Goal: Task Accomplishment & Management: Use online tool/utility

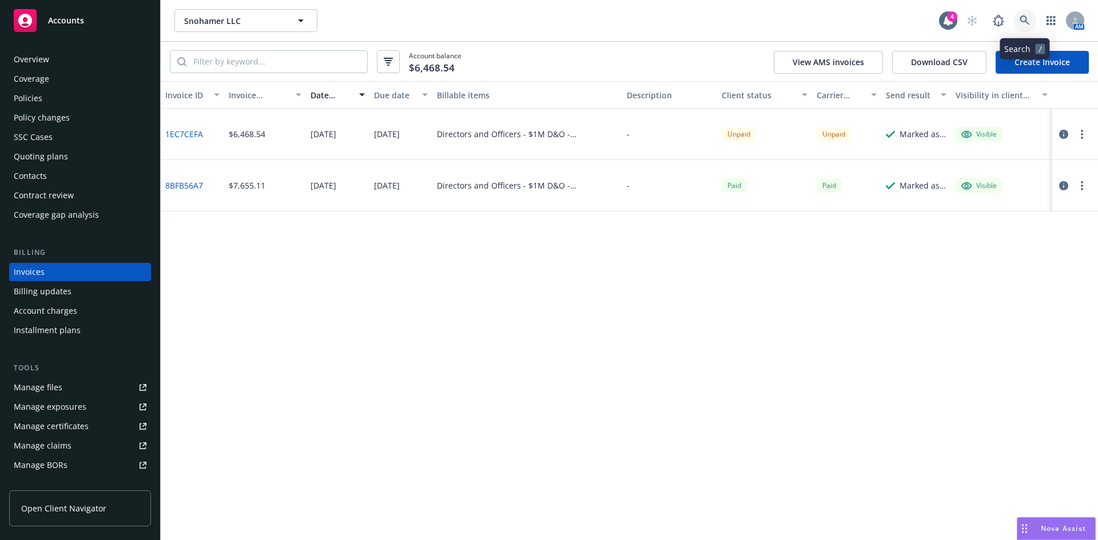
drag, startPoint x: 0, startPoint y: 0, endPoint x: 1018, endPoint y: 20, distance: 1018.6
click at [1018, 20] on link at bounding box center [1024, 20] width 23 height 23
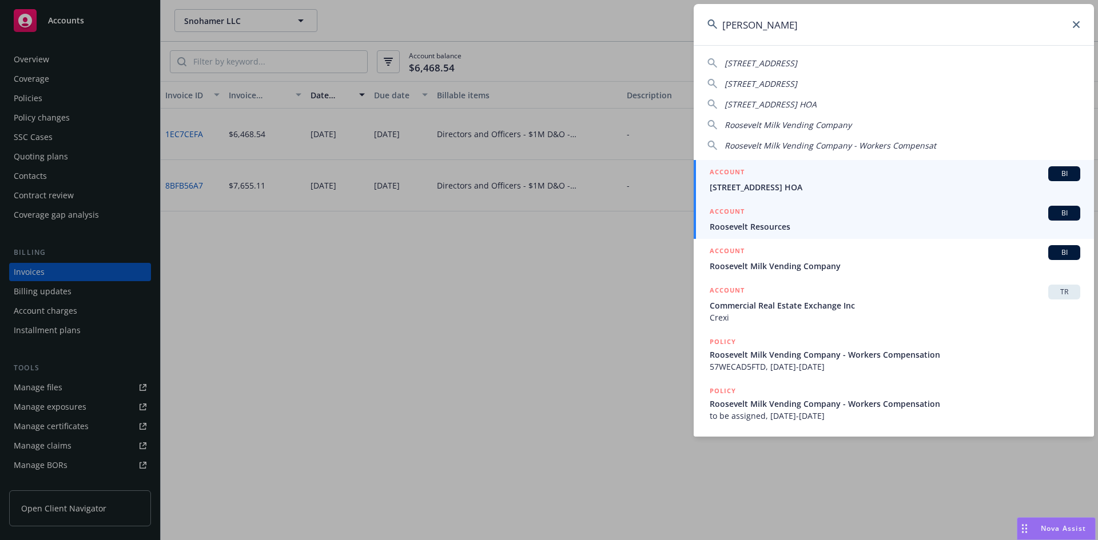
type input "[PERSON_NAME]"
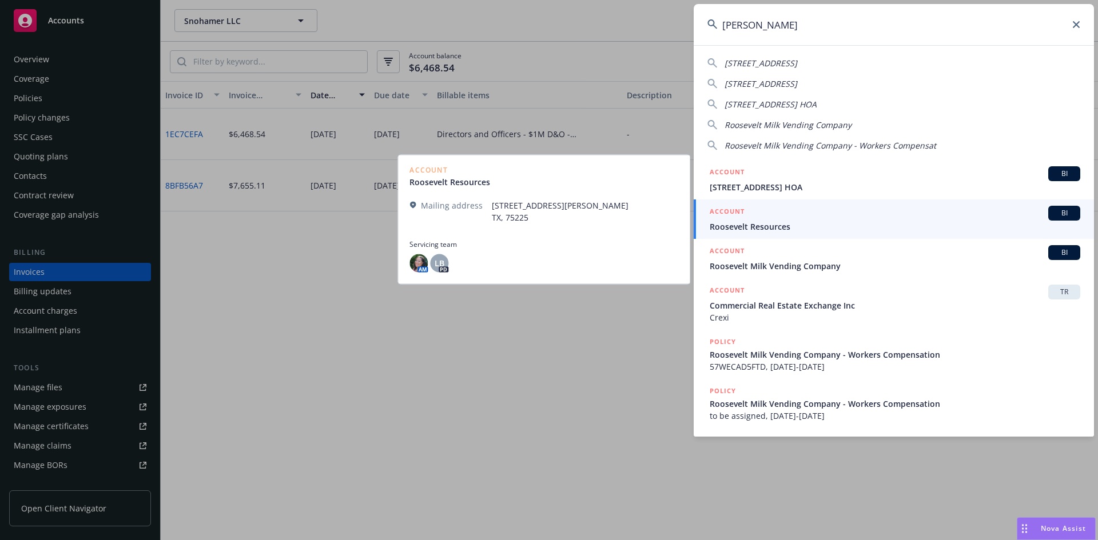
click at [769, 228] on span "Roosevelt Resources" at bounding box center [895, 227] width 371 height 12
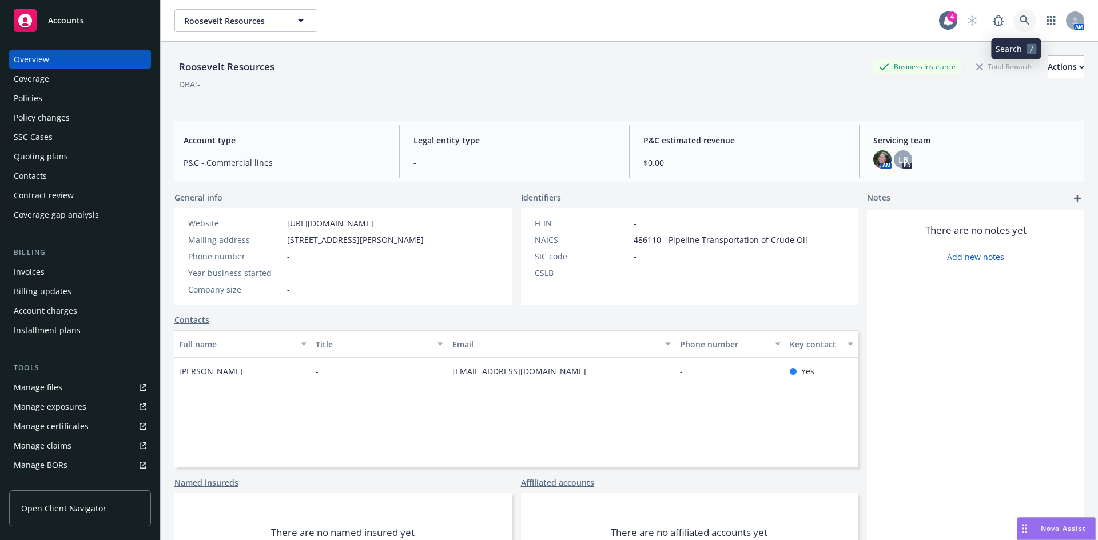
click at [1013, 12] on link at bounding box center [1024, 20] width 23 height 23
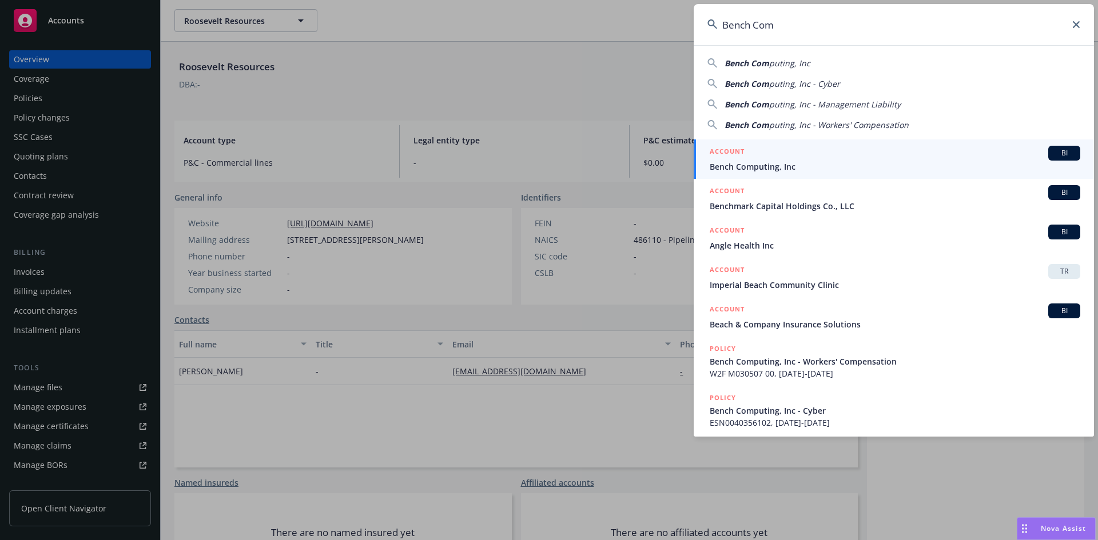
type input "Bench Com"
click at [781, 160] on div "ACCOUNT BI" at bounding box center [895, 153] width 371 height 15
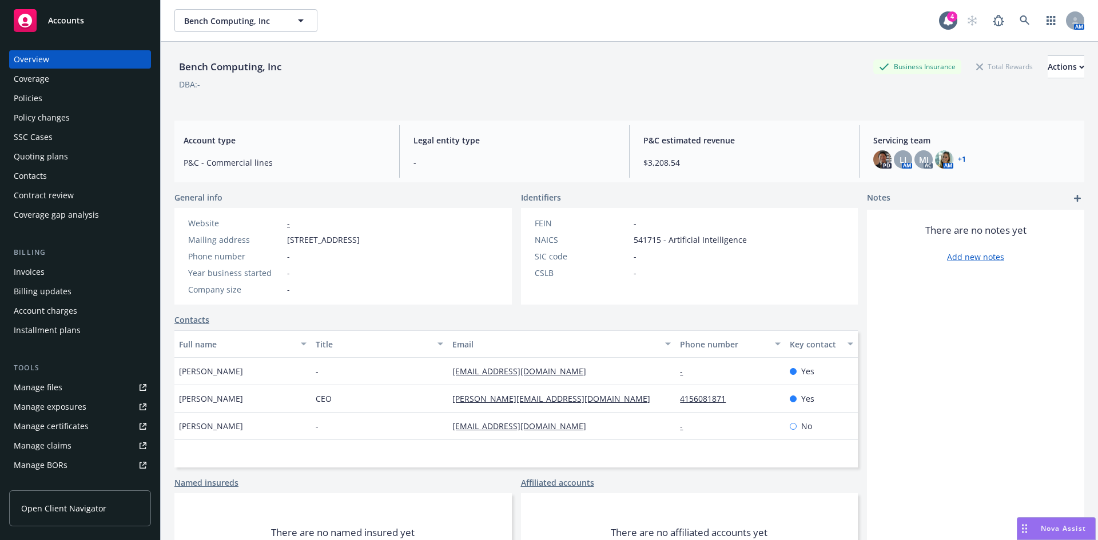
click at [40, 97] on div "Policies" at bounding box center [28, 98] width 29 height 18
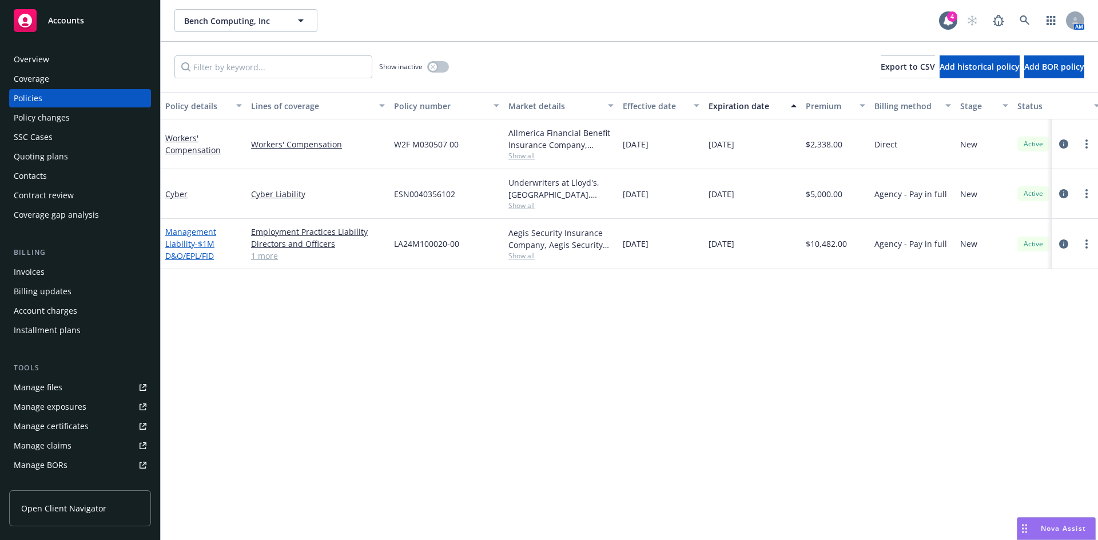
click at [185, 244] on link "Management Liability - $1M D&O/EPL/FID" at bounding box center [190, 243] width 51 height 35
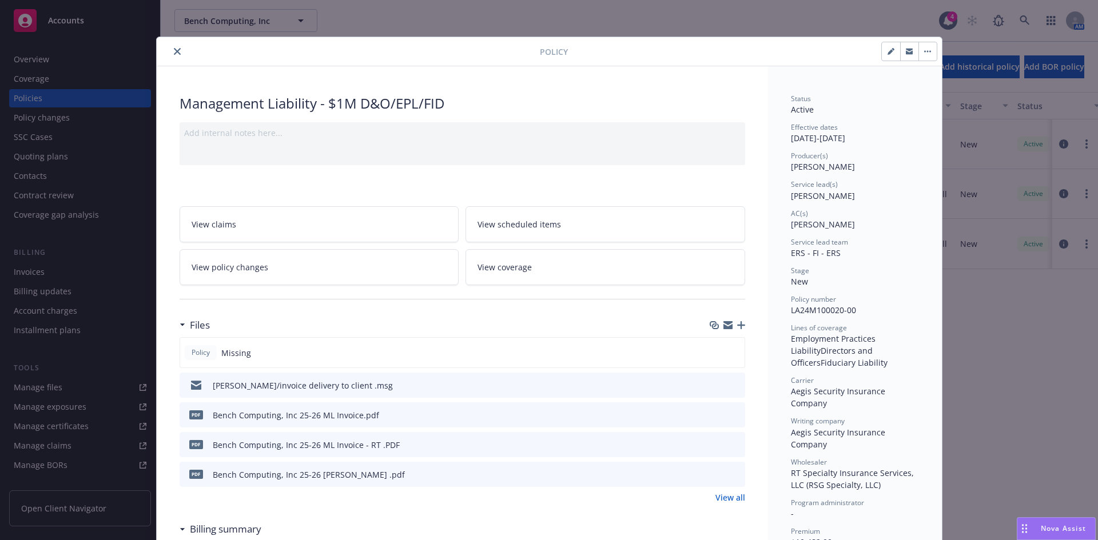
click at [739, 325] on icon "button" at bounding box center [741, 325] width 8 height 8
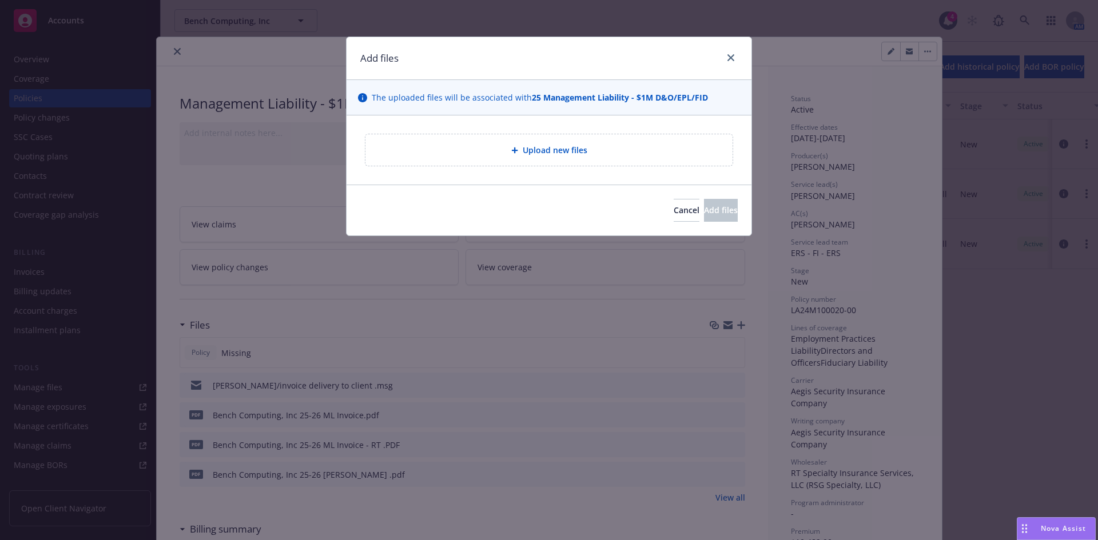
type textarea "x"
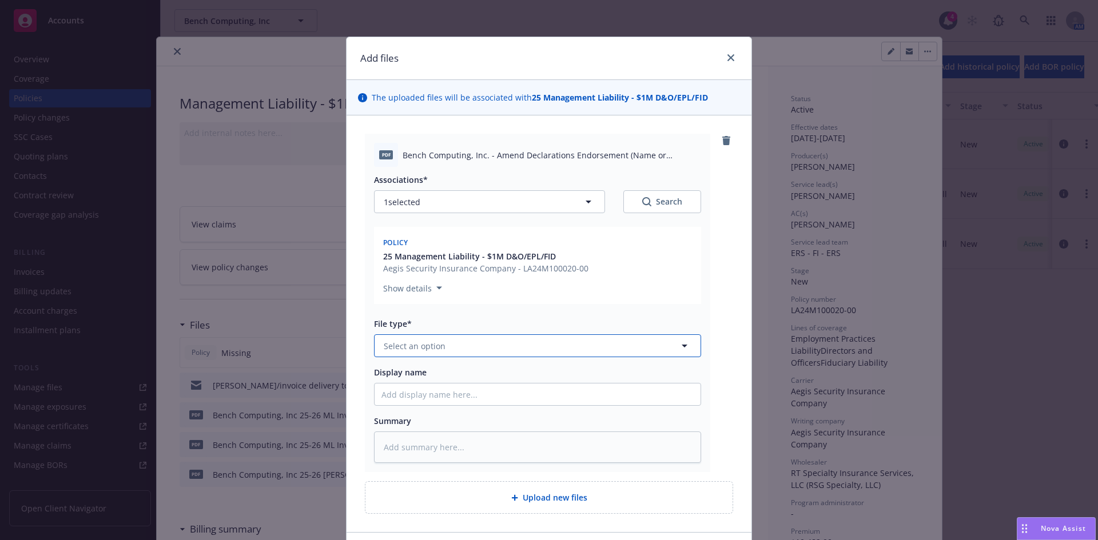
click at [416, 353] on button "Select an option" at bounding box center [537, 346] width 327 height 23
type input "s"
type input "a"
type input "Adress"
type textarea "x"
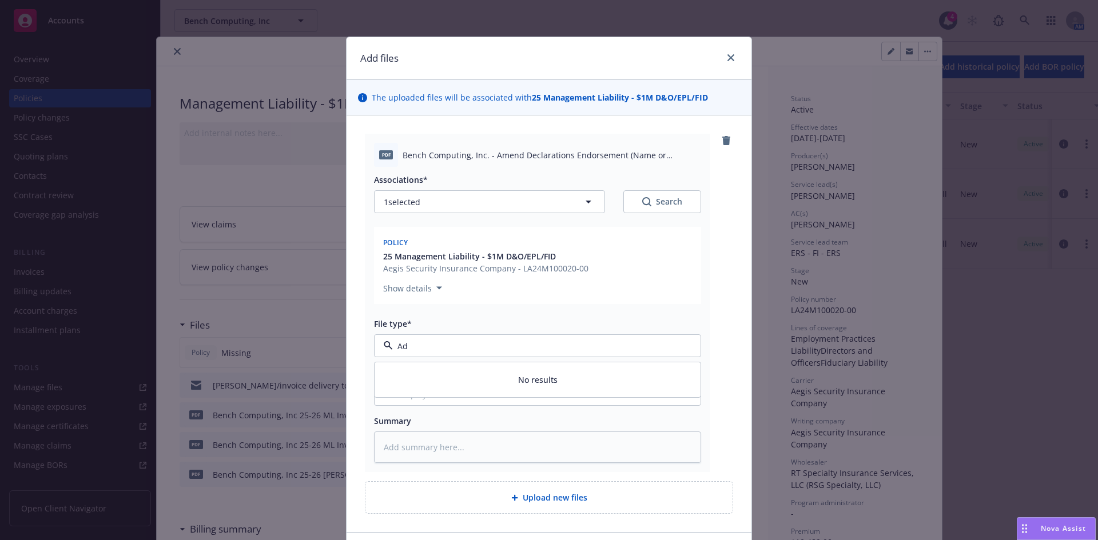
type input "A"
click at [443, 341] on button "Select an option" at bounding box center [537, 346] width 327 height 23
type input "endorse"
click at [432, 368] on div "Endorsement" at bounding box center [538, 378] width 326 height 30
click at [416, 390] on input "Display name" at bounding box center [538, 395] width 326 height 22
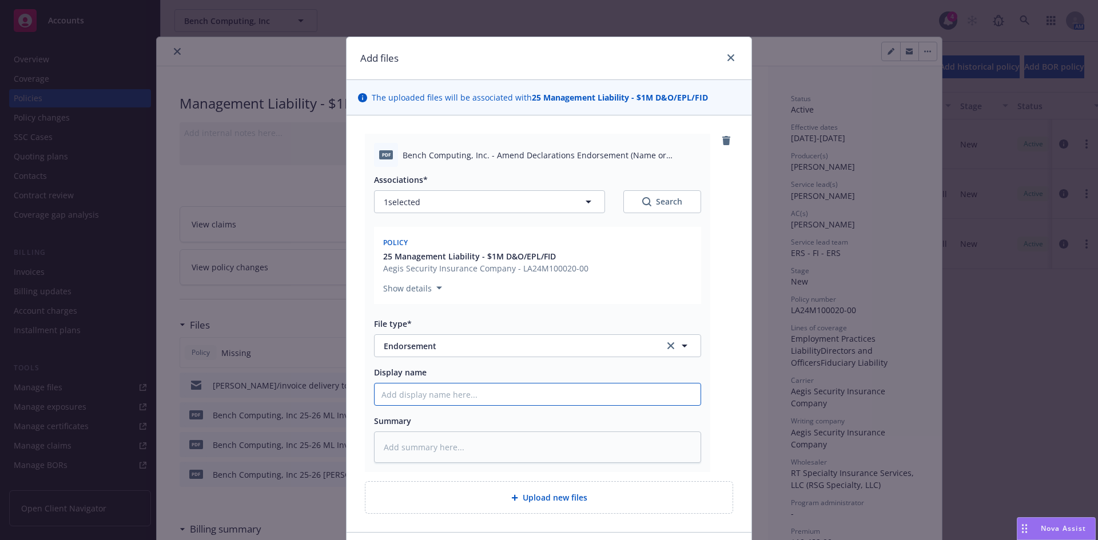
click at [415, 395] on input "Display name" at bounding box center [538, 395] width 326 height 22
click at [429, 398] on input "Display name" at bounding box center [538, 395] width 326 height 22
type textarea "x"
type input "L"
type textarea "x"
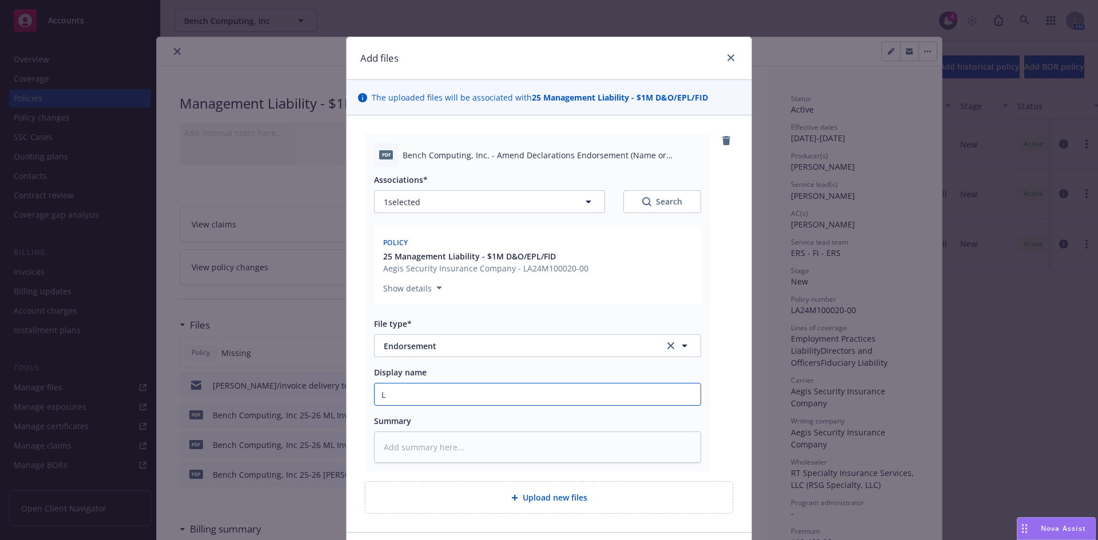
type input "Li"
type textarea "x"
type input "Lik"
type textarea "x"
type input "Like"
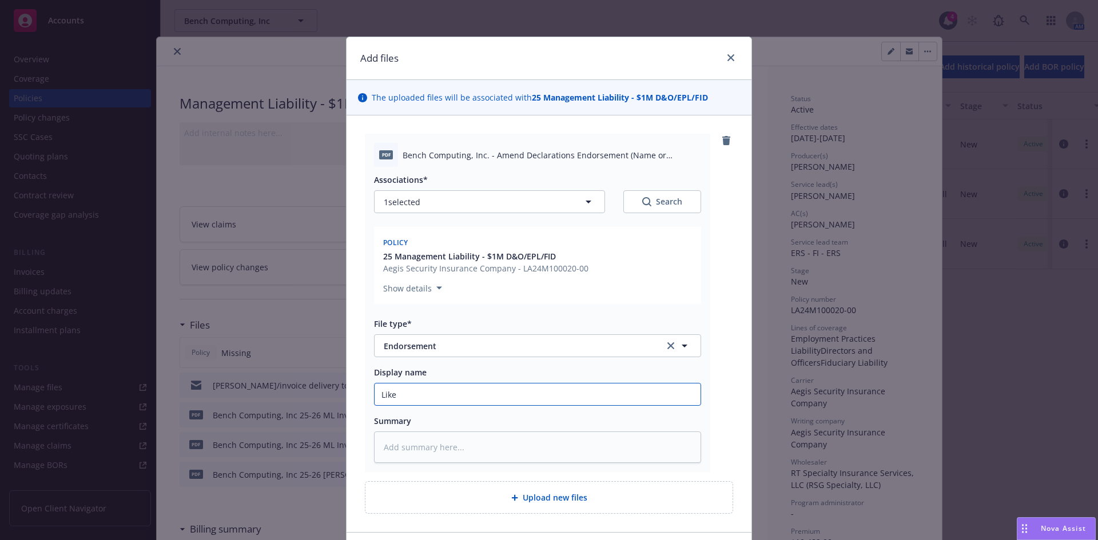
type textarea "x"
type input "Like"
type textarea "x"
type input "Like"
type textarea "x"
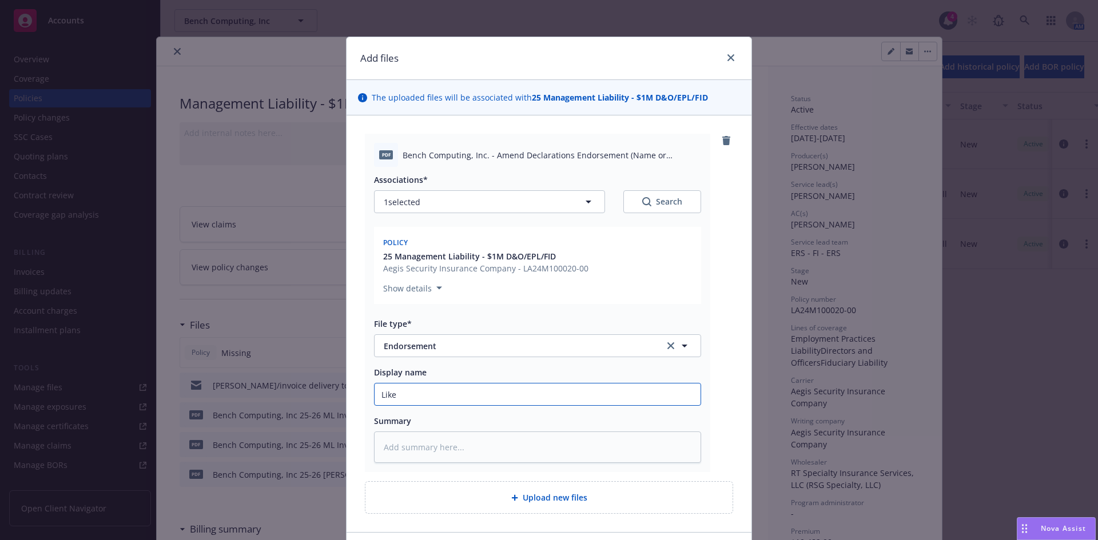
type input "Lik"
type textarea "x"
type input "Li"
type textarea "x"
type input "L"
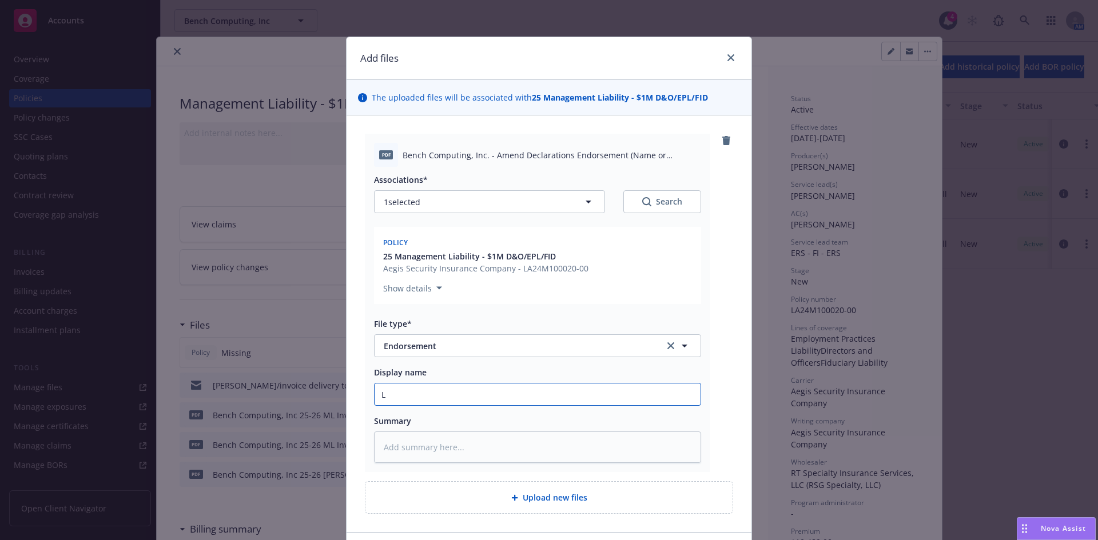
type textarea "x"
type input "Le"
type textarea "x"
type input "Lea"
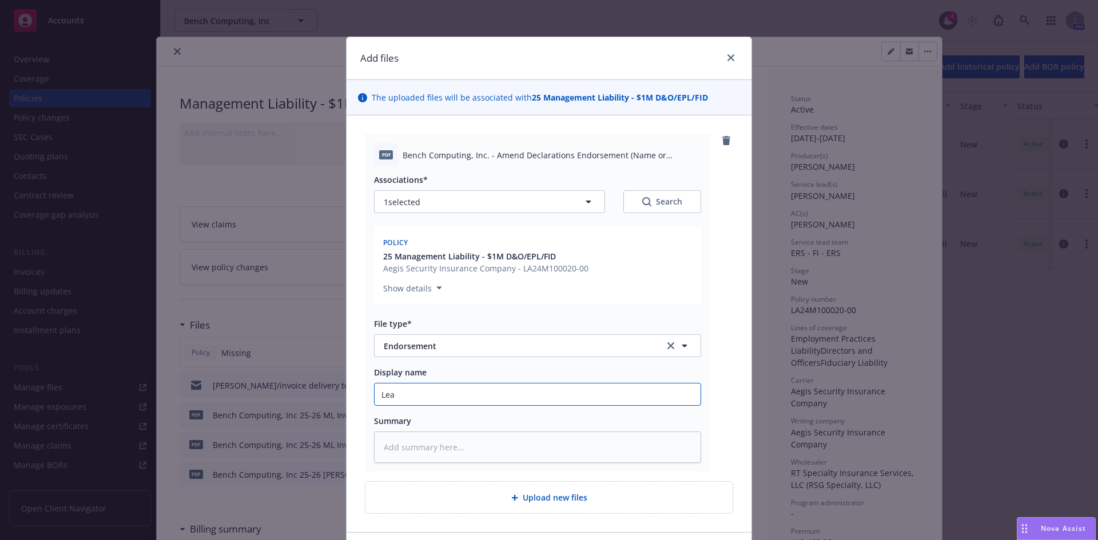
type textarea "x"
type input "Lea"
type textarea "x"
type input "Lea"
type textarea "x"
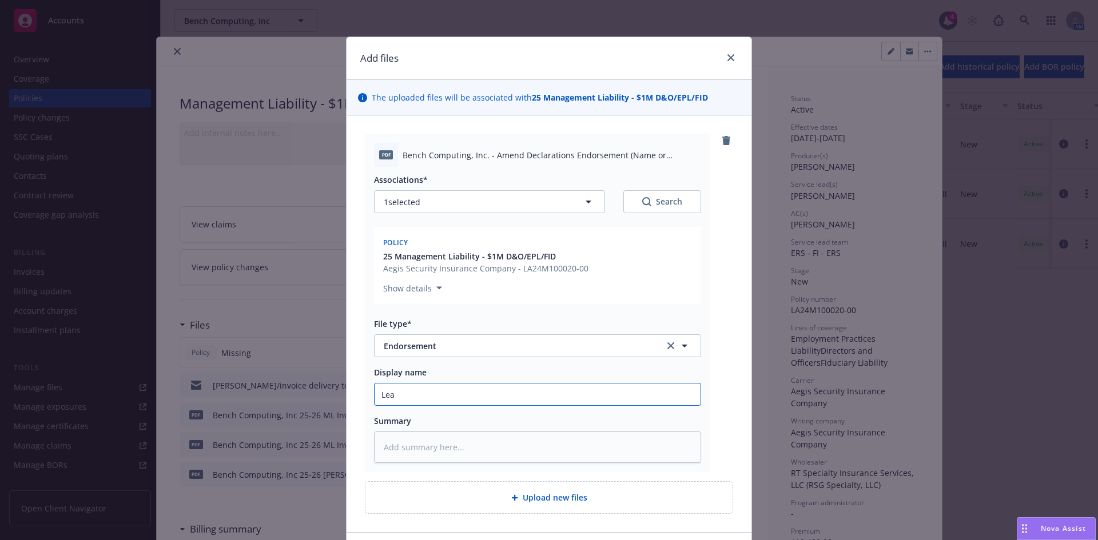
type input "Le"
type textarea "x"
type input "L"
type textarea "x"
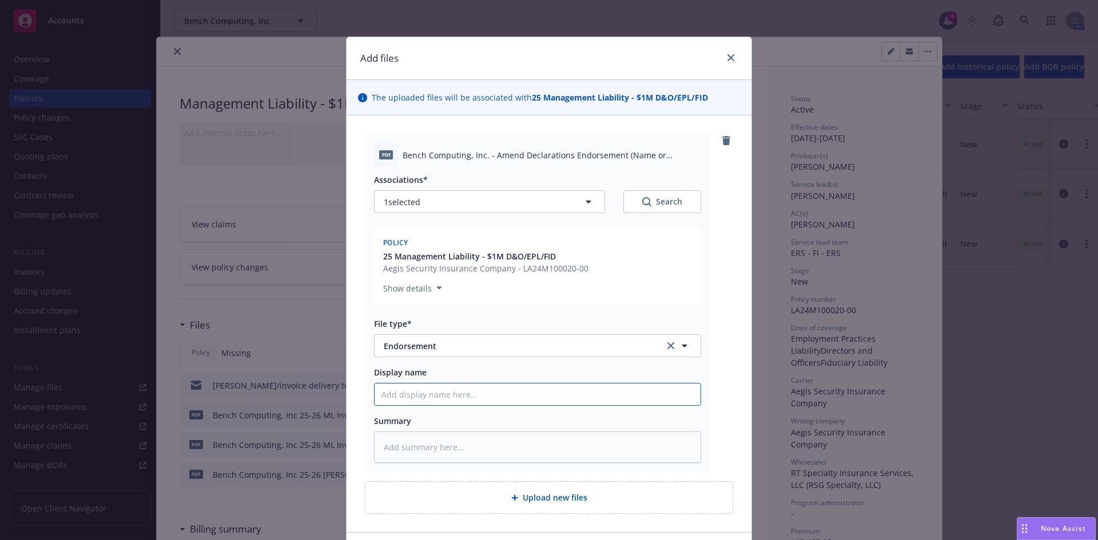
type input "A"
type textarea "x"
type input "Ad"
type textarea "x"
type input "Adr"
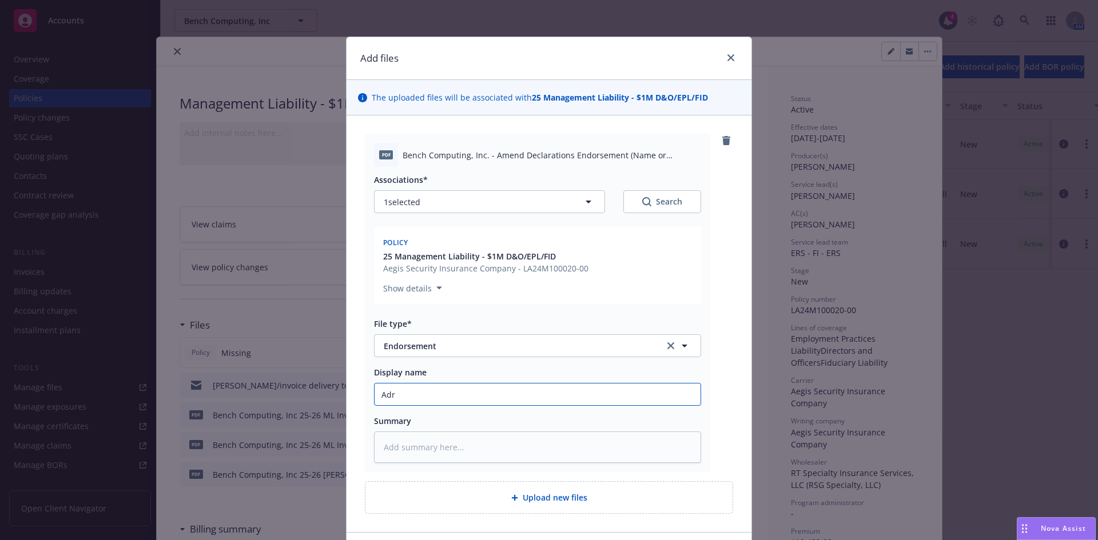
type textarea "x"
type input "Adre"
type textarea "x"
type input "Adres"
type textarea "x"
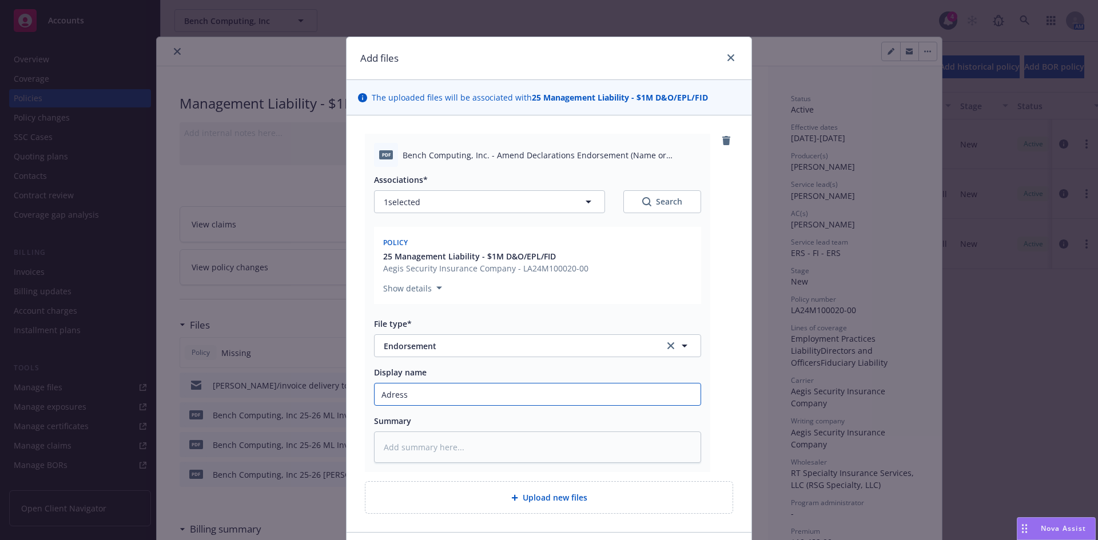
type input "Adress"
type textarea "x"
type input "Adress"
type textarea "x"
type input "Adres"
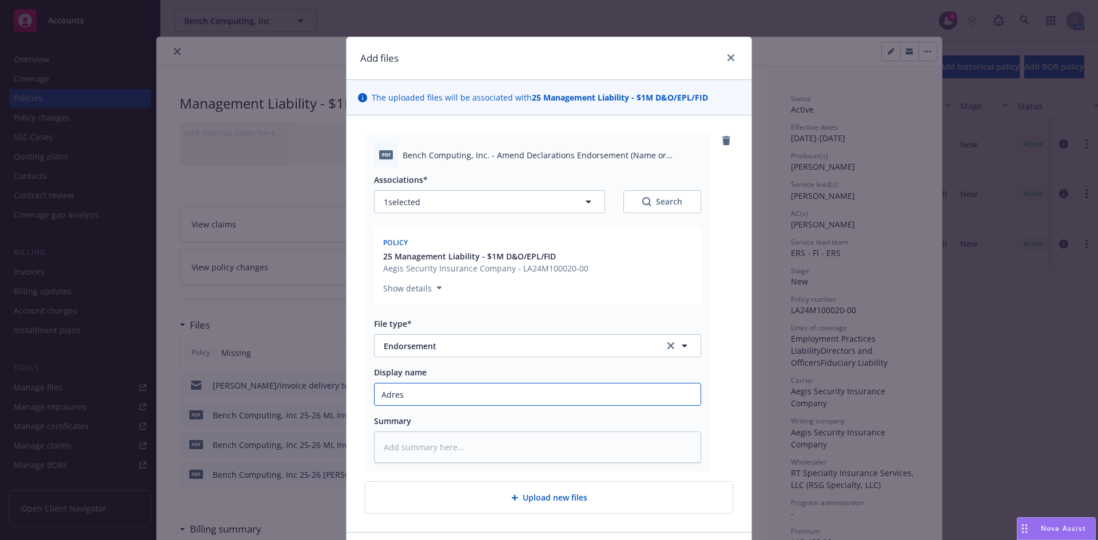
type textarea "x"
type input "Adre"
type textarea "x"
type input "Adree"
type textarea "x"
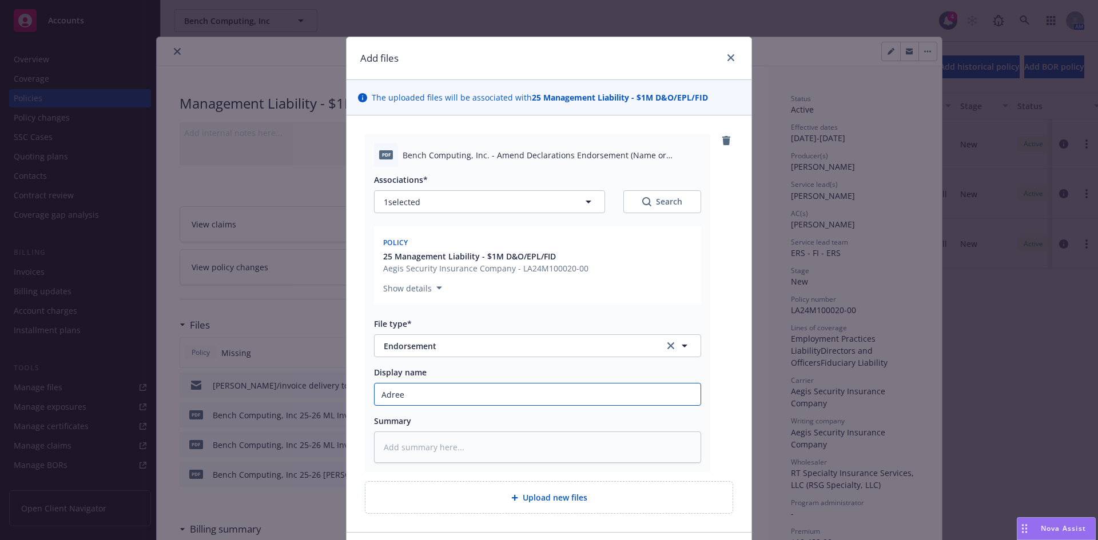
type input "Adre"
type textarea "x"
type input "Adr"
type textarea "x"
type input "Ad"
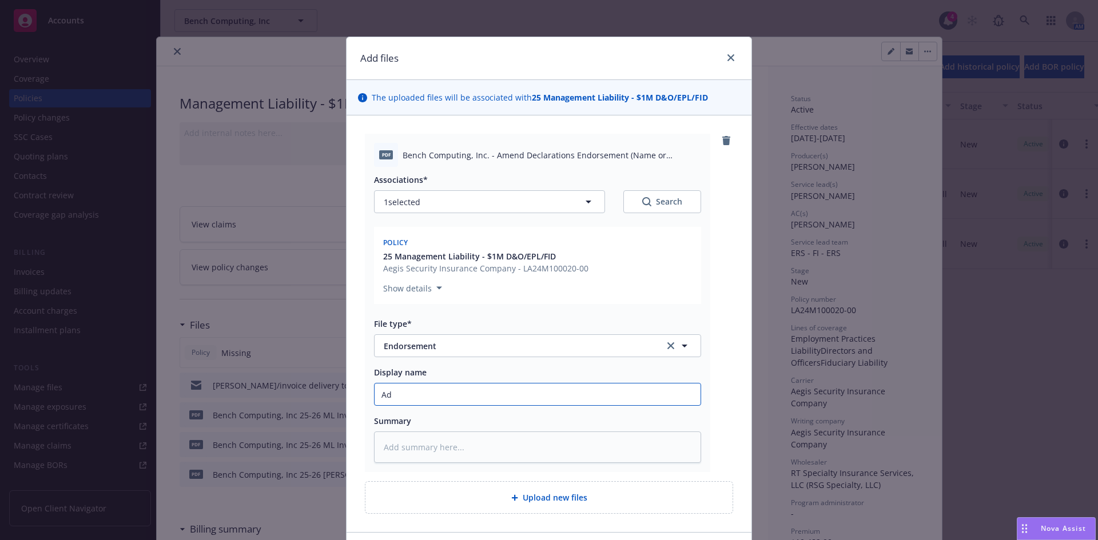
type textarea "x"
type input "Add"
type textarea "x"
type input "Addr"
type textarea "x"
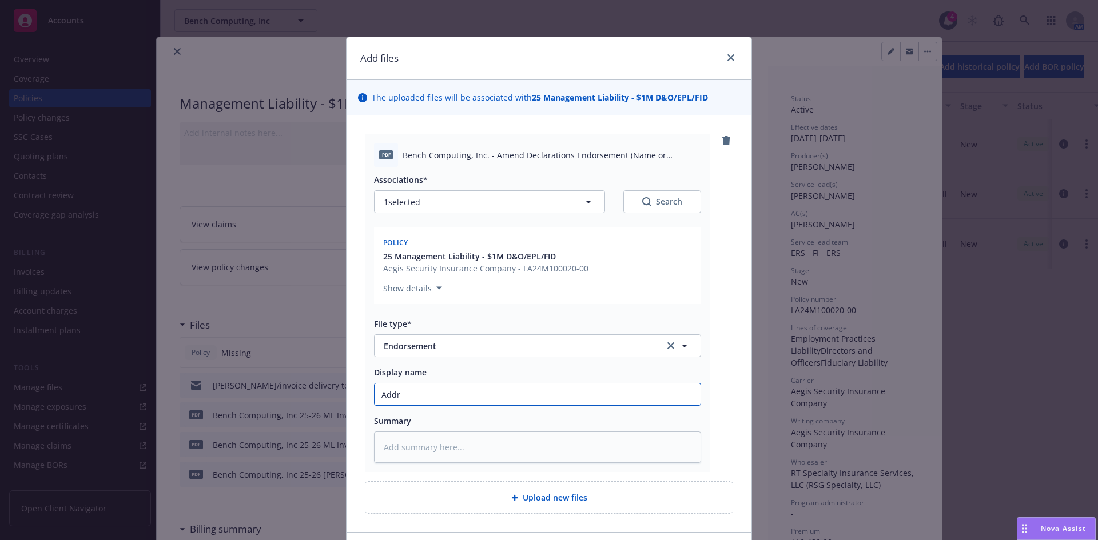
type input "Addre"
type textarea "x"
type input "Addres"
type textarea "x"
type input "Address"
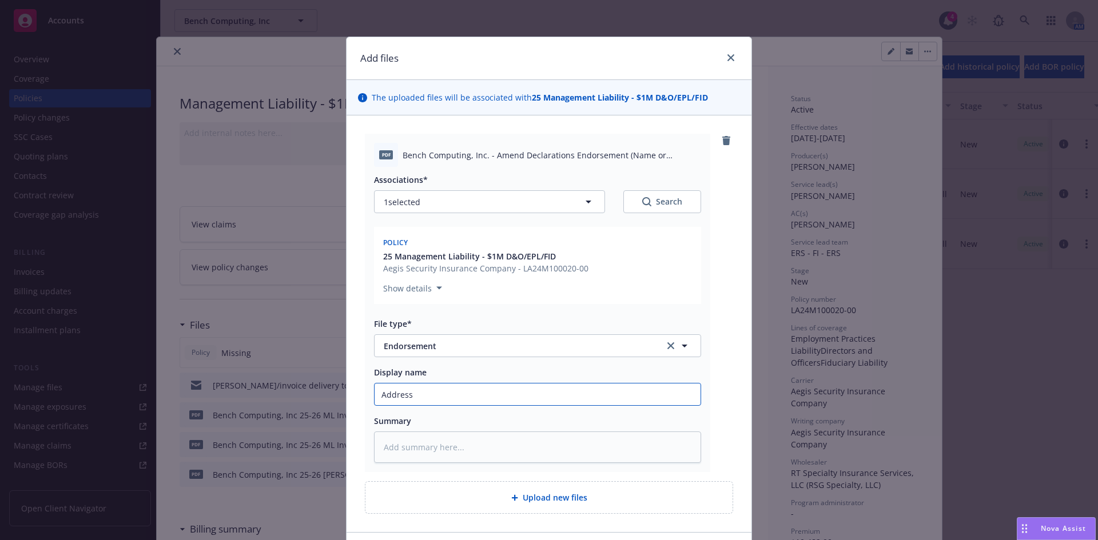
type textarea "x"
type input "Address Change Endorsement"
type textarea "x"
type input "Address Change Endorsement"
type textarea "x"
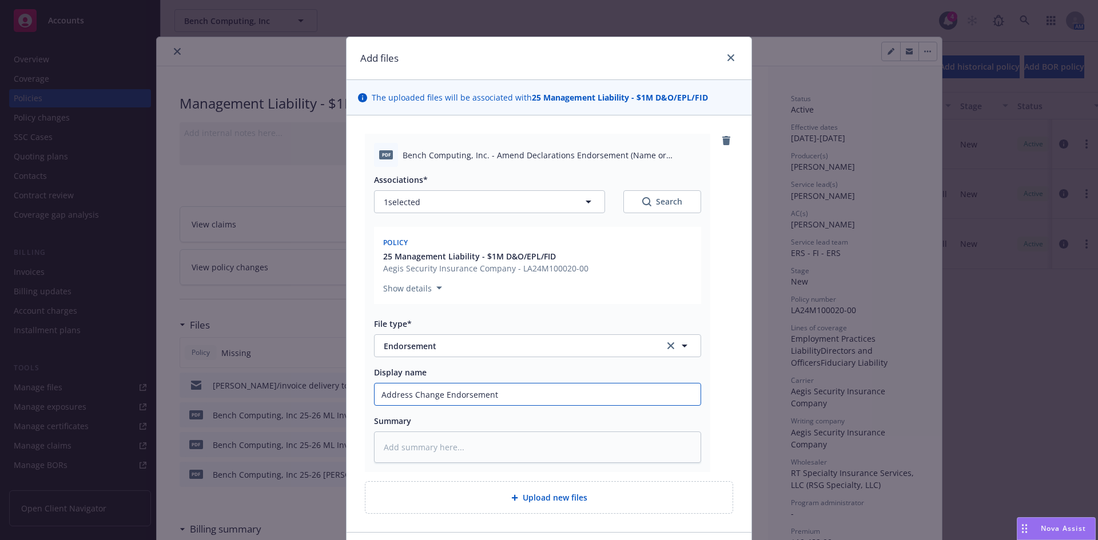
type input "Address Change Endorsement"
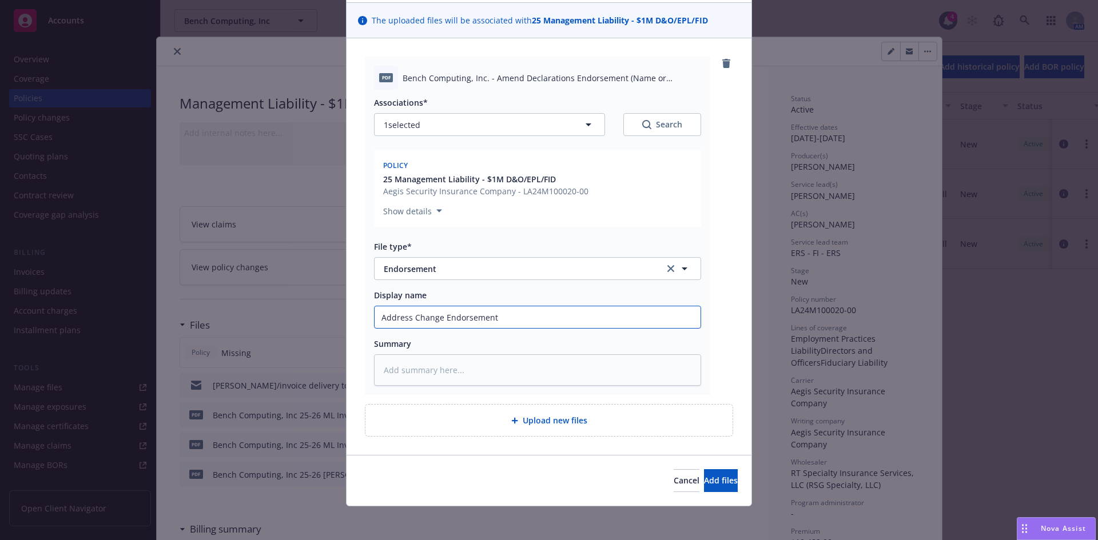
scroll to position [79, 0]
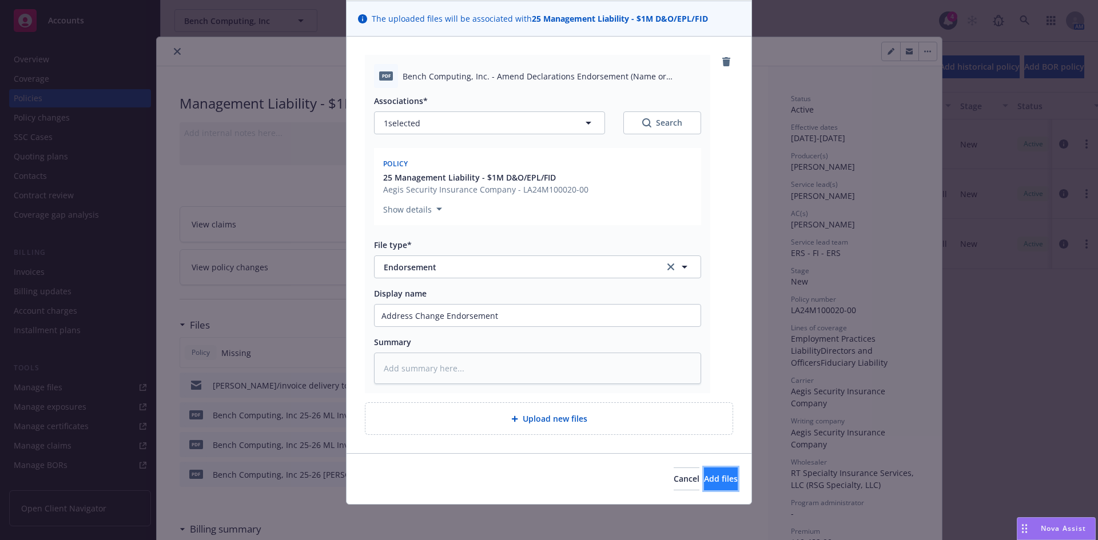
click at [704, 484] on span "Add files" at bounding box center [721, 478] width 34 height 11
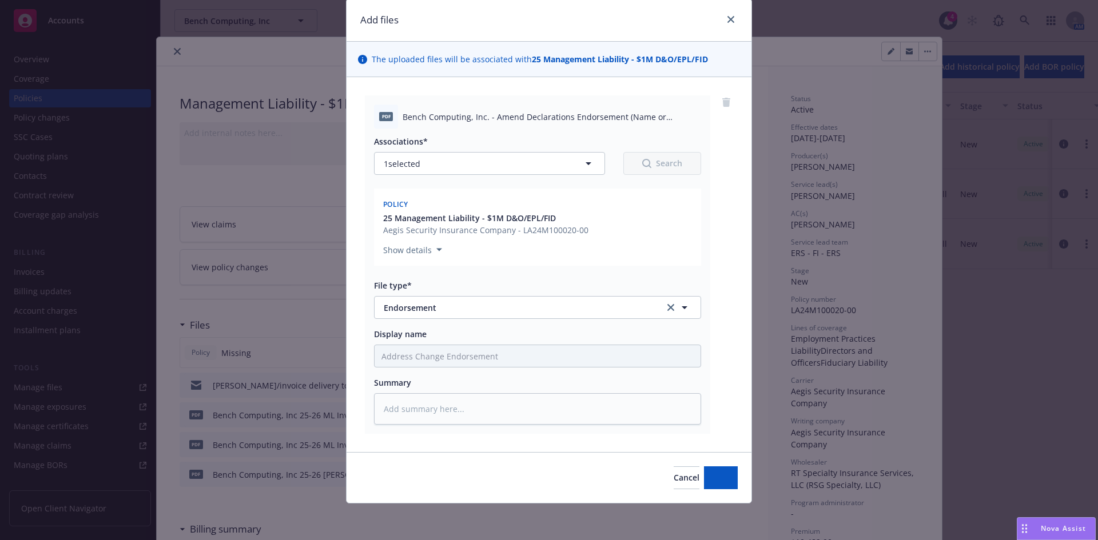
scroll to position [38, 0]
type textarea "x"
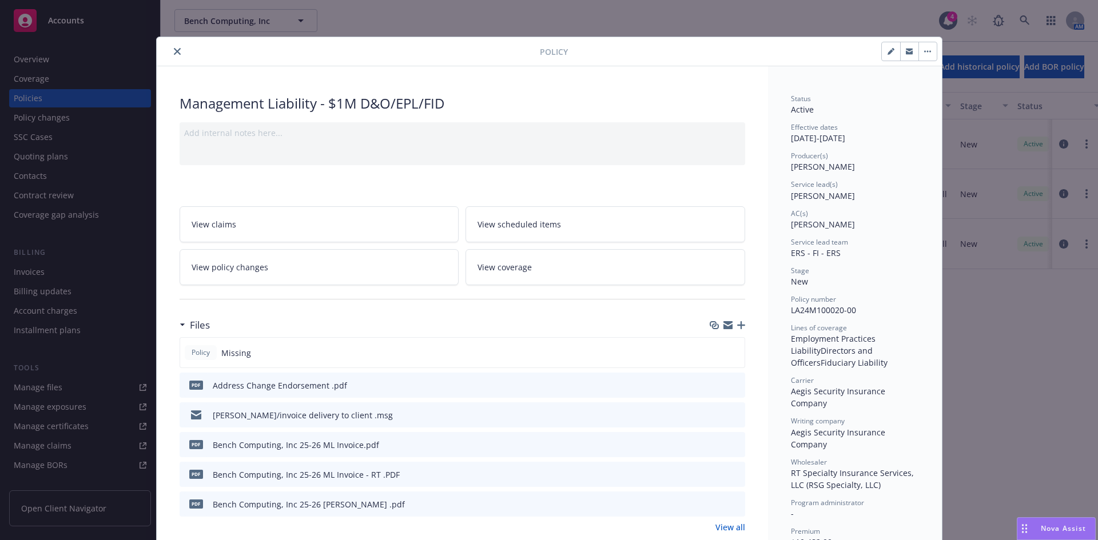
click at [170, 49] on button "close" at bounding box center [177, 52] width 14 height 14
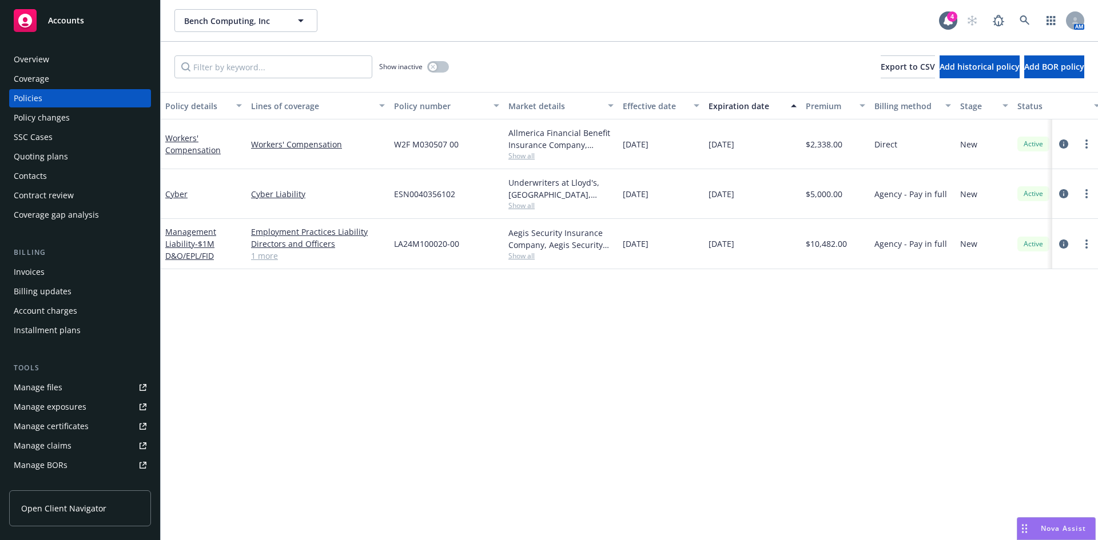
click at [37, 61] on div "Overview" at bounding box center [31, 59] width 35 height 18
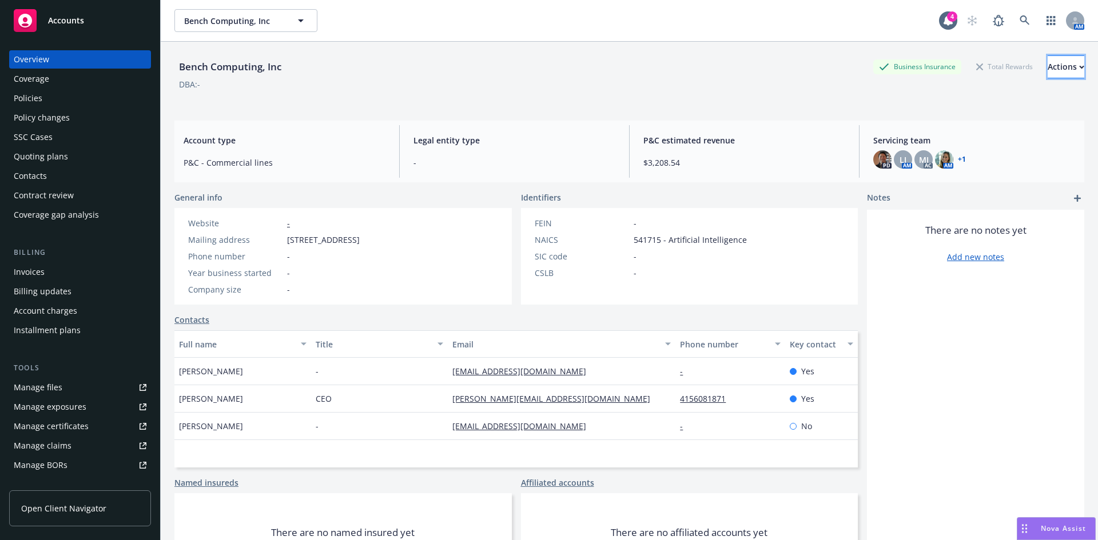
click at [1048, 71] on div "Actions" at bounding box center [1066, 67] width 37 height 22
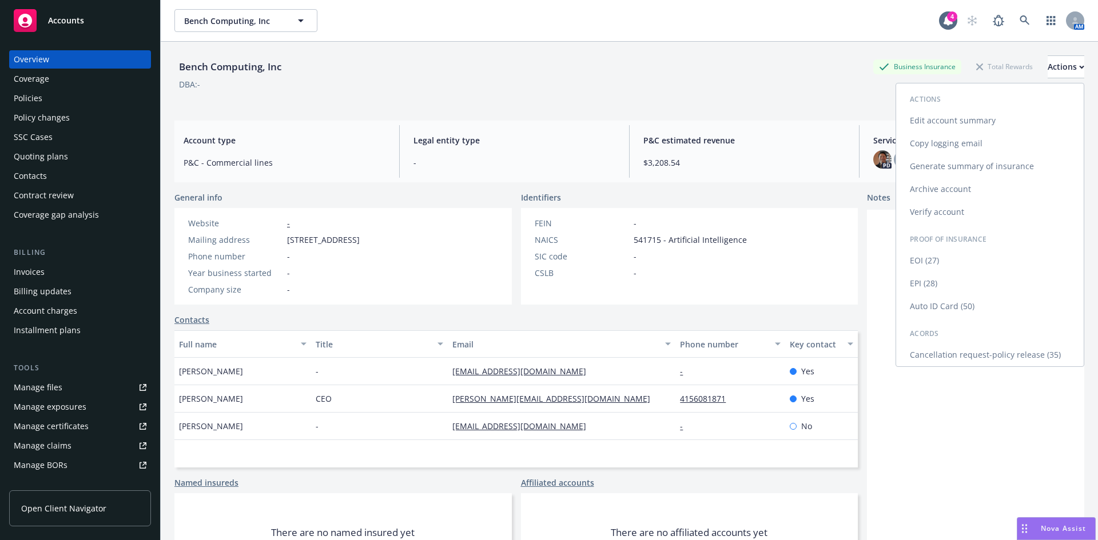
click at [972, 119] on link "Edit account summary" at bounding box center [990, 120] width 188 height 23
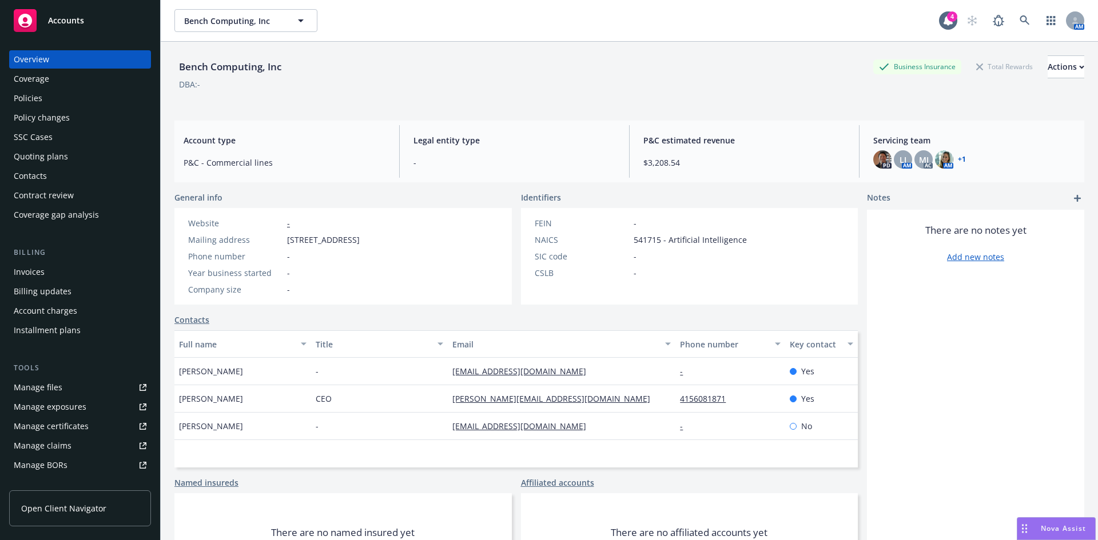
select select "US"
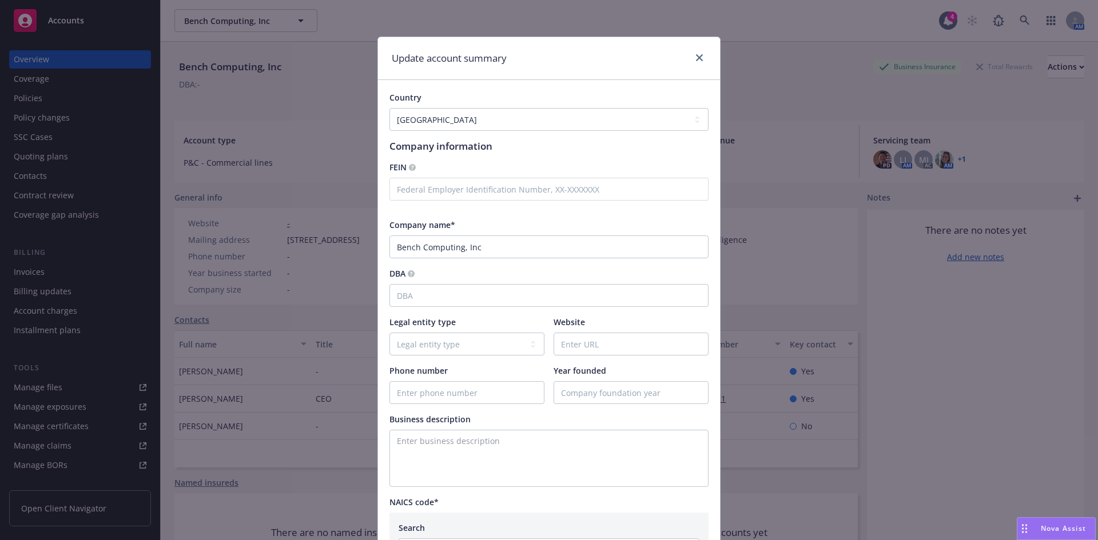
scroll to position [345, 0]
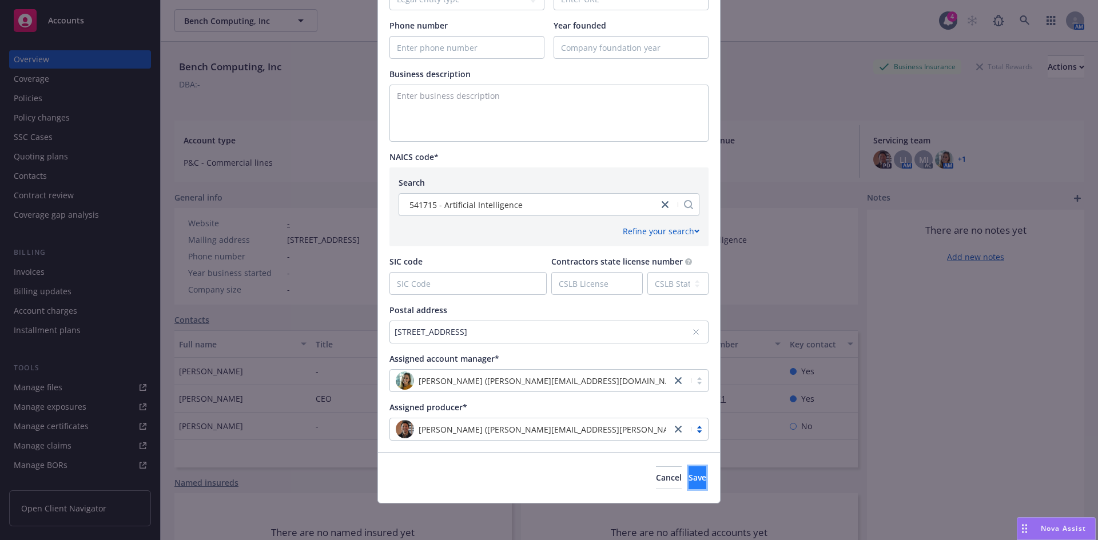
click at [690, 480] on button "Save" at bounding box center [697, 478] width 18 height 23
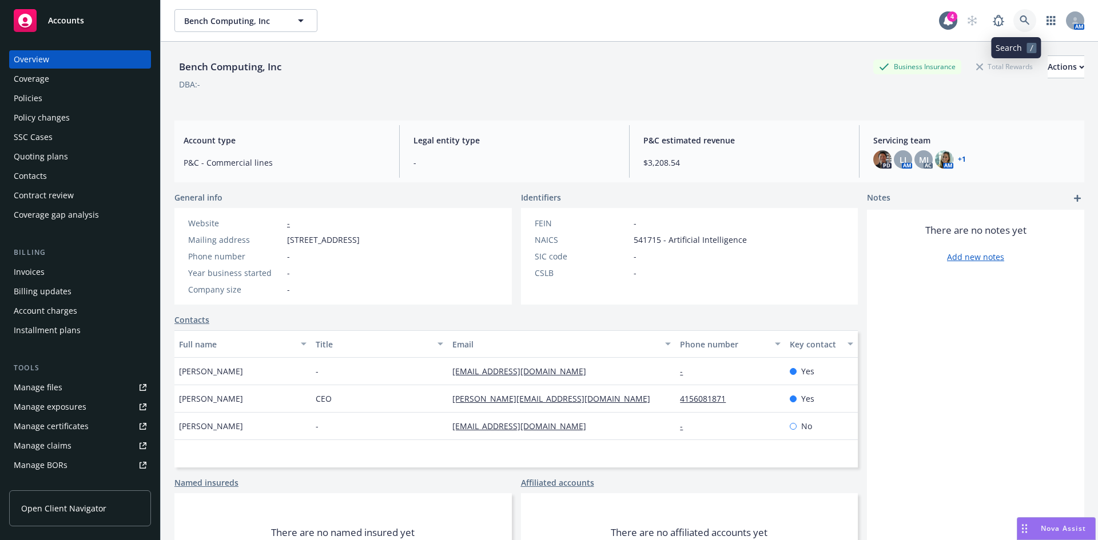
click at [1020, 15] on icon at bounding box center [1025, 20] width 10 height 10
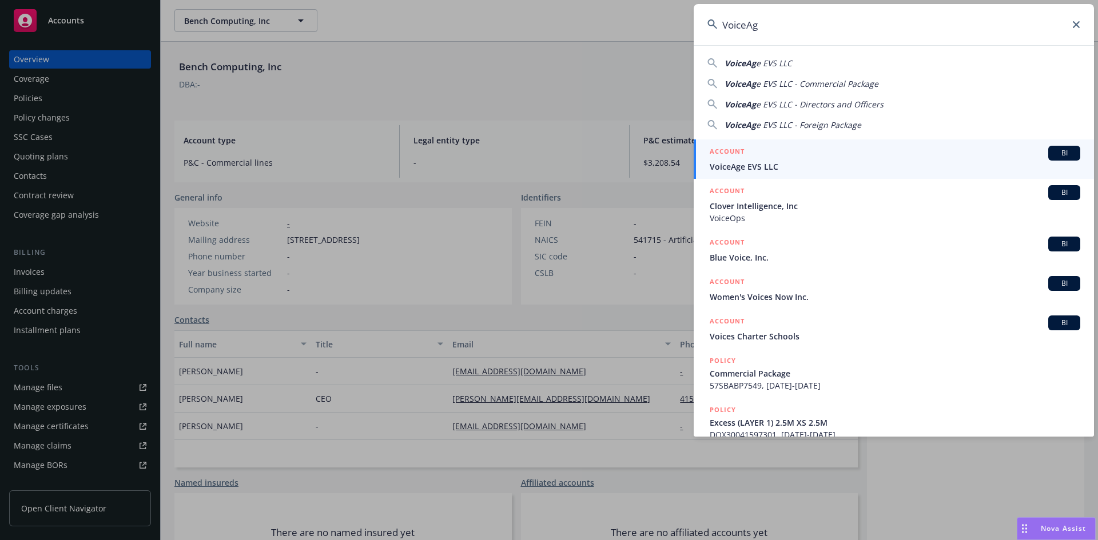
type input "VoiceAg"
click at [751, 165] on span "VoiceAge EVS LLC" at bounding box center [895, 167] width 371 height 12
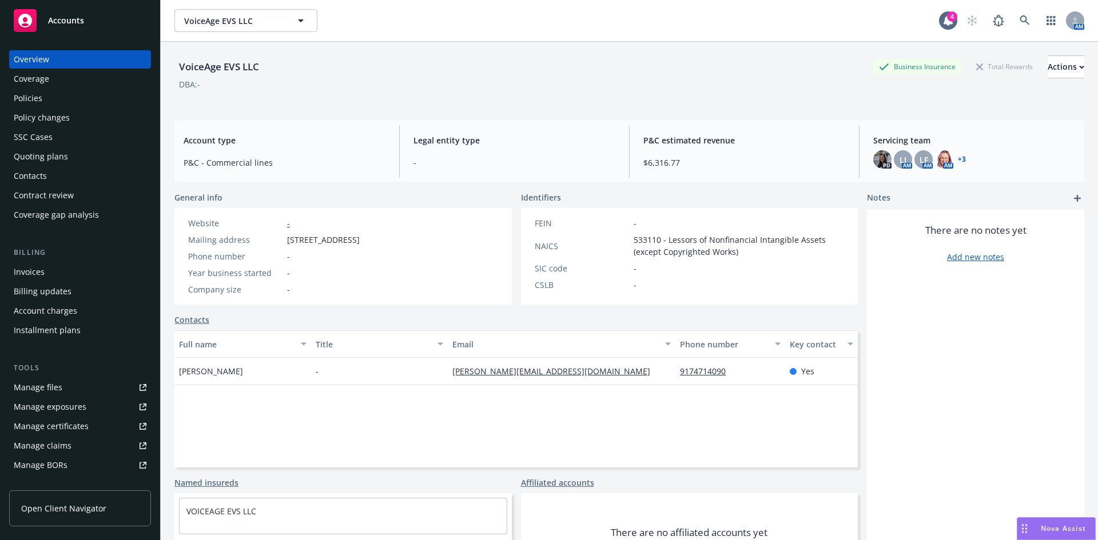
click at [36, 93] on div "Policies" at bounding box center [28, 98] width 29 height 18
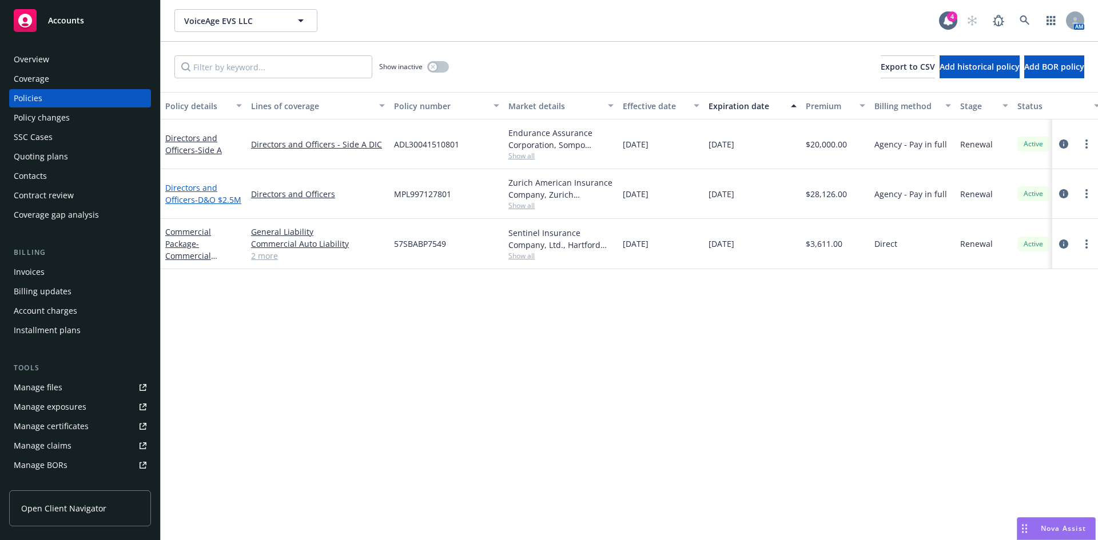
click at [202, 194] on span "- D&O $2.5M" at bounding box center [218, 199] width 46 height 11
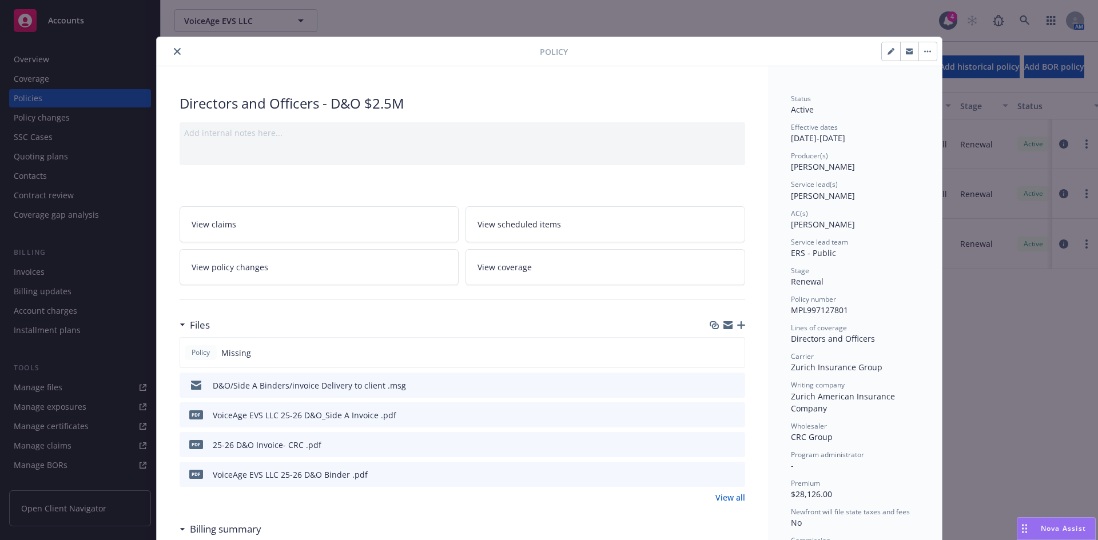
click at [737, 328] on icon "button" at bounding box center [741, 325] width 8 height 8
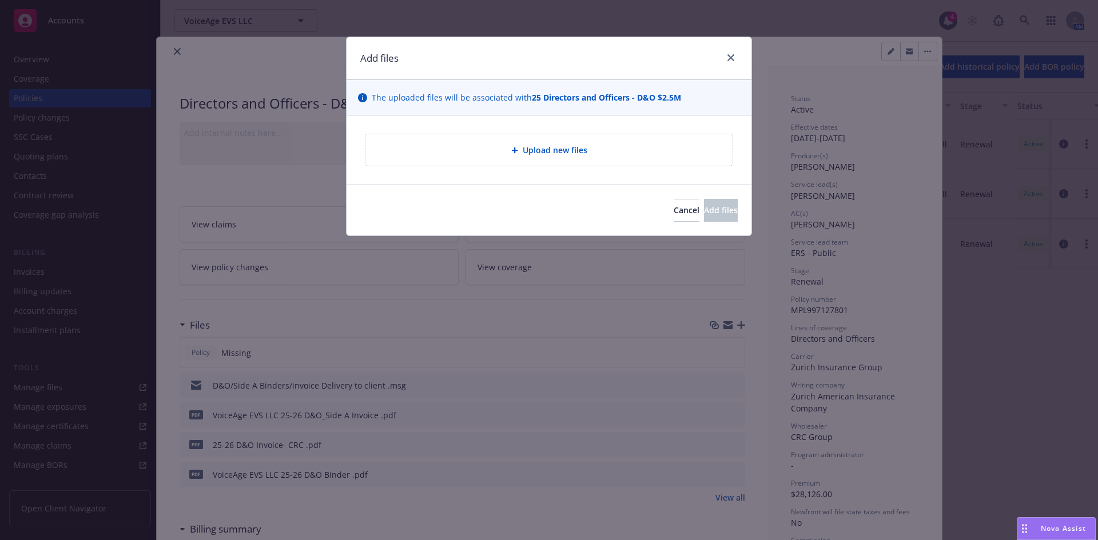
type textarea "x"
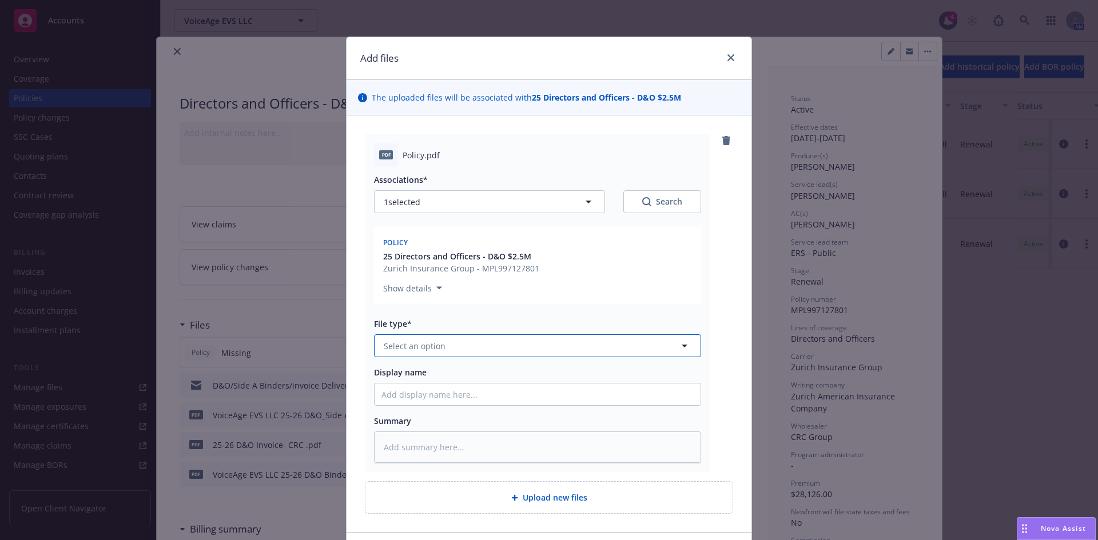
click at [445, 347] on button "Select an option" at bounding box center [537, 346] width 327 height 23
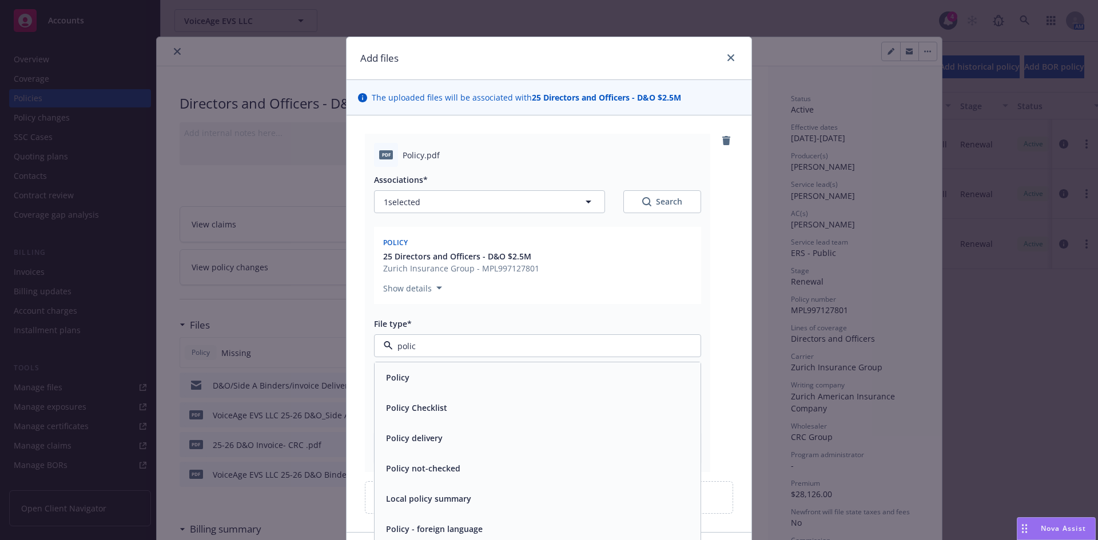
type input "policy"
click at [444, 384] on div "Policy" at bounding box center [537, 377] width 312 height 17
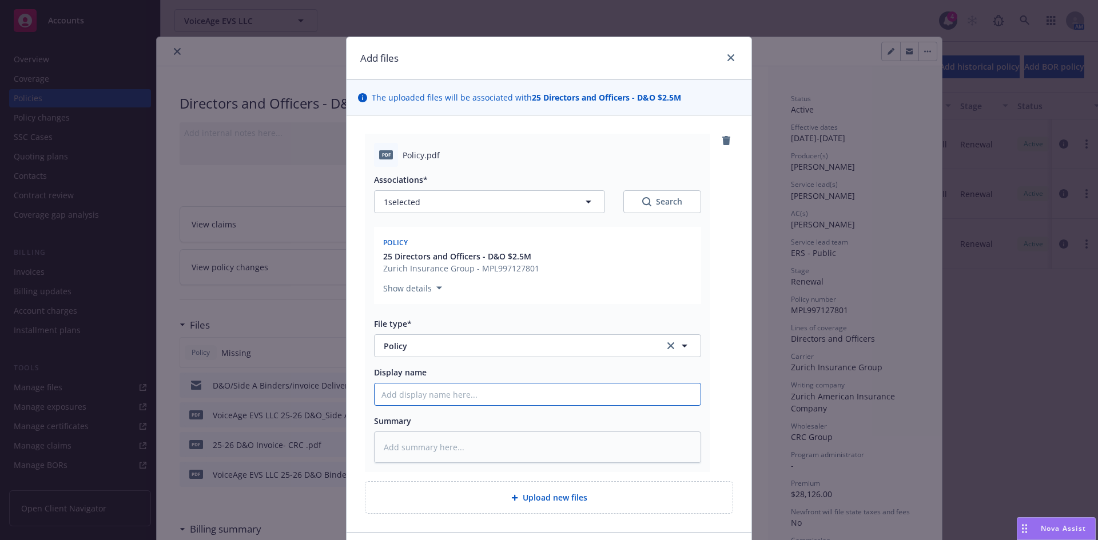
click at [426, 405] on input "Display name" at bounding box center [538, 395] width 326 height 22
click at [426, 394] on input "Display name" at bounding box center [538, 395] width 326 height 22
click at [440, 402] on input "Display name" at bounding box center [538, 395] width 326 height 22
paste input "VoiceAge EVS LLC"
type textarea "x"
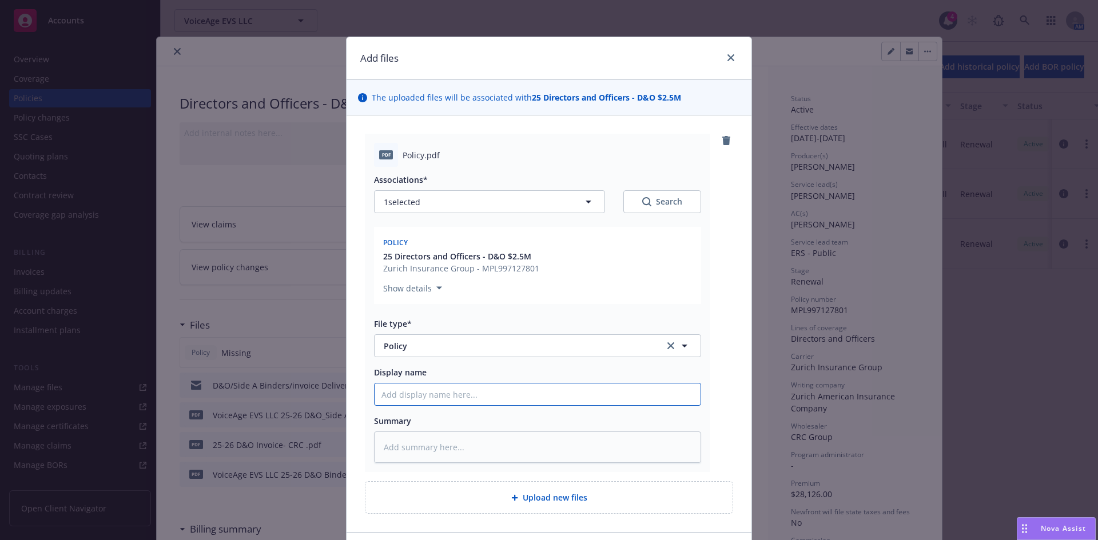
type input "VoiceAge EVS LLC"
type textarea "x"
type input "VoiceAge EVS LLC 25-26 D&O_Side A Invoice"
click at [546, 396] on input "VoiceAge EVS LLC 25-26 D&O_Side A Invoice" at bounding box center [538, 395] width 326 height 22
drag, startPoint x: 546, startPoint y: 396, endPoint x: 469, endPoint y: 391, distance: 76.8
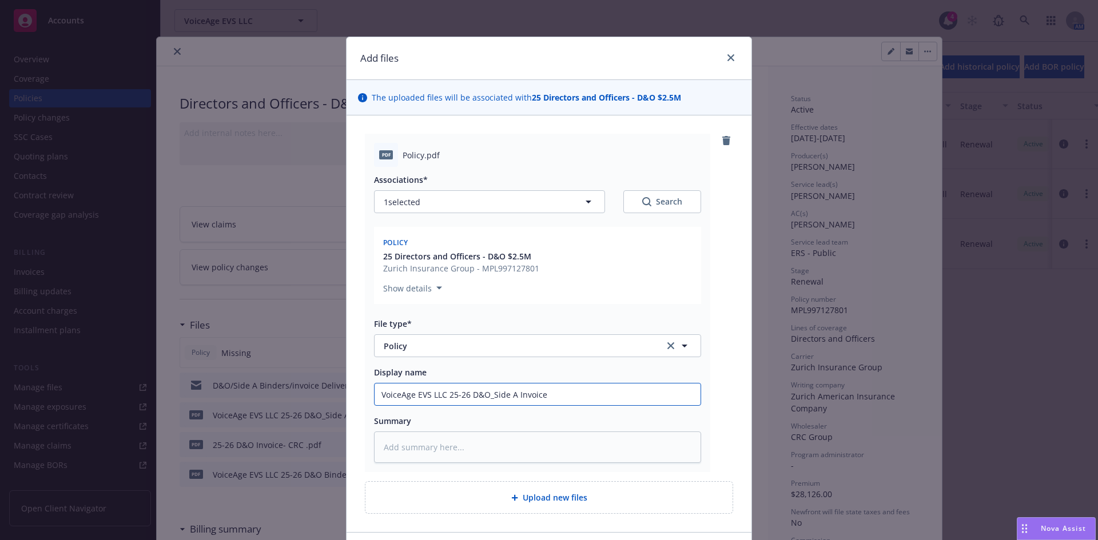
click at [469, 391] on input "VoiceAge EVS LLC 25-26 D&O_Side A Invoice" at bounding box center [538, 395] width 326 height 22
type textarea "x"
type input "VoiceAge EVS LLC 25-26"
type textarea "x"
type input "VoiceAge EVS LLC 25-26 P"
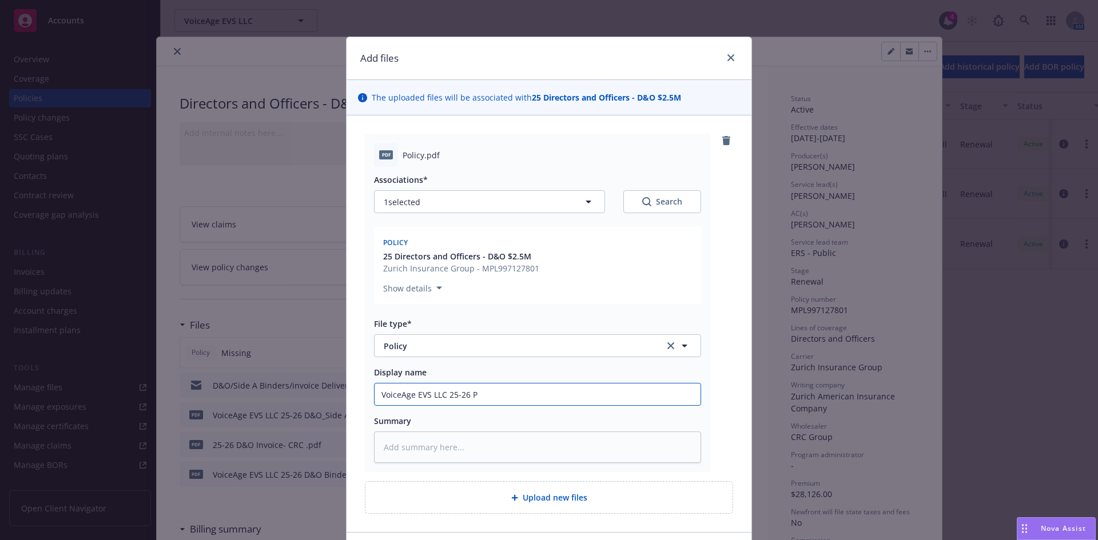
type textarea "x"
type input "VoiceAge EVS LLC 25-26 Po"
type textarea "x"
type input "VoiceAge EVS LLC 25-26 Pol"
type textarea "x"
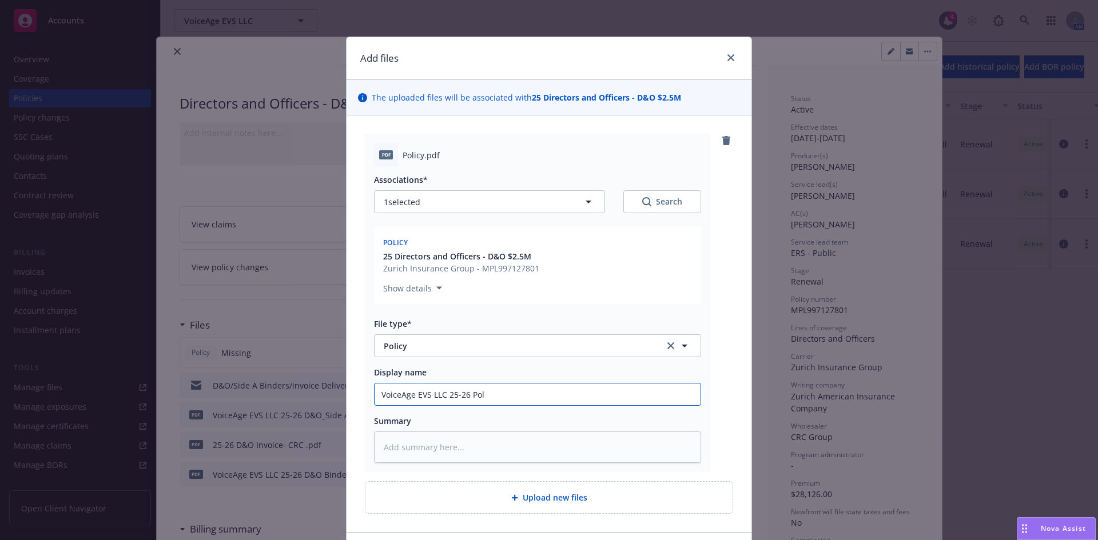
type input "VoiceAge EVS LLC 25-26 Poli"
type textarea "x"
type input "VoiceAge EVS LLC 25-26 Policy"
type textarea "x"
type input "VoiceAge EVS LLC 25-26 Policy"
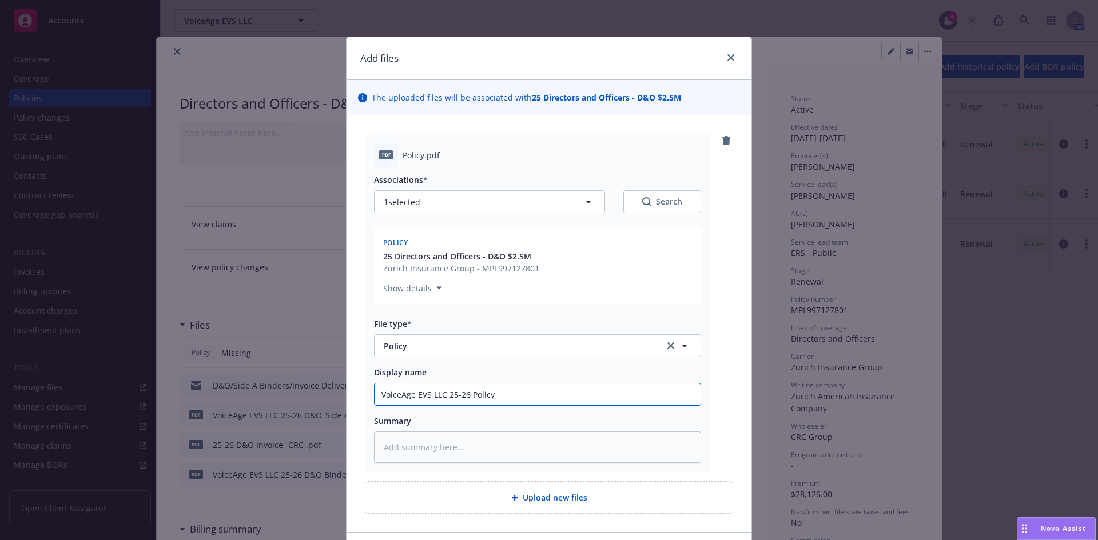
type textarea "x"
type input "VoiceAge EVS LLC 25-26 Policy"
type textarea "x"
type input "VoiceAge EVS LLC 25-26 Policy"
type textarea "x"
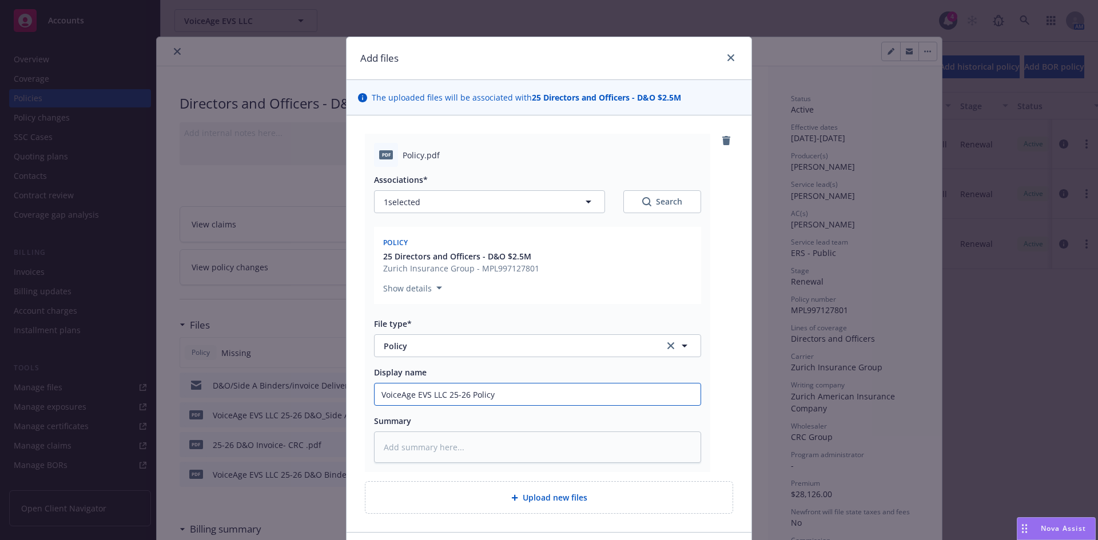
type input "VoiceAge EVS LLC 25-26 Policy"
type textarea "x"
type input "VoiceAge EVS LLC 25-26 Policy"
type textarea "x"
type input "VoiceAge EVS LLC 25-26 Policy"
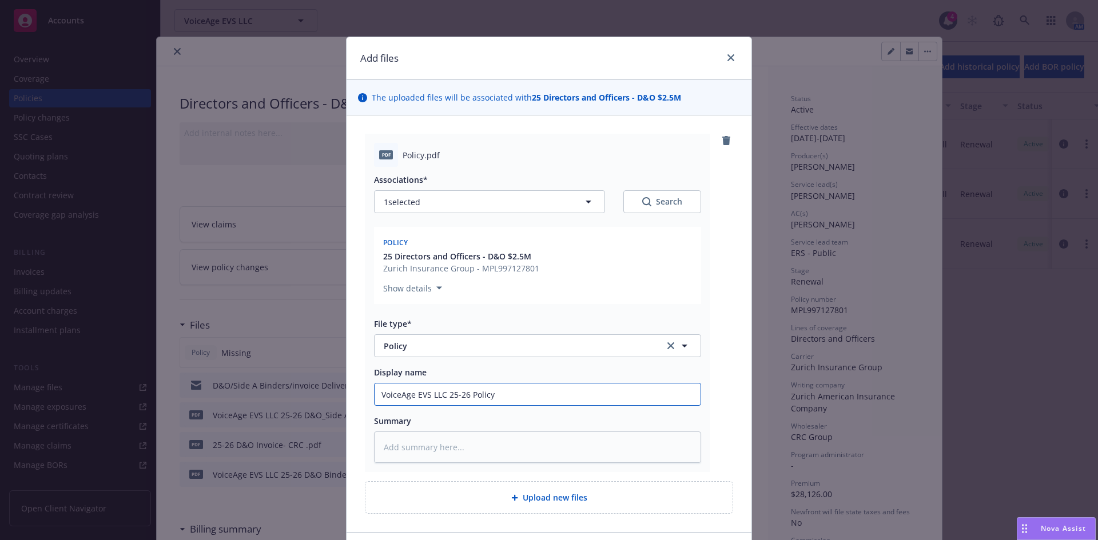
type textarea "x"
type input "VoiceAge EVS LLC 25-26 Polic"
type textarea "x"
type input "VoiceAge EVS LLC 25-26 Poli"
type textarea "x"
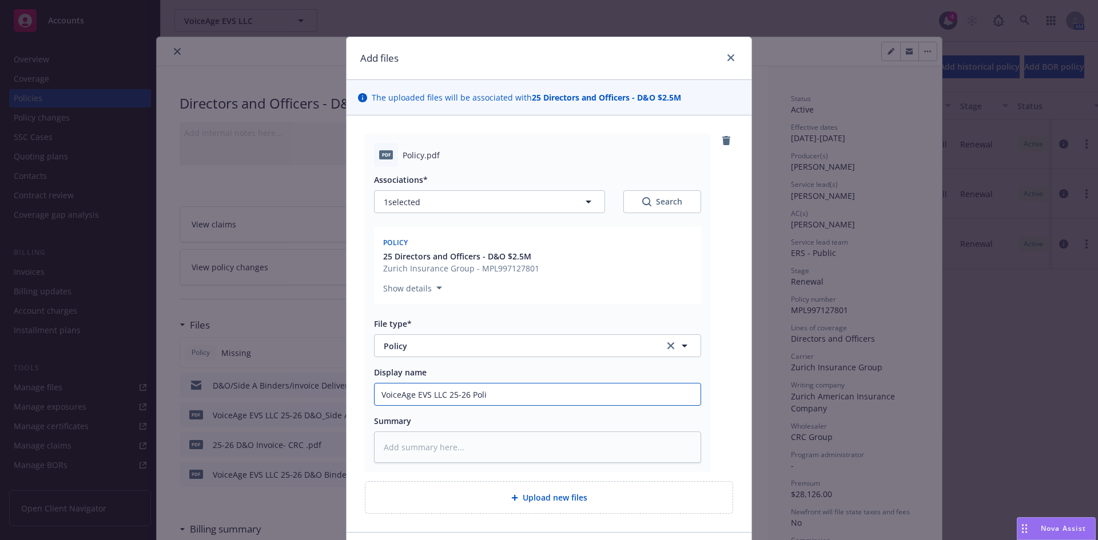
type input "VoiceAge EVS LLC 25-26 Pol"
type textarea "x"
type input "VoiceAge EVS LLC 25-26 Po"
type textarea "x"
type input "VoiceAge EVS LLC 25-26 P"
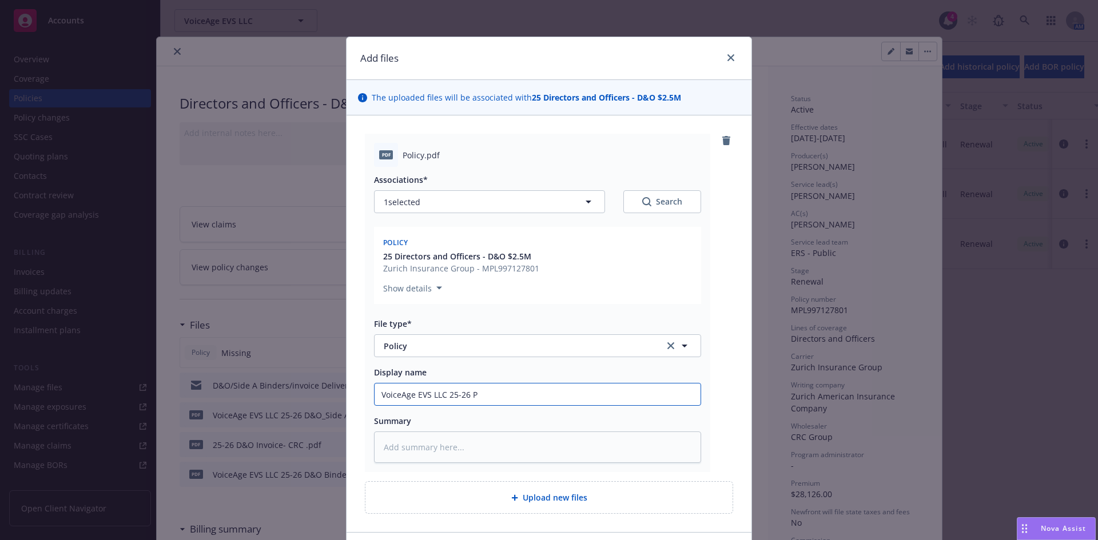
type textarea "x"
type input "VoiceAge EVS LLC 25-26"
type textarea "x"
type input "VoiceAge EVS LLC 25-26 D"
type textarea "x"
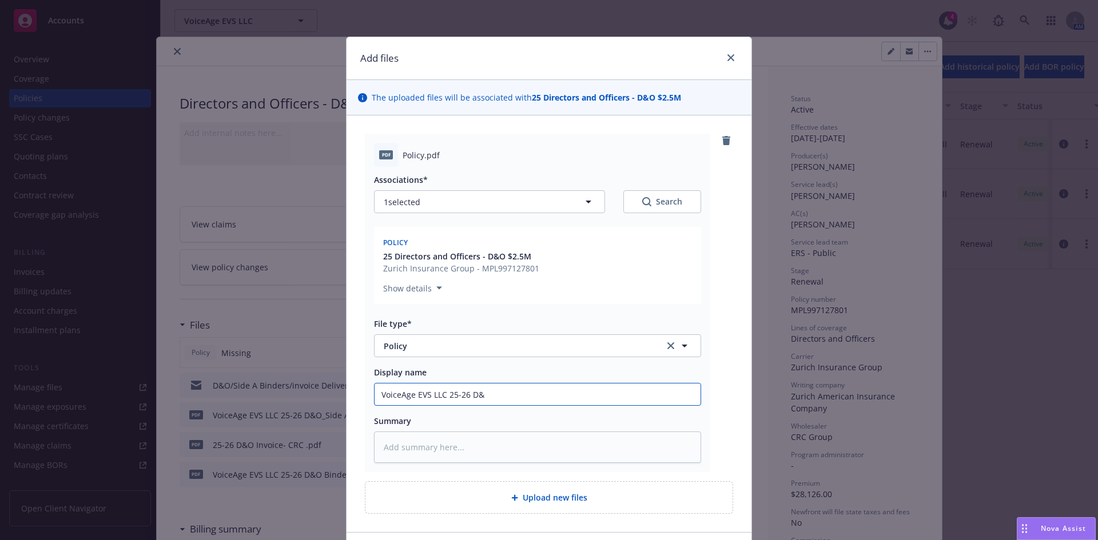
type input "VoiceAge EVS LLC 25-26 D&O"
type textarea "x"
type input "VoiceAge EVS LLC 25-26 D&O"
type textarea "x"
type input "VoiceAge EVS LLC 25-26 D&O P"
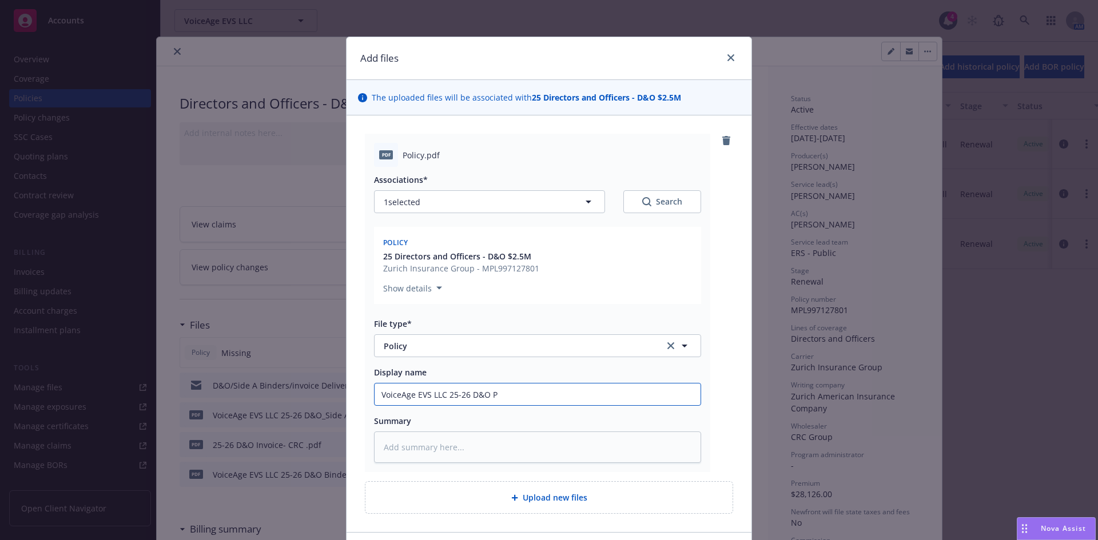
type textarea "x"
type input "VoiceAge EVS LLC 25-26 D&O Po"
type textarea "x"
type input "VoiceAge EVS LLC 25-26 D&O Pol"
type textarea "x"
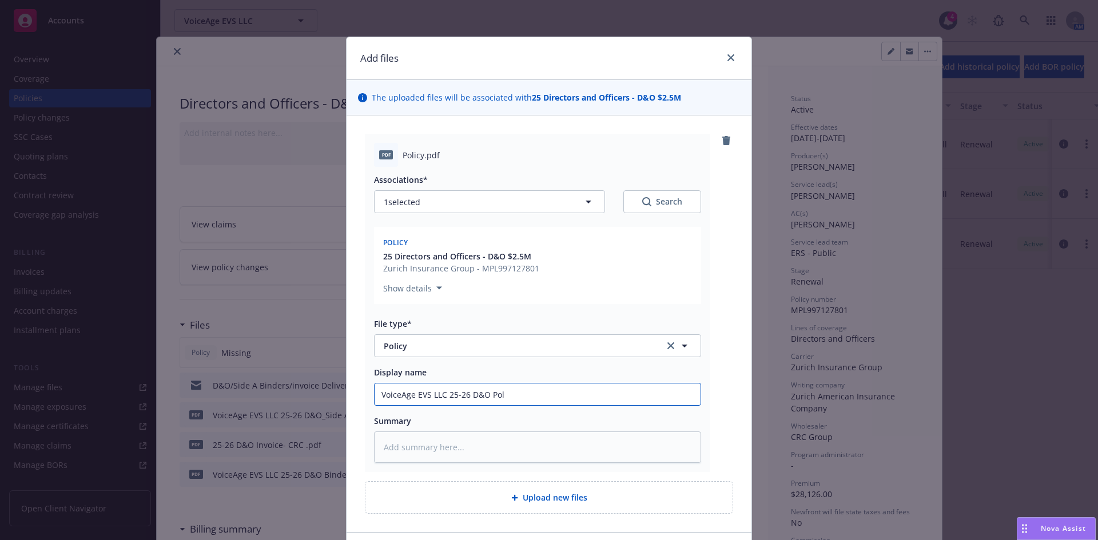
type input "VoiceAge EVS LLC 25-26 D&O Poli"
type textarea "x"
type input "VoiceAge EVS LLC 25-26 D&O Polic"
type textarea "x"
type input "VoiceAge EVS LLC 25-26 D&O Policy"
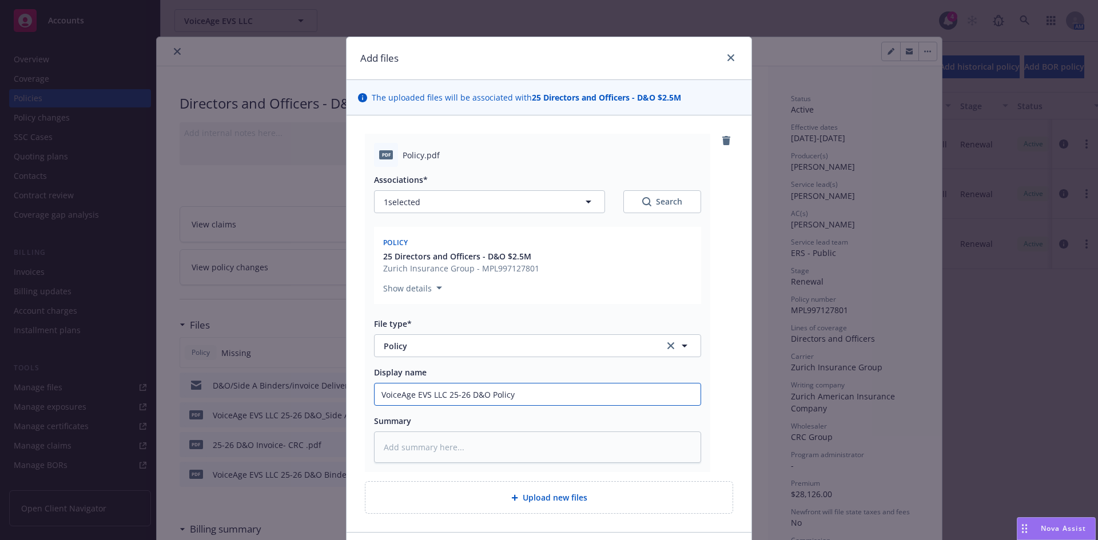
type textarea "x"
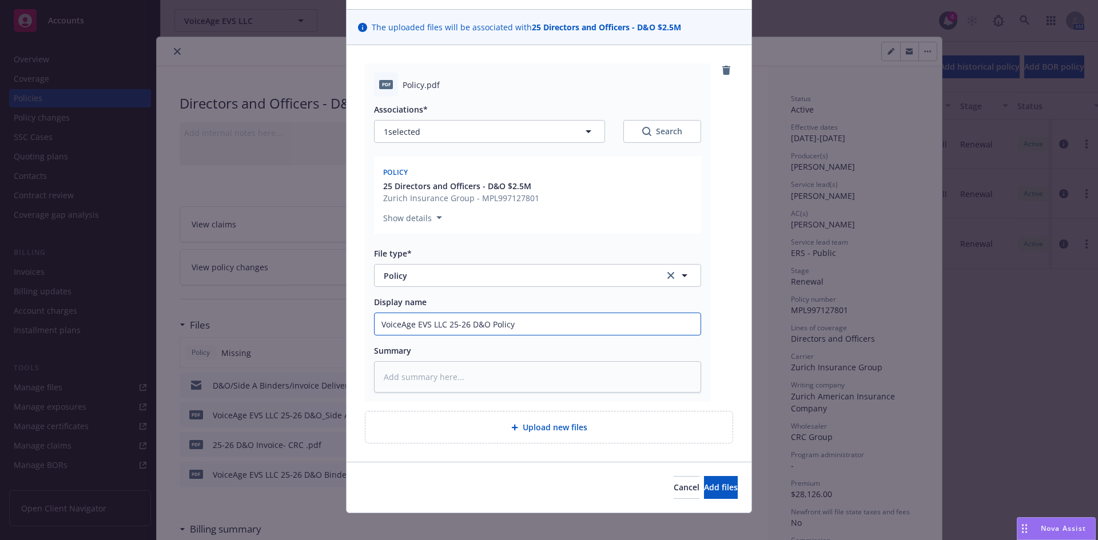
scroll to position [80, 0]
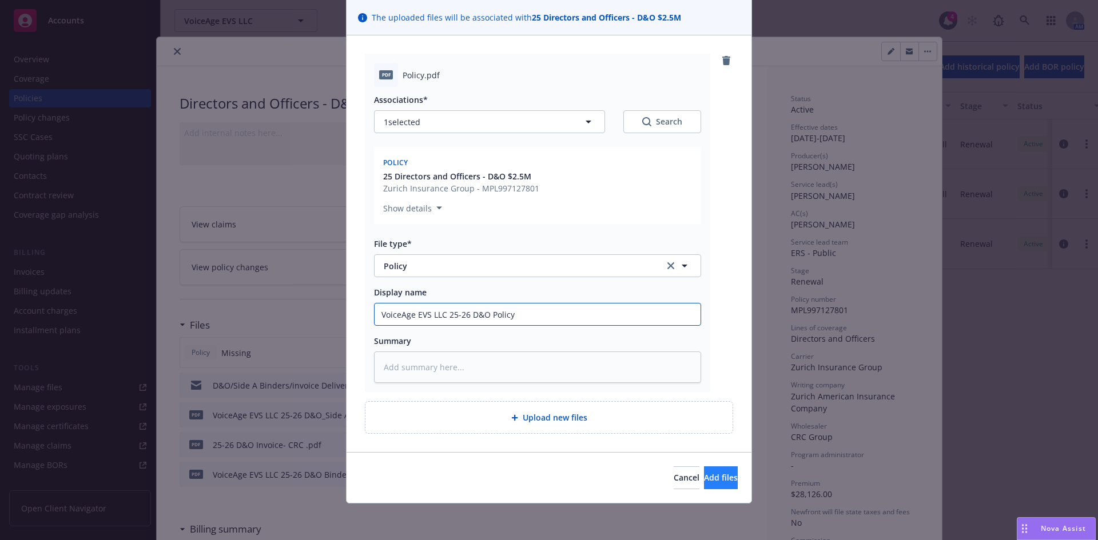
type input "VoiceAge EVS LLC 25-26 D&O Policy"
click at [714, 476] on span "Add files" at bounding box center [721, 477] width 34 height 11
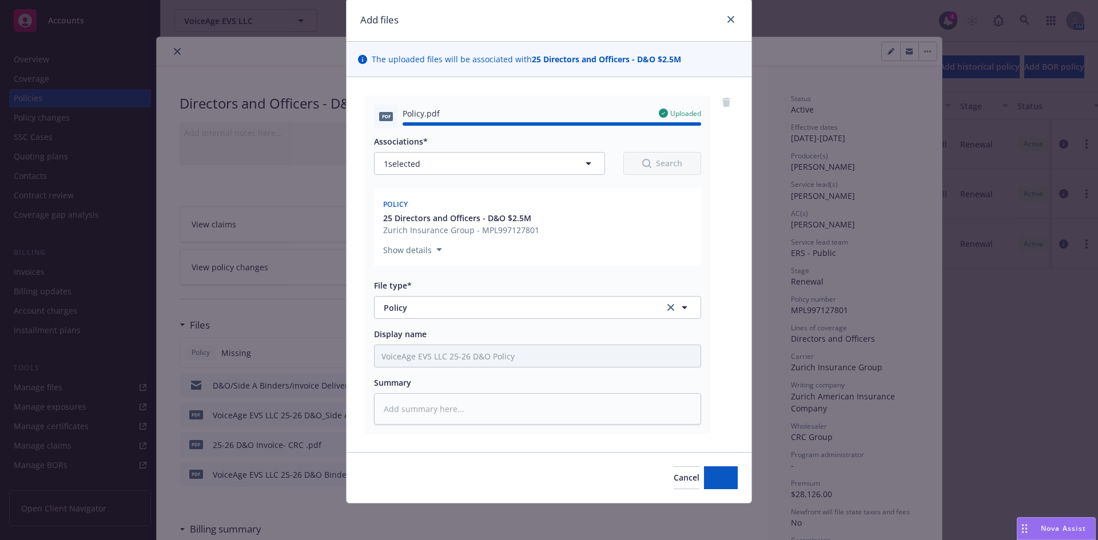
type textarea "x"
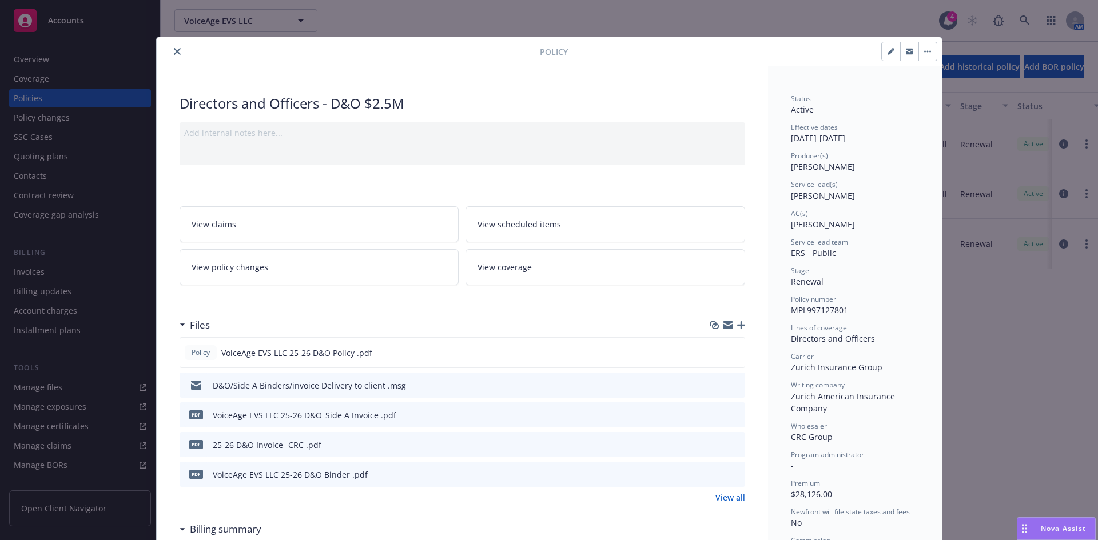
click at [401, 99] on div "Directors and Officers - D&O $2.5M" at bounding box center [463, 103] width 566 height 19
click at [403, 98] on div "Directors and Officers - D&O $2.5M" at bounding box center [463, 103] width 566 height 19
click at [368, 110] on div "Directors and Officers - D&O $2.5M" at bounding box center [463, 103] width 566 height 19
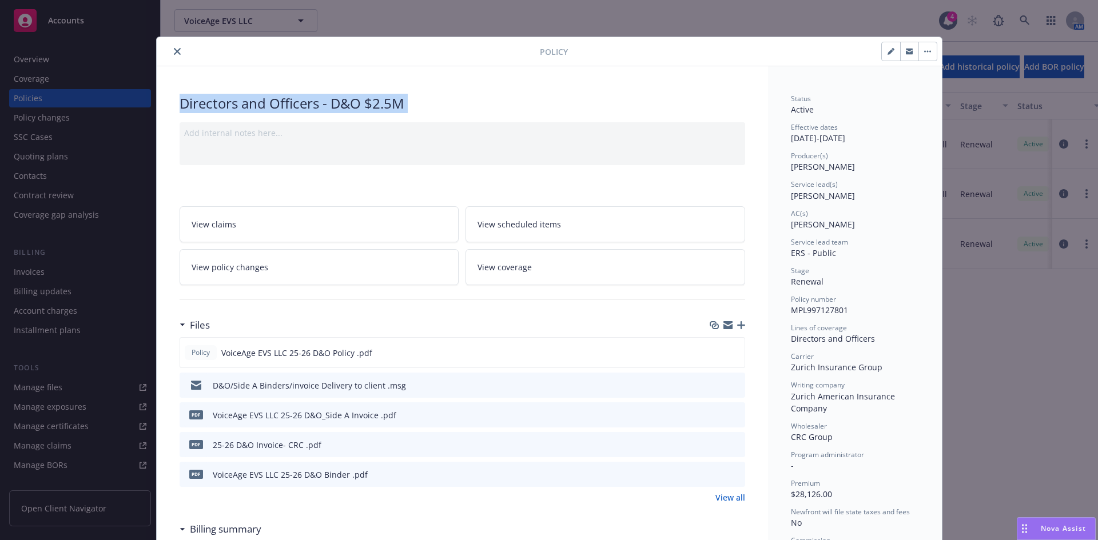
click at [368, 110] on div "Directors and Officers - D&O $2.5M" at bounding box center [463, 103] width 566 height 19
click at [480, 108] on div "Directors and Officers - D&O $2.5M" at bounding box center [463, 103] width 566 height 19
click at [345, 107] on div "Directors and Officers - D&O $2.5M" at bounding box center [463, 103] width 566 height 19
click at [345, 106] on div "Directors and Officers - D&O $2.5M" at bounding box center [463, 103] width 566 height 19
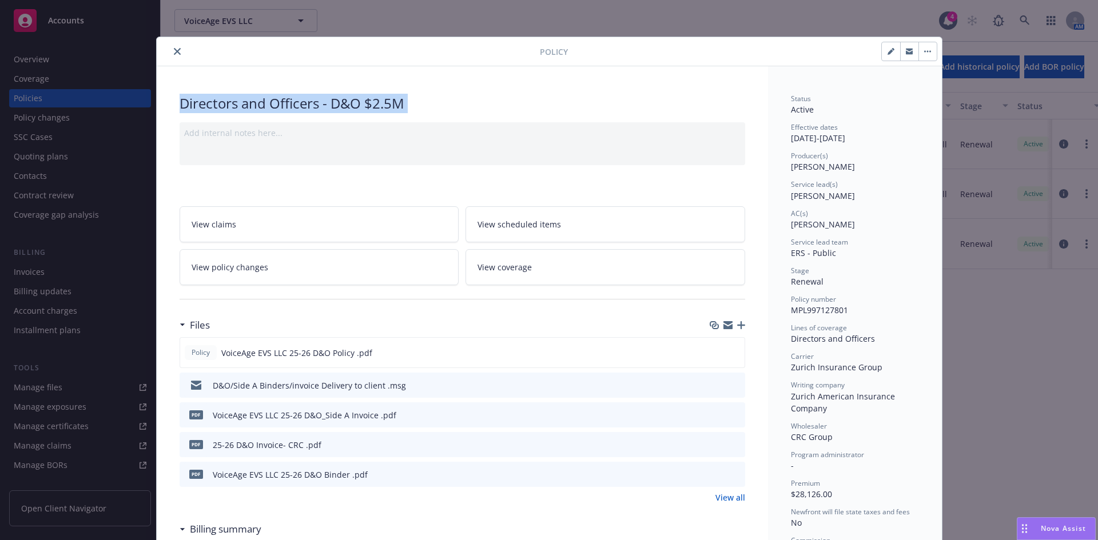
click at [427, 101] on div "Directors and Officers - D&O $2.5M" at bounding box center [463, 103] width 566 height 19
click at [348, 95] on div "Directors and Officers - D&O $2.5M" at bounding box center [463, 103] width 566 height 19
click at [347, 95] on div "Directors and Officers - D&O $2.5M" at bounding box center [463, 103] width 566 height 19
click at [411, 100] on div "Directors and Officers - D&O $2.5M" at bounding box center [463, 103] width 566 height 19
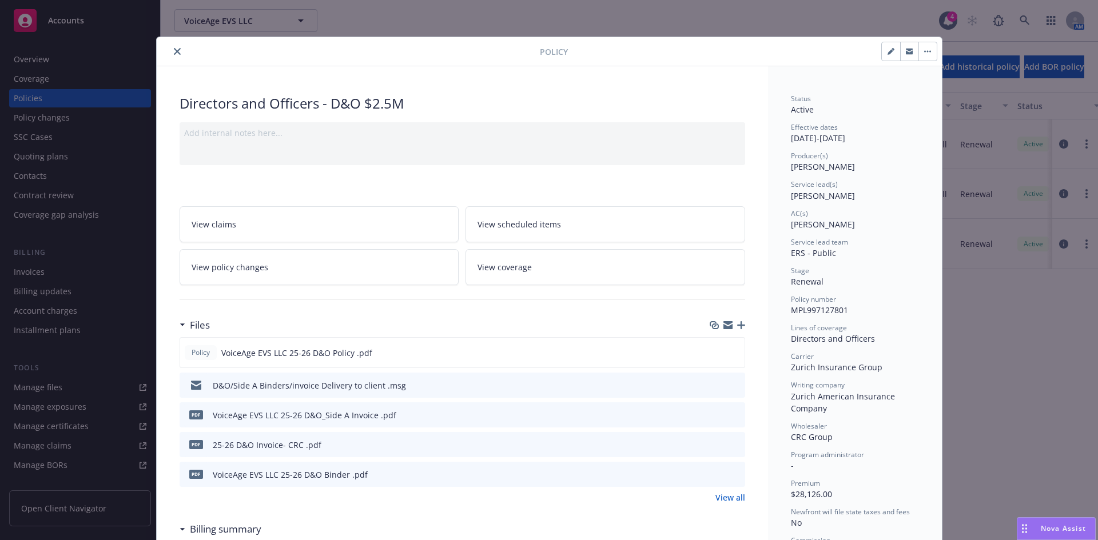
click at [174, 52] on icon "close" at bounding box center [177, 51] width 7 height 7
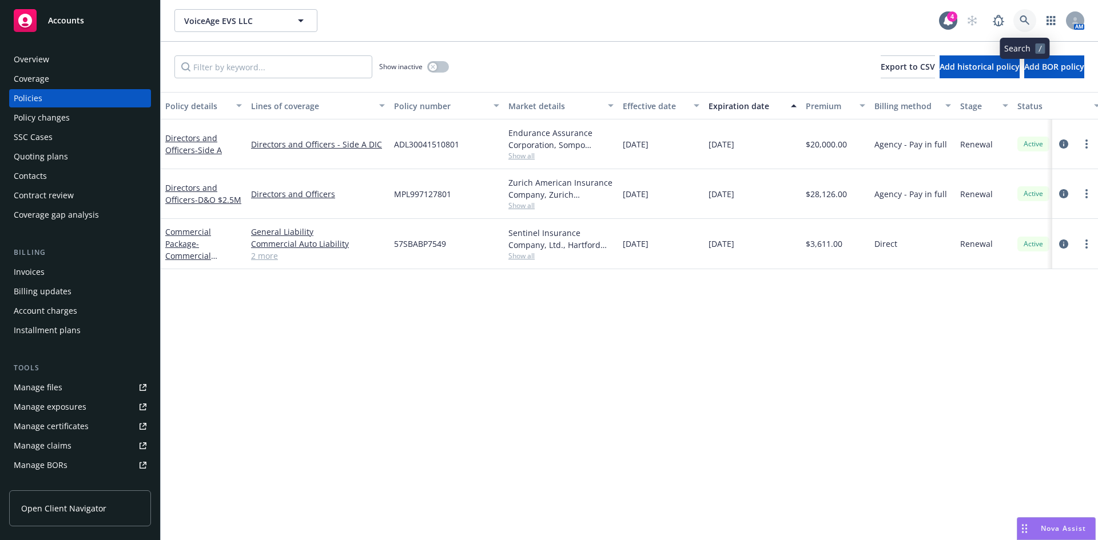
click at [1019, 12] on link at bounding box center [1024, 20] width 23 height 23
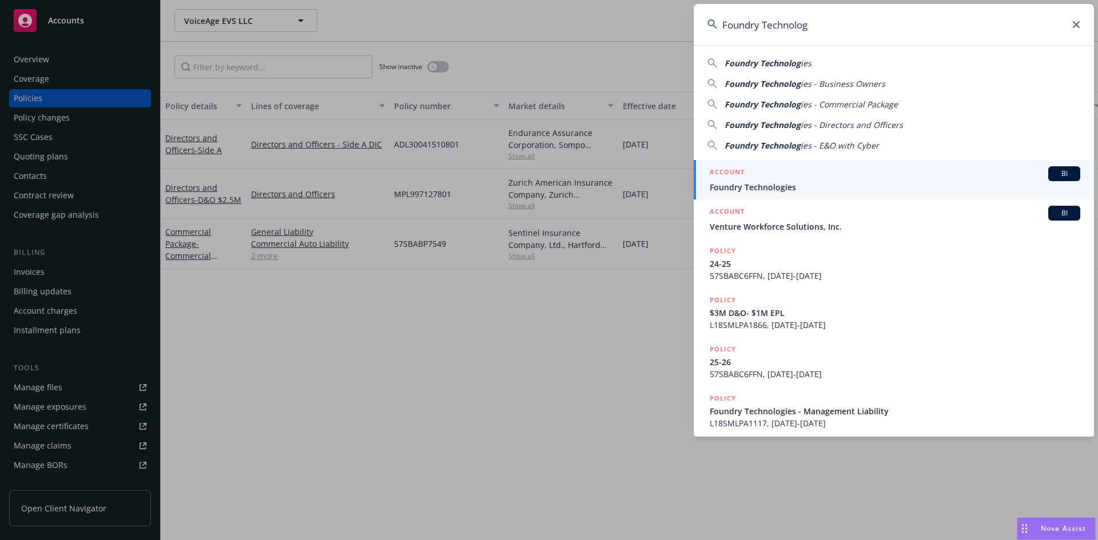
type input "Foundry Technolog"
click at [771, 180] on div "ACCOUNT BI" at bounding box center [895, 173] width 371 height 15
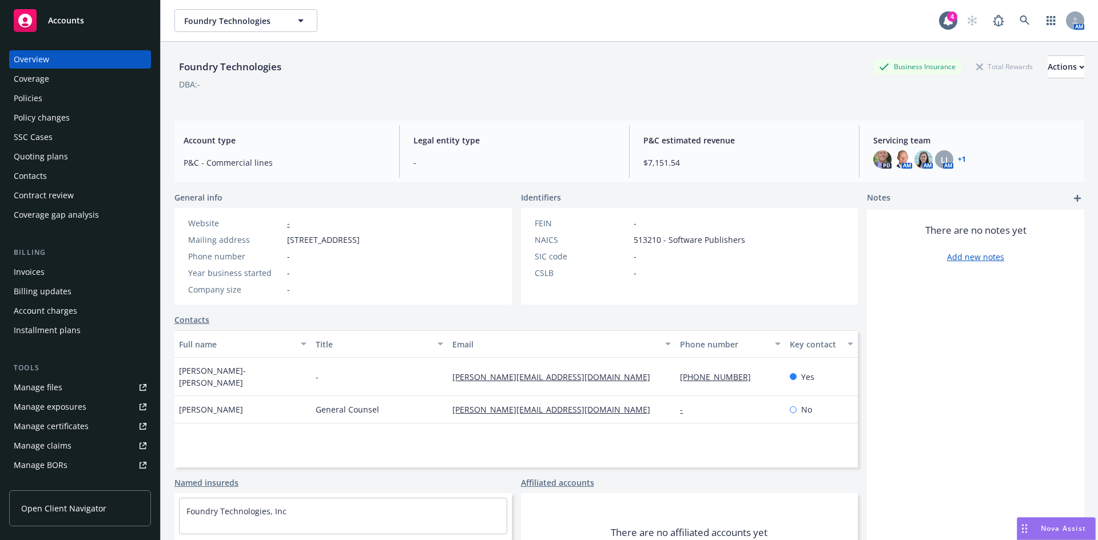
click at [29, 95] on div "Policies" at bounding box center [28, 98] width 29 height 18
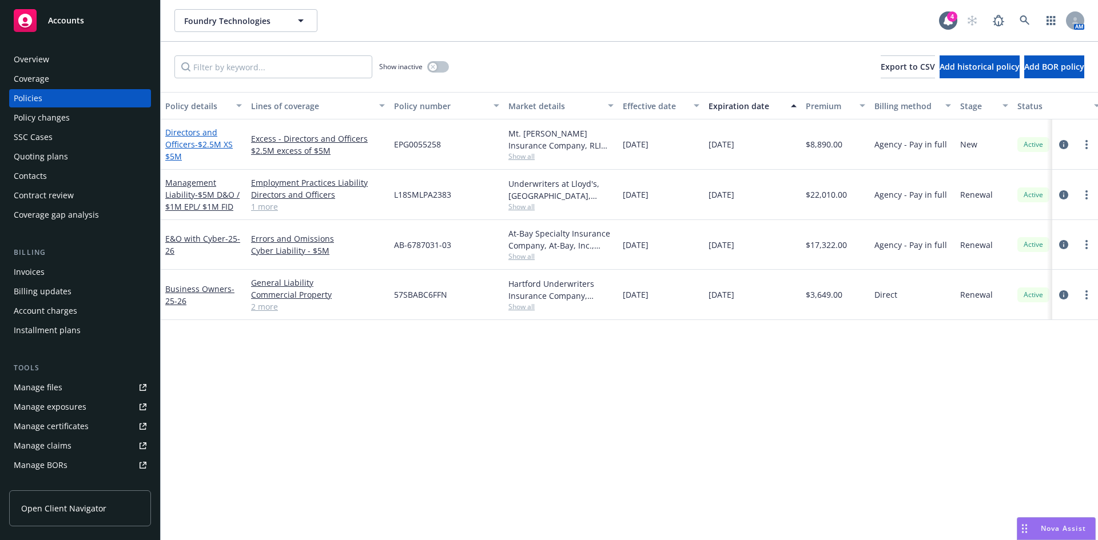
click at [186, 145] on link "Directors and Officers - $2.5M XS $5M" at bounding box center [198, 144] width 67 height 35
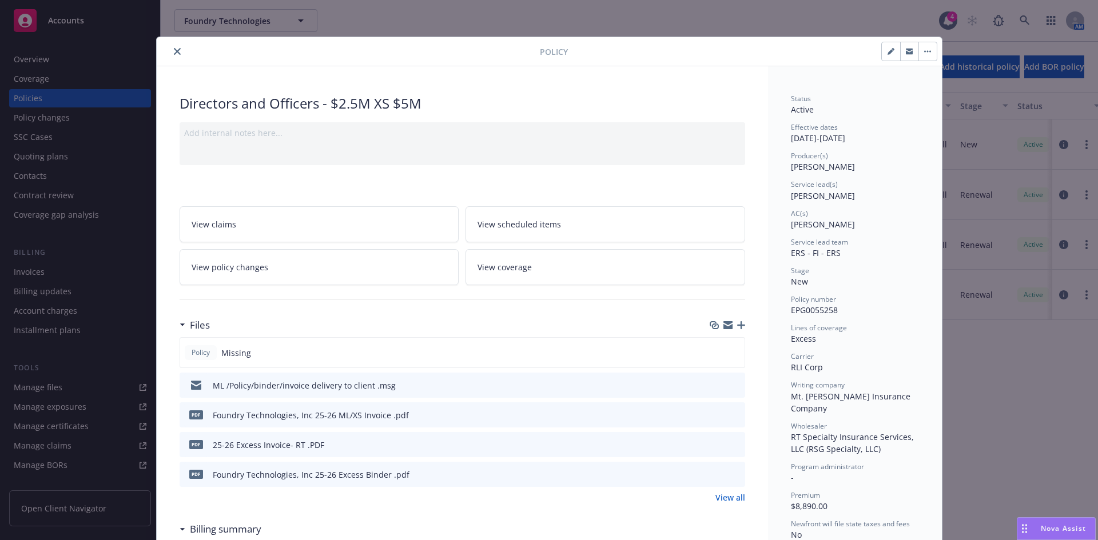
click at [737, 323] on icon "button" at bounding box center [741, 325] width 8 height 8
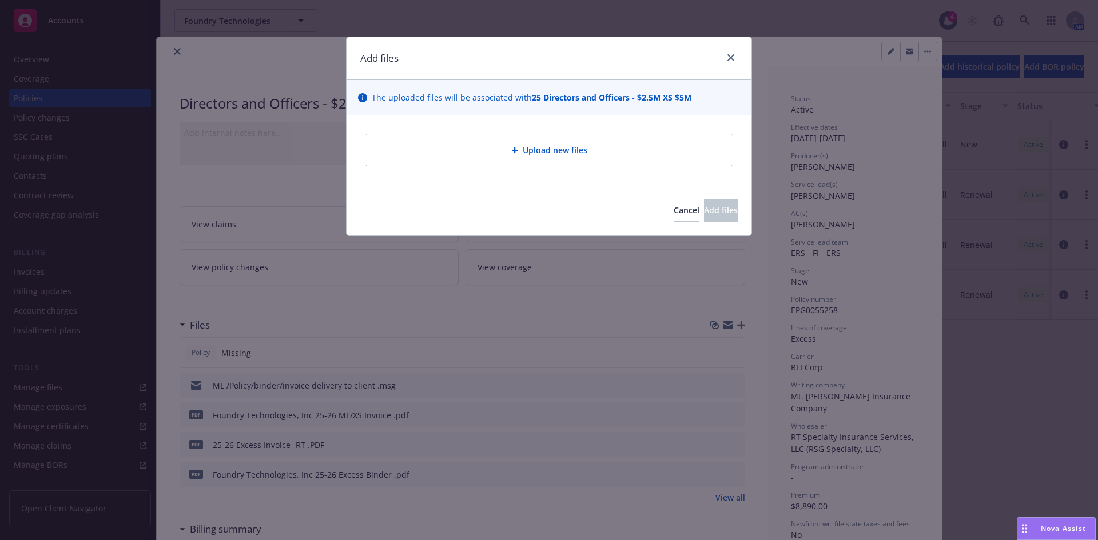
type textarea "x"
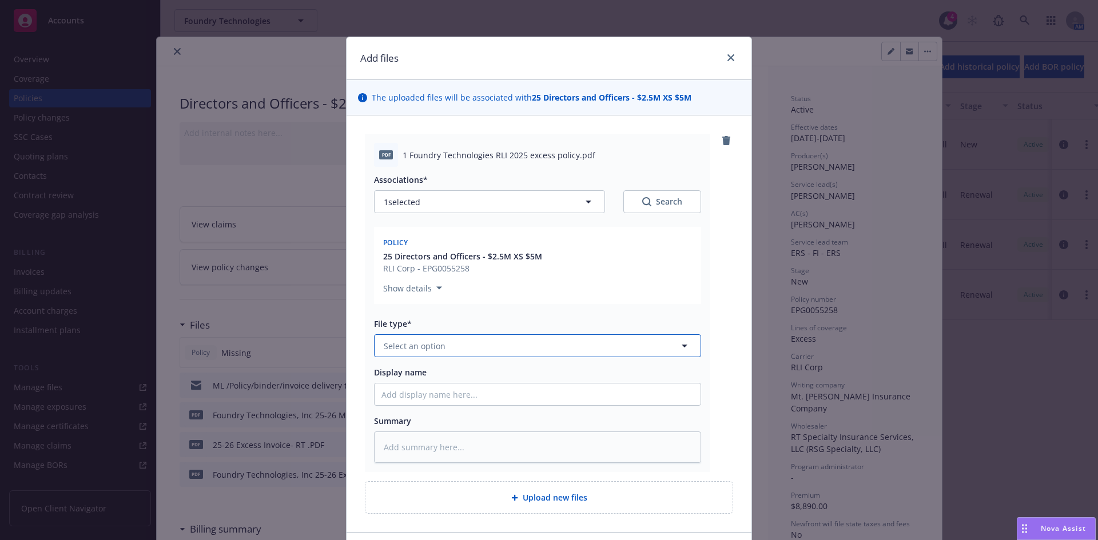
click at [412, 349] on span "Select an option" at bounding box center [415, 346] width 62 height 12
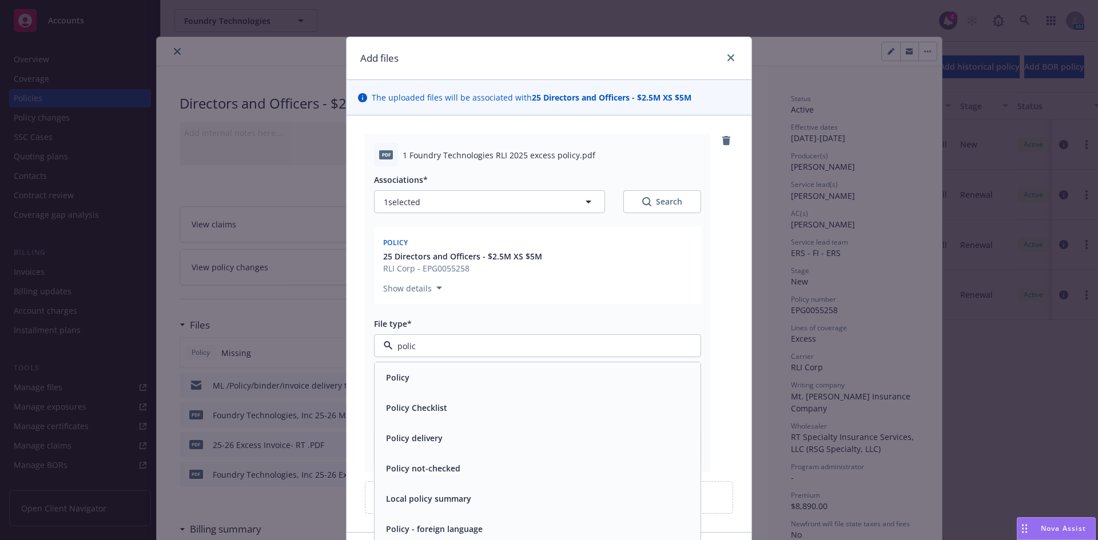
type input "policy"
click at [436, 385] on div "Policy" at bounding box center [537, 377] width 312 height 17
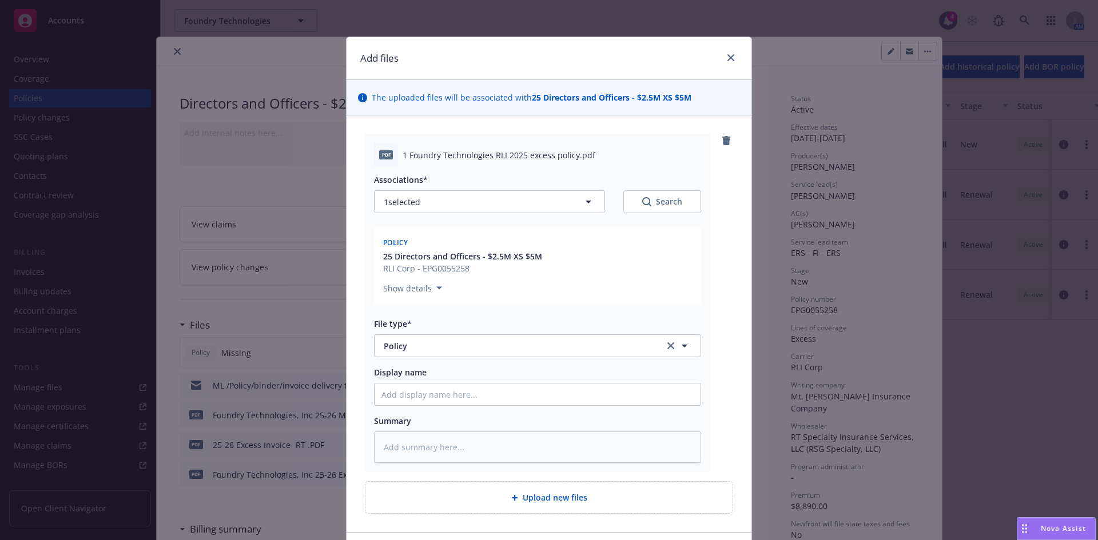
drag, startPoint x: 400, startPoint y: 408, endPoint x: 393, endPoint y: 393, distance: 15.9
click at [399, 407] on div "Associations* 1 selected Search Policy 25 Directors and Officers - $2.5M XS $5M…" at bounding box center [537, 315] width 327 height 296
click at [392, 393] on input "Display name" at bounding box center [538, 395] width 326 height 22
paste input "Foundry Technolog"
type textarea "x"
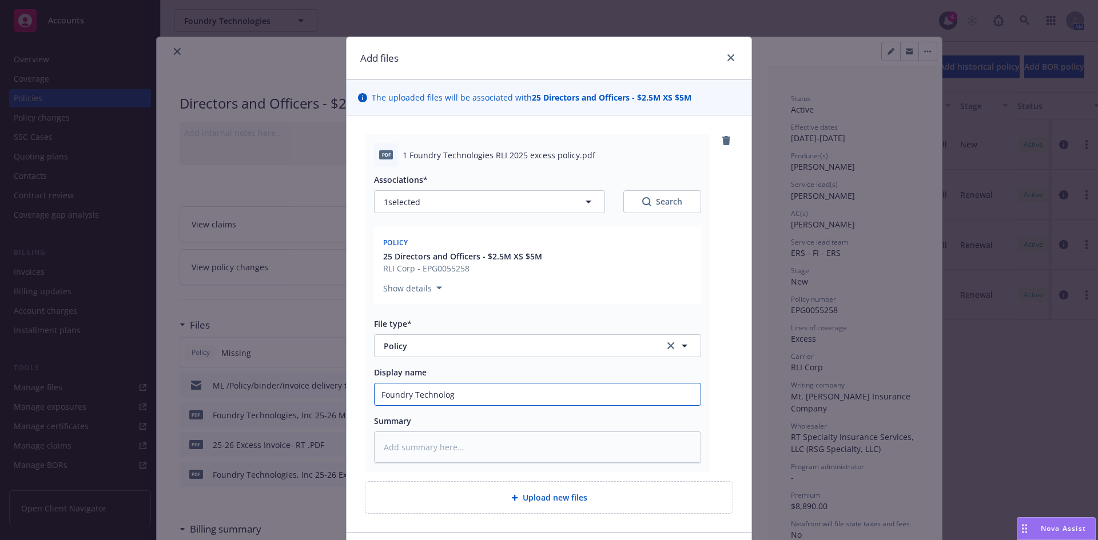
type input "Foundry Technologies, Inc 25-26 ML/XS Invoice"
click at [570, 396] on input "Foundry Technologies, Inc 25-26 ML/XS Invoice" at bounding box center [538, 395] width 326 height 22
type textarea "x"
type input "Foundry Technologies, Inc 25-26 ML/XS Invoic"
type textarea "x"
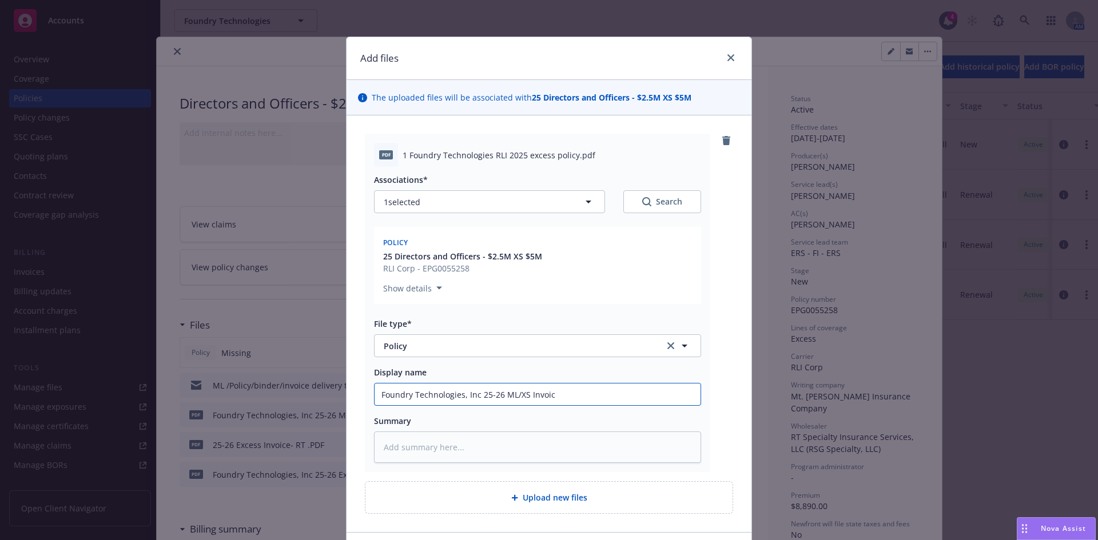
type input "Foundry Technologies, Inc 25-26 ML/XS Invoi"
type textarea "x"
type input "Foundry Technologies, Inc 25-26 ML/XS Invo"
type textarea "x"
type input "Foundry Technologies, Inc 25-26 ML/XS In"
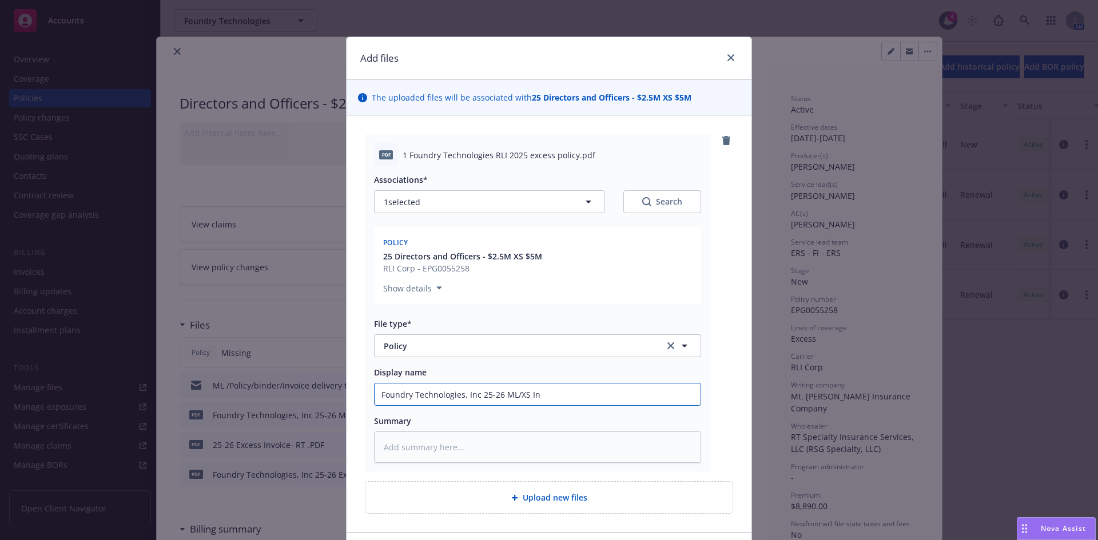
type textarea "x"
type input "Foundry Technologies, Inc 25-26 ML/XS I"
type textarea "x"
type input "Foundry Technologies, Inc 25-26 ML/XS"
type textarea "x"
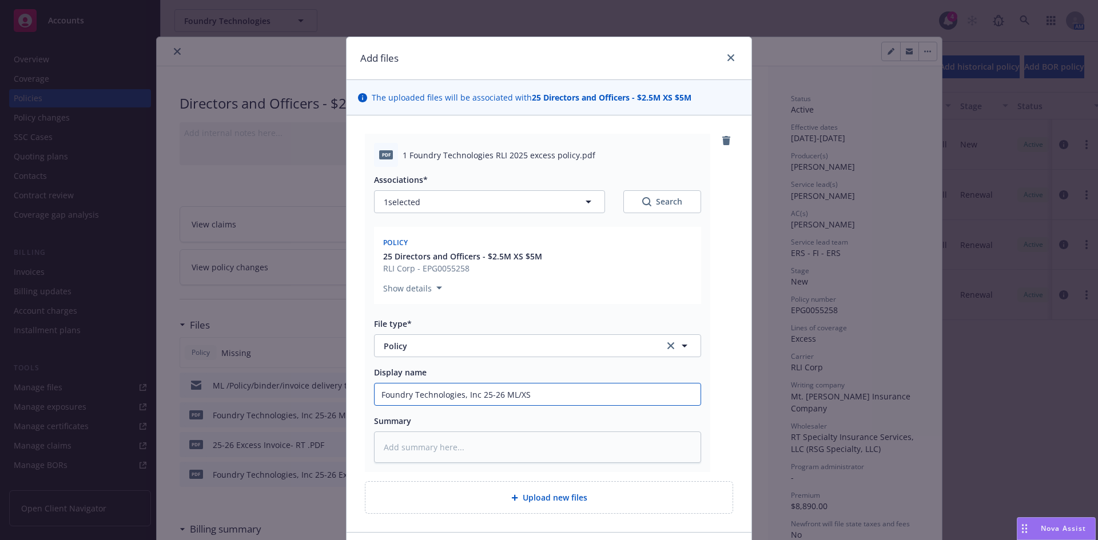
type input "Foundry Technologies, Inc 25-26 ML/XS"
type textarea "x"
type input "Foundry Technologies, Inc 25-26 ML/"
type textarea "x"
type input "Foundry Technologies, Inc 25-26 ML"
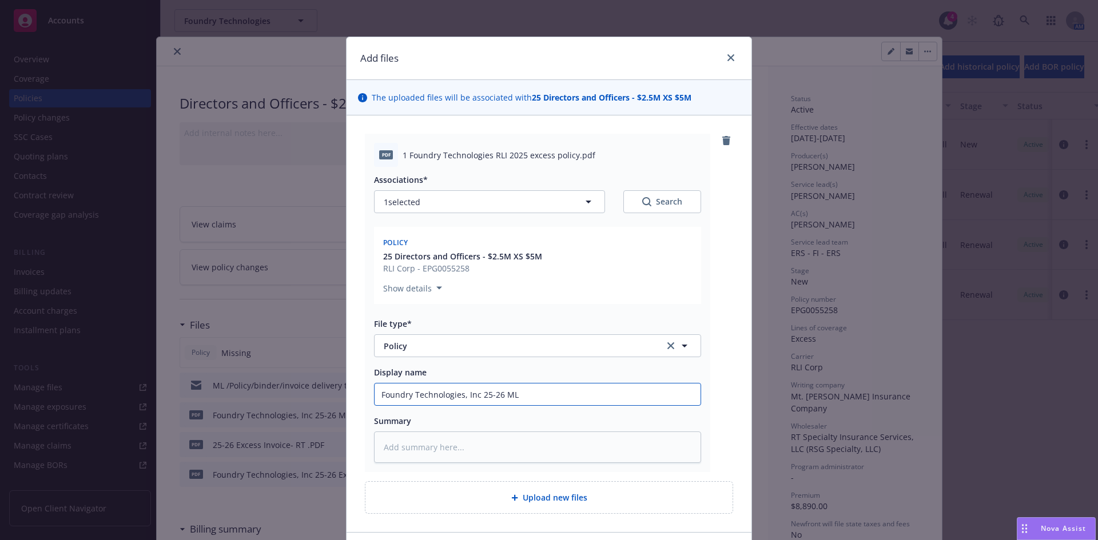
type textarea "x"
type input "Foundry Technologies, Inc 25-26 ML"
type textarea "x"
type input "Foundry Technologies, Inc 25-26 ML"
type textarea "x"
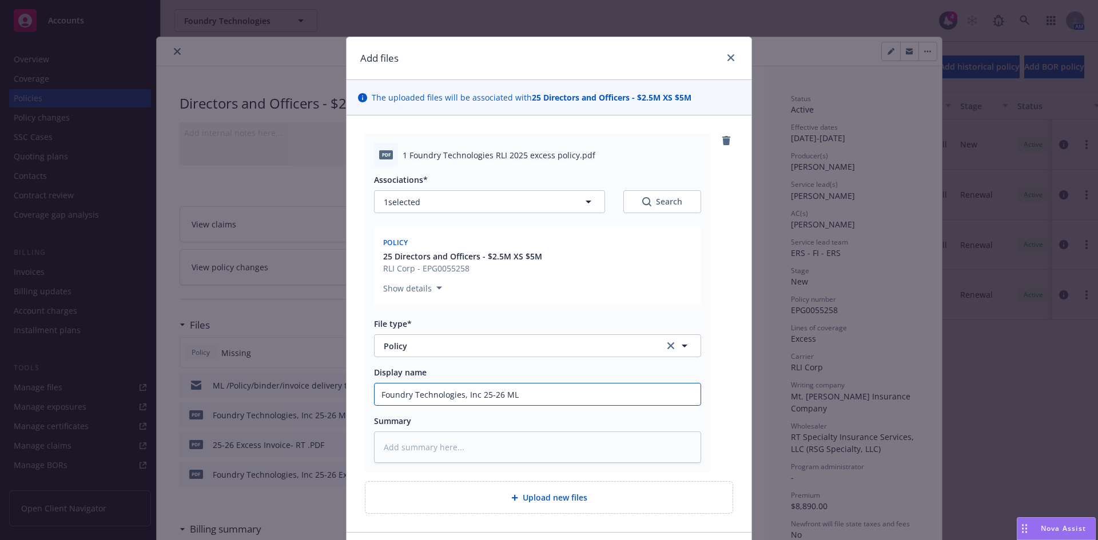
type input "Foundry Technologies, Inc 25-26 M"
type textarea "x"
type input "Foundry Technologies, Inc 25-26"
type textarea "x"
type input "Foundry Technologies, Inc 25-2"
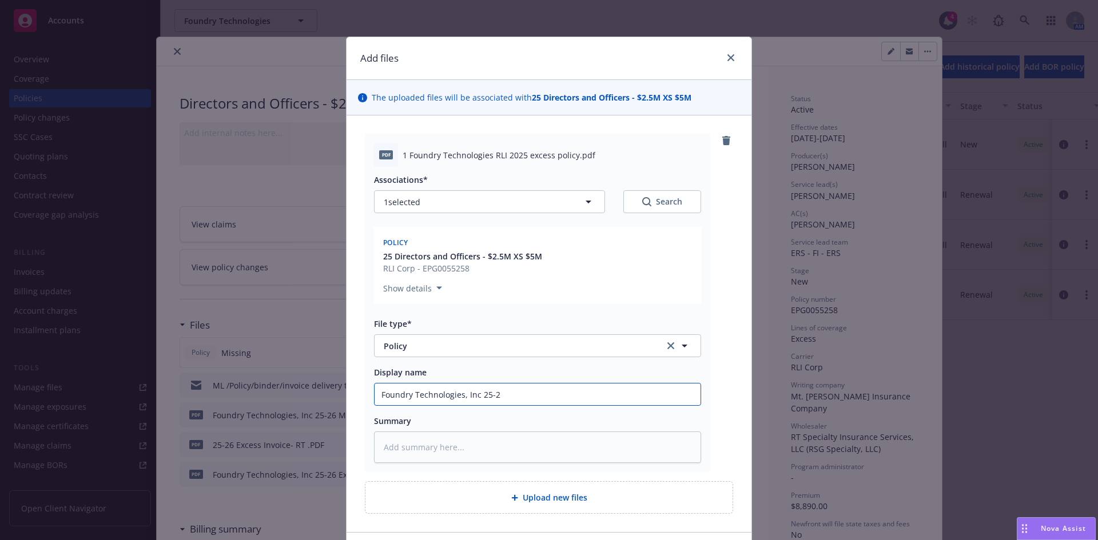
type textarea "x"
type input "Foundry Technologies, Inc 25-26"
type textarea "x"
type input "Foundry Technologies, Inc 25-26"
type textarea "x"
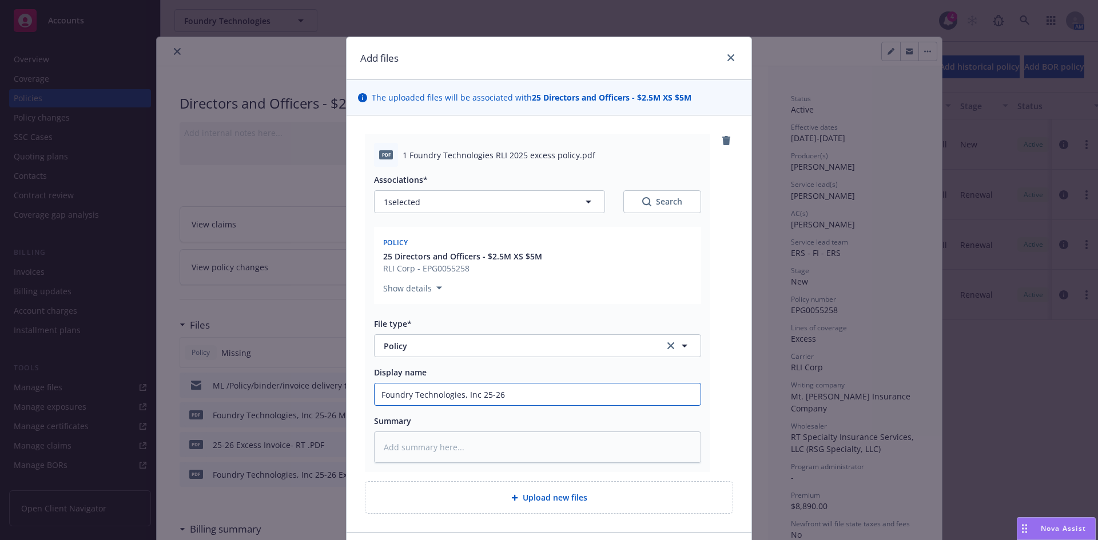
type input "Foundry Technologies, Inc 25-26 D"
type textarea "x"
type input "Foundry Technologies, Inc 25-26 D&"
type textarea "x"
type input "Foundry Technologies, Inc 25-26 D&O"
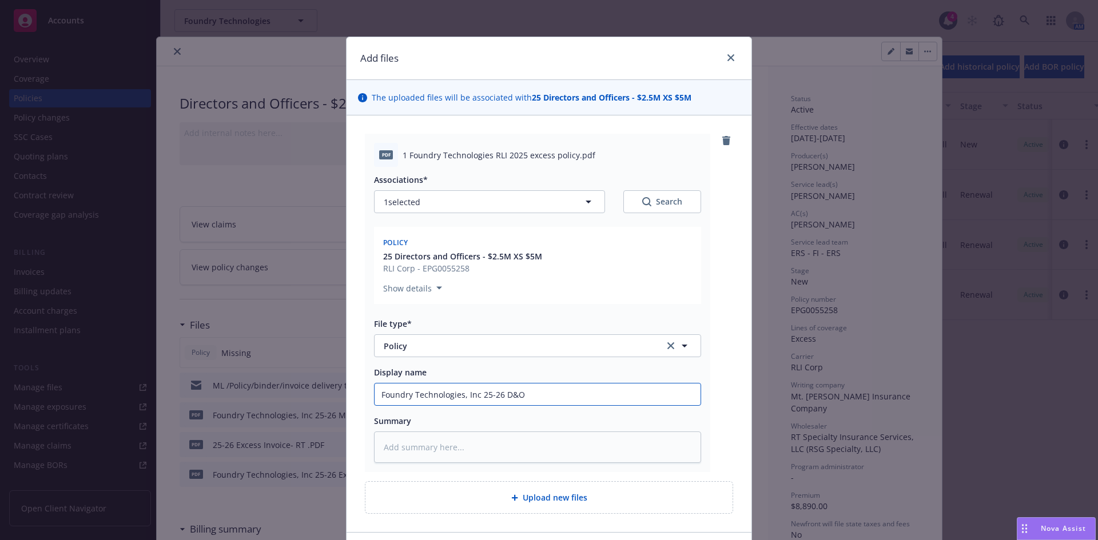
type textarea "x"
type input "Foundry Technologies, Inc 25-26 D&O"
type textarea "x"
type input "Foundry Technologies, Inc 25-26 D&O"
type textarea "x"
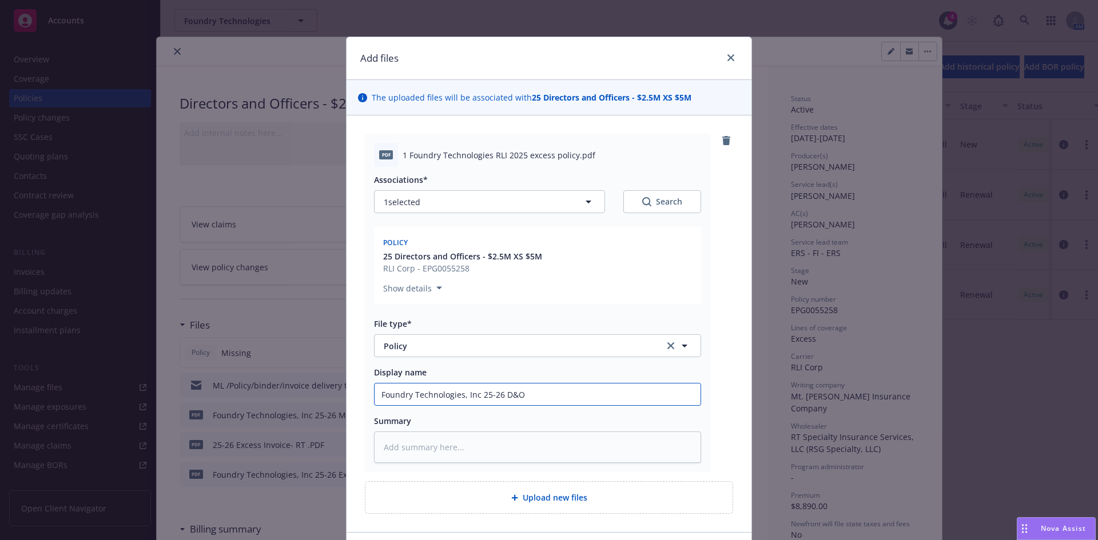
type input "Foundry Technologies, Inc 25-26 D&"
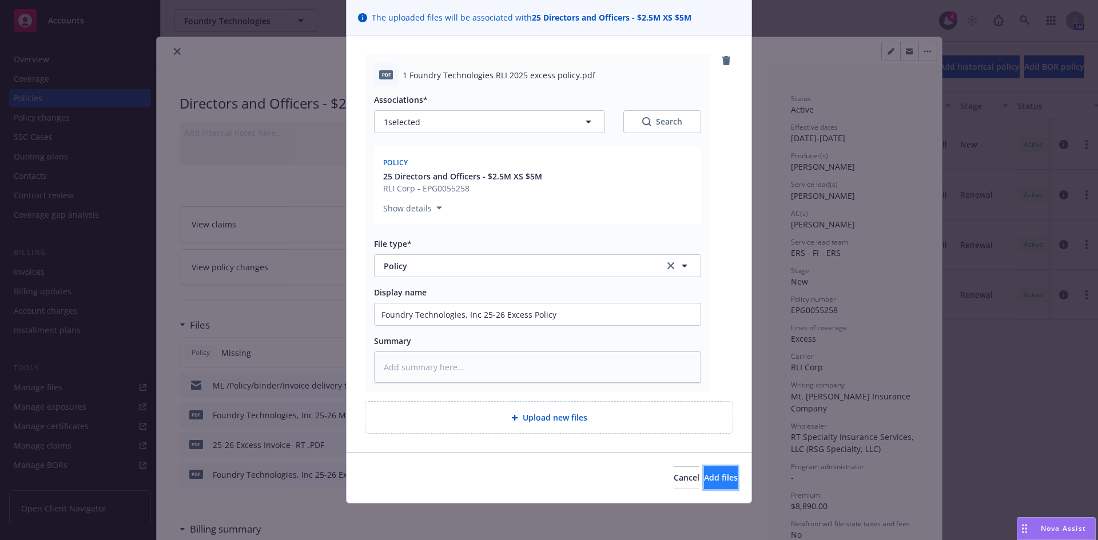
click at [704, 484] on button "Add files" at bounding box center [721, 478] width 34 height 23
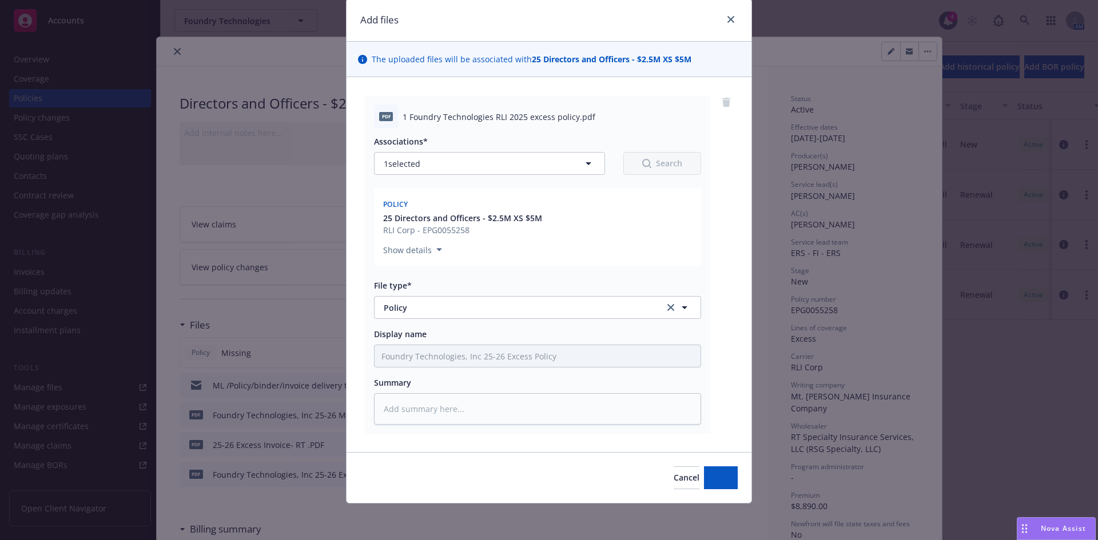
scroll to position [38, 0]
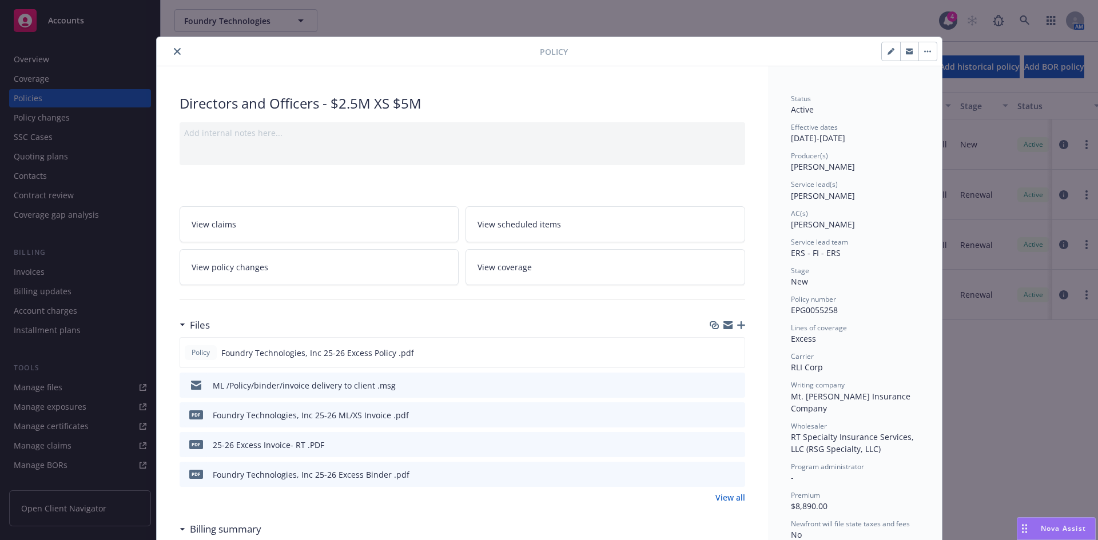
click at [323, 105] on div "Directors and Officers - $2.5M XS $5M" at bounding box center [463, 103] width 566 height 19
click at [460, 102] on div "Directors and Officers - $2.5M XS $5M" at bounding box center [463, 103] width 566 height 19
click at [396, 101] on div "Directors and Officers - $2.5M XS $5M" at bounding box center [463, 103] width 566 height 19
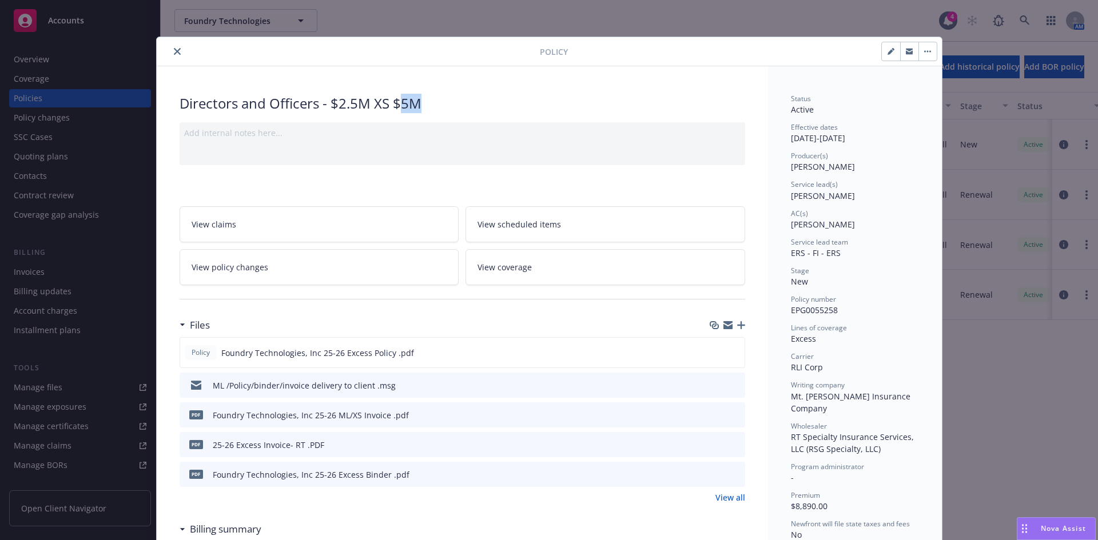
click at [396, 101] on div "Directors and Officers - $2.5M XS $5M" at bounding box center [463, 103] width 566 height 19
click at [460, 108] on div "Directors and Officers - $2.5M XS $5M" at bounding box center [463, 103] width 566 height 19
click at [385, 99] on div "Directors and Officers - $2.5M XS $5M" at bounding box center [463, 103] width 566 height 19
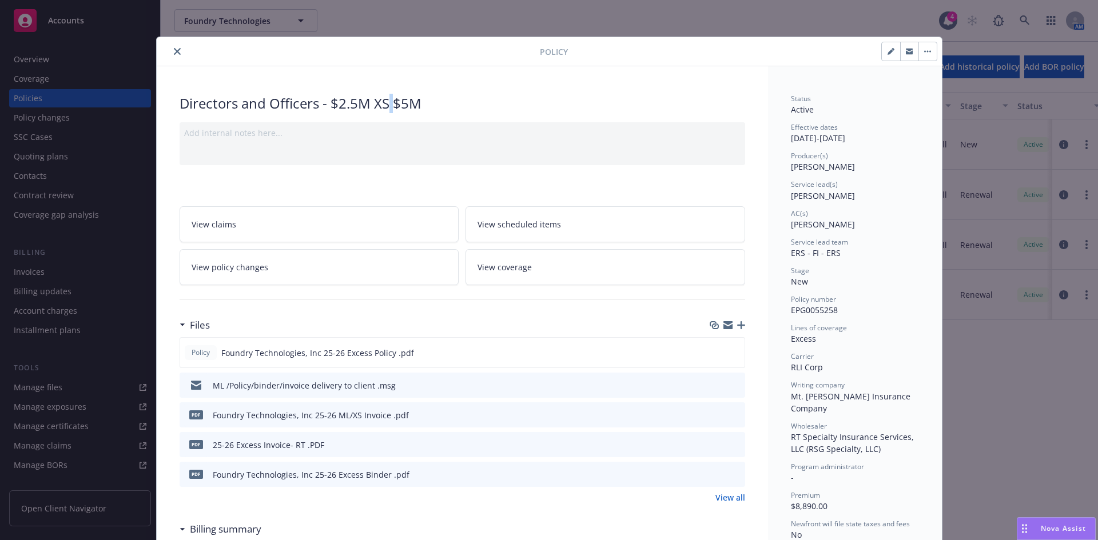
click at [385, 99] on div "Directors and Officers - $2.5M XS $5M" at bounding box center [463, 103] width 566 height 19
click at [448, 102] on div "Directors and Officers - $2.5M XS $5M" at bounding box center [463, 103] width 566 height 19
click at [176, 46] on button "close" at bounding box center [177, 52] width 14 height 14
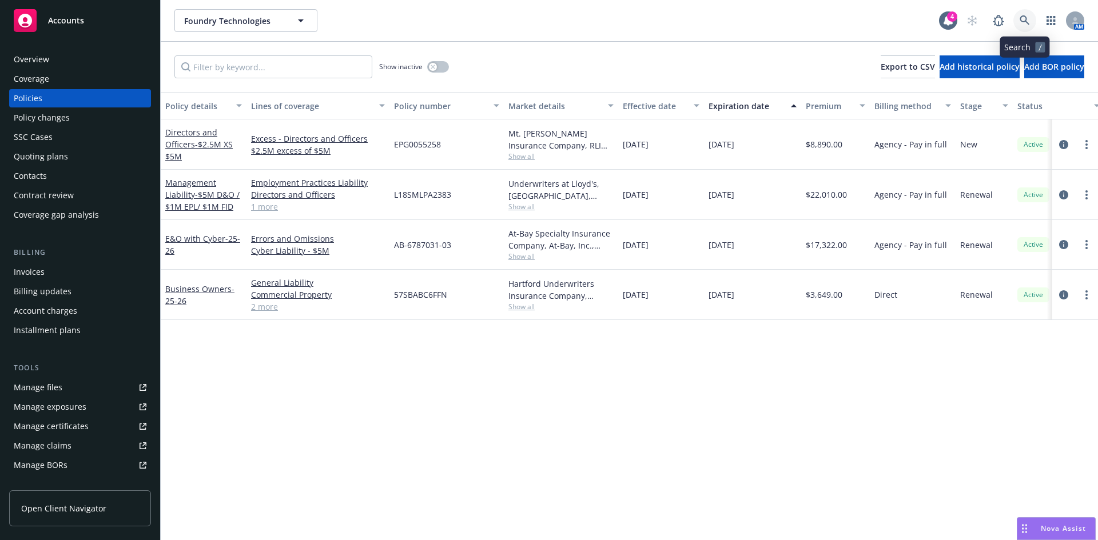
click at [1034, 16] on link at bounding box center [1024, 20] width 23 height 23
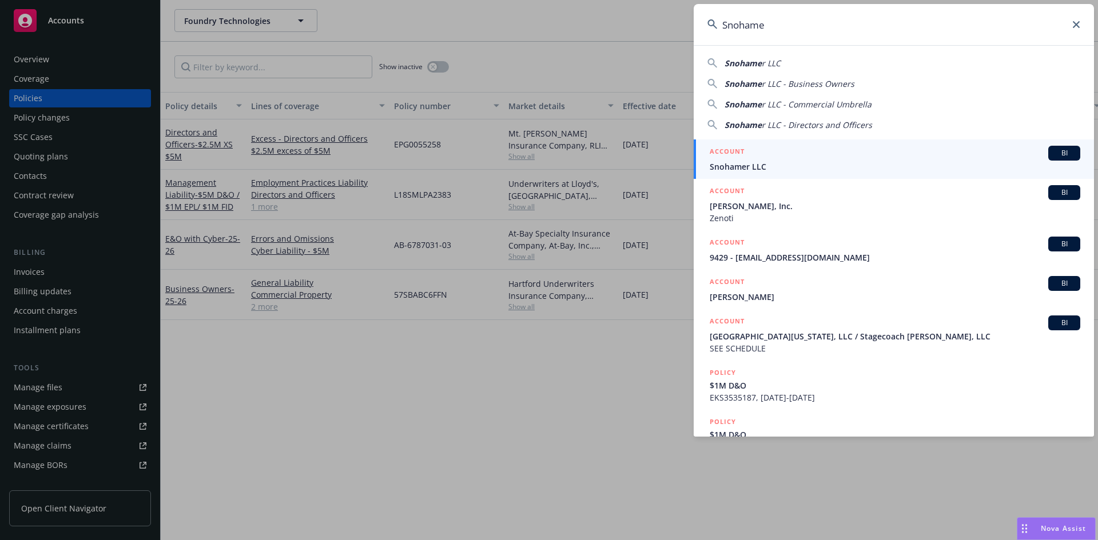
click at [769, 169] on span "Snohamer LLC" at bounding box center [895, 167] width 371 height 12
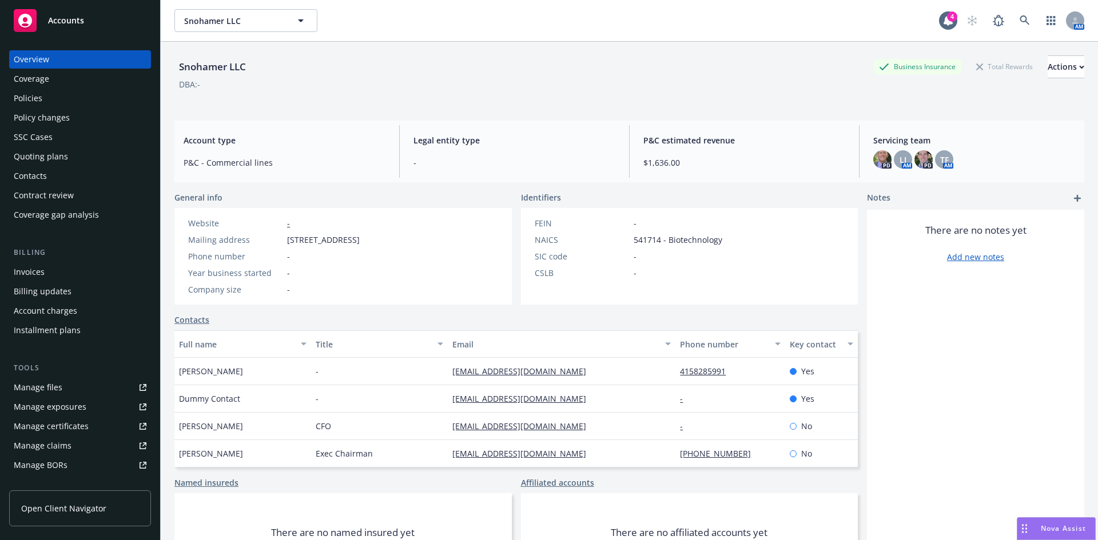
click at [21, 90] on div "Policies" at bounding box center [28, 98] width 29 height 18
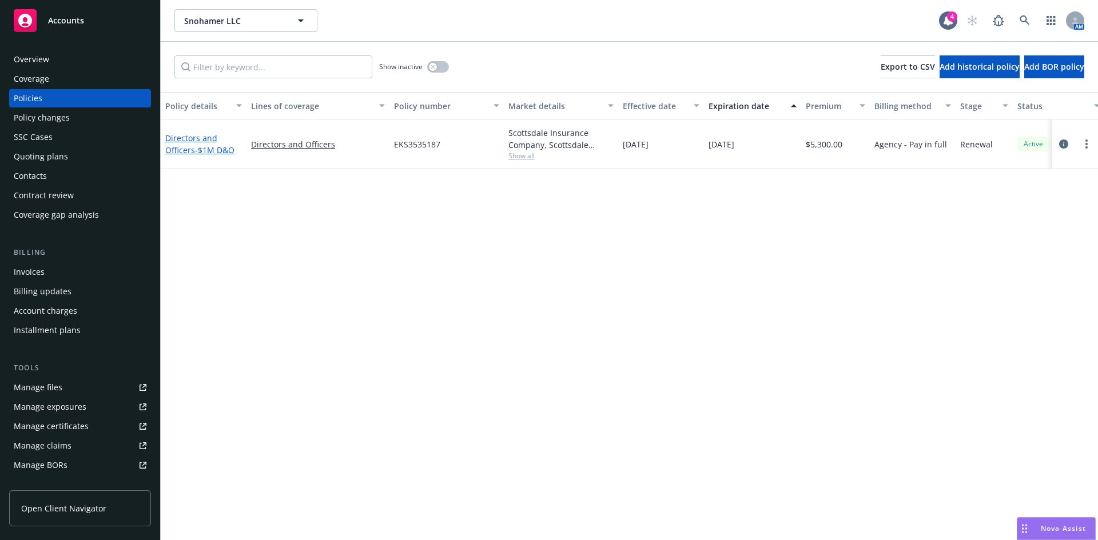
click at [192, 149] on link "Directors and Officers - $1M D&O" at bounding box center [199, 144] width 69 height 23
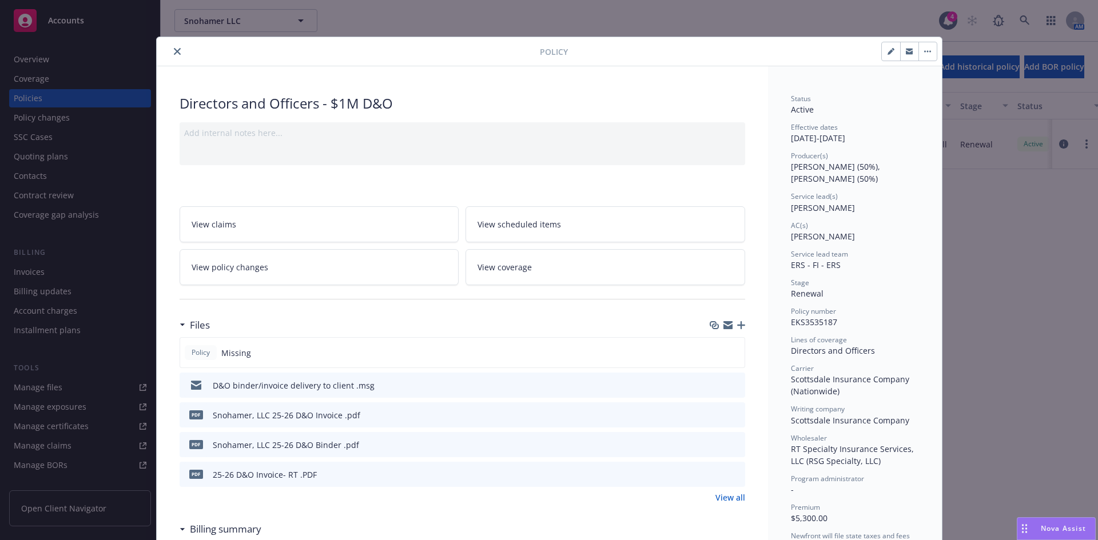
click at [738, 324] on icon "button" at bounding box center [741, 325] width 8 height 8
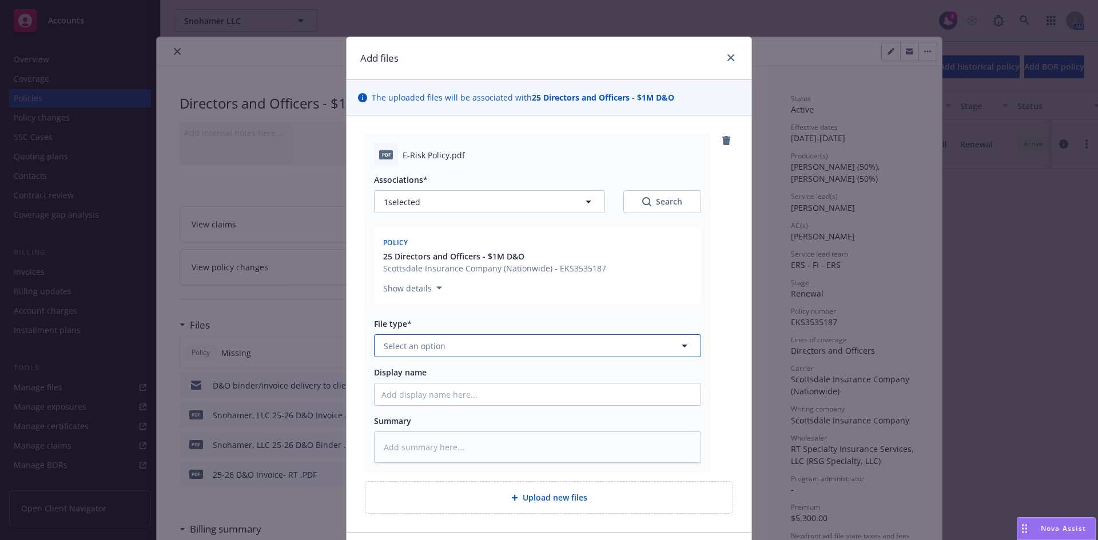
click at [415, 348] on span "Select an option" at bounding box center [415, 346] width 62 height 12
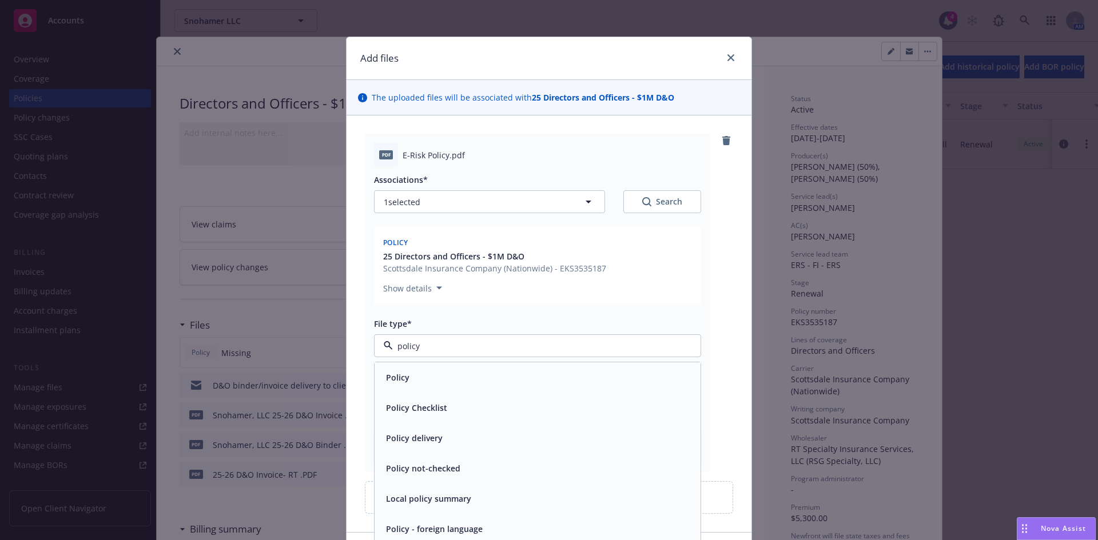
click at [391, 370] on div "Policy" at bounding box center [396, 377] width 30 height 17
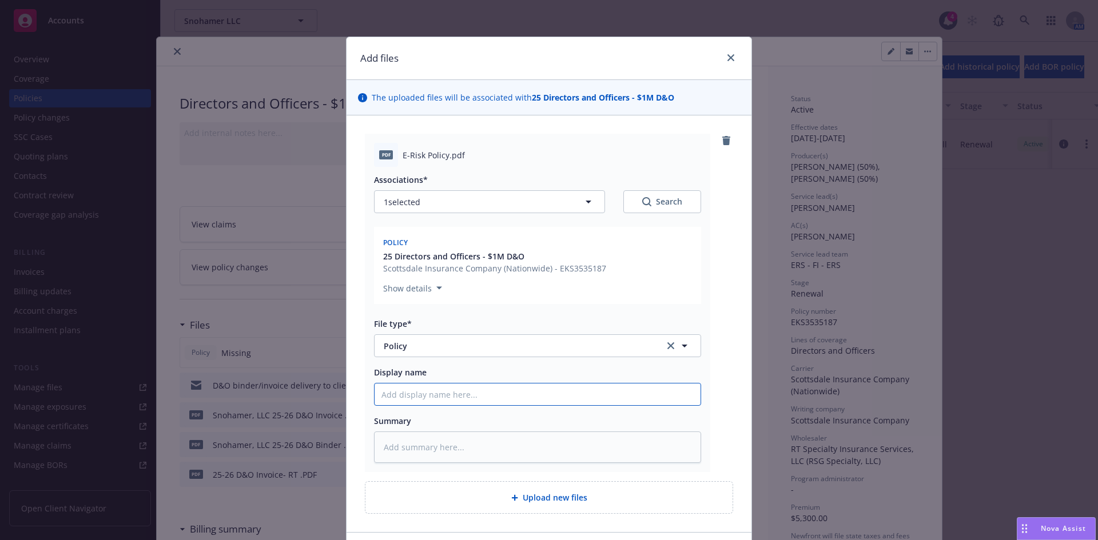
click at [442, 405] on input "Display name" at bounding box center [538, 395] width 326 height 22
click at [498, 399] on input "Display name" at bounding box center [538, 395] width 326 height 22
paste input "Snohamer LLC"
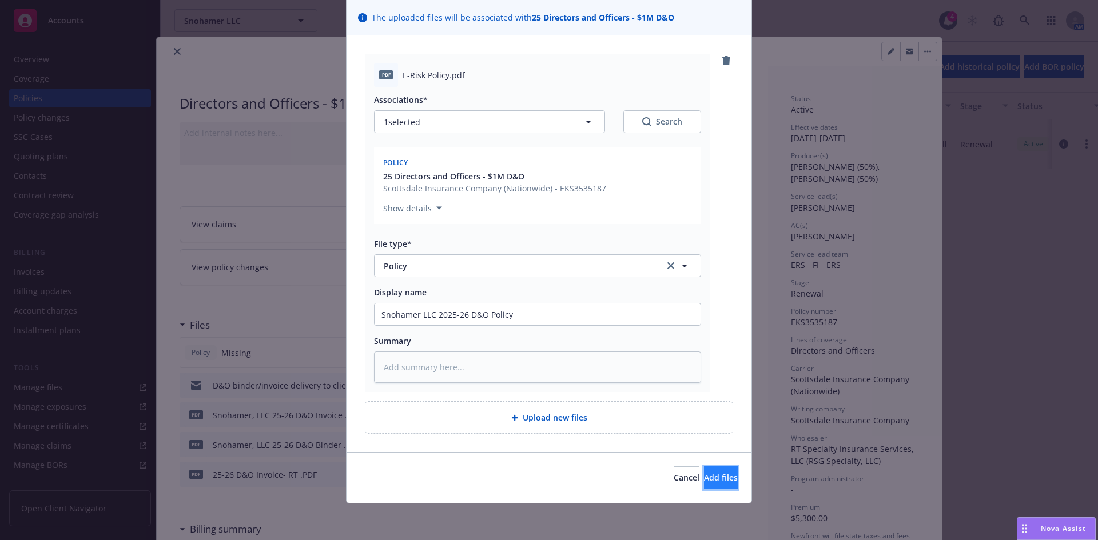
click at [704, 484] on button "Add files" at bounding box center [721, 478] width 34 height 23
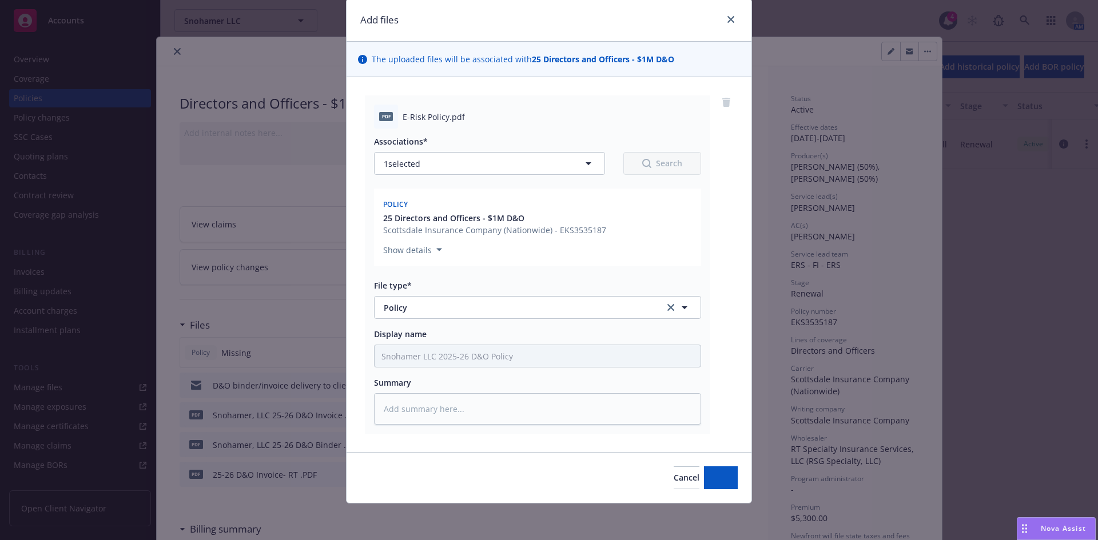
scroll to position [38, 0]
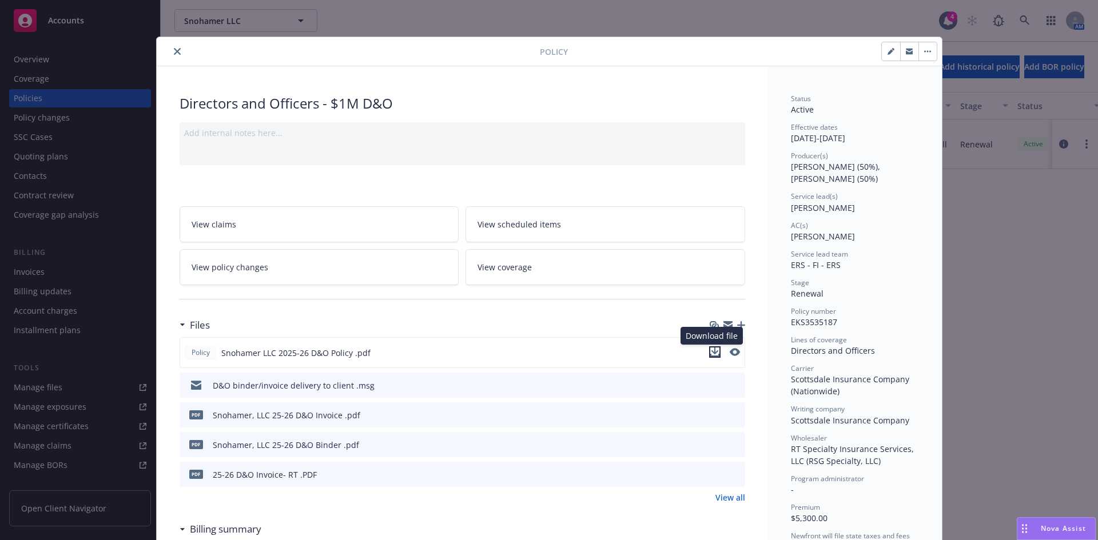
click at [713, 354] on icon "download file" at bounding box center [714, 352] width 9 height 9
click at [174, 48] on icon "close" at bounding box center [177, 51] width 7 height 7
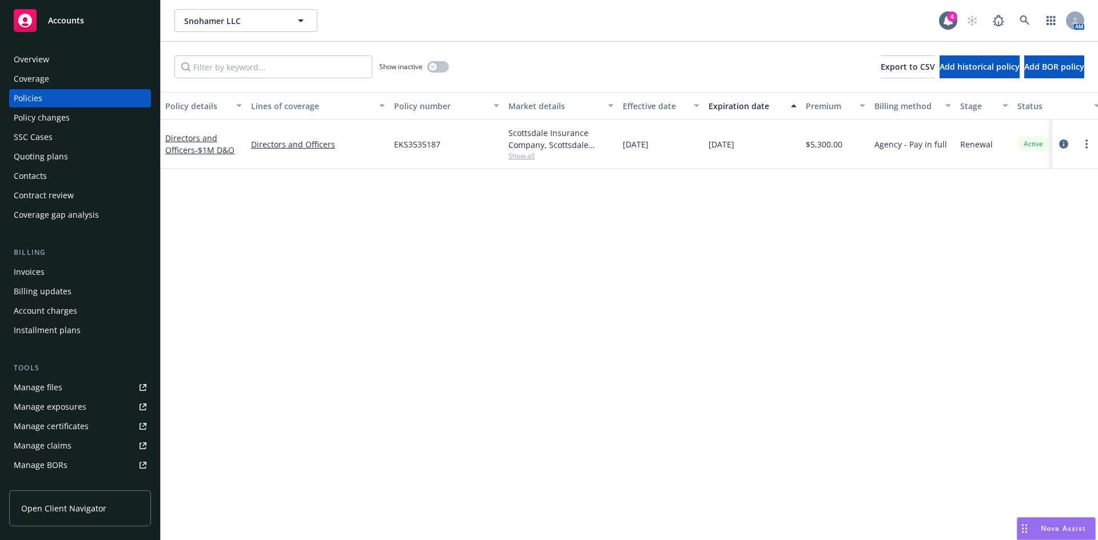
click at [869, 302] on div "Policy details Lines of coverage Policy number Market details Effective date Ex…" at bounding box center [629, 316] width 937 height 448
click at [200, 149] on span "- $1M D&O" at bounding box center [214, 150] width 39 height 11
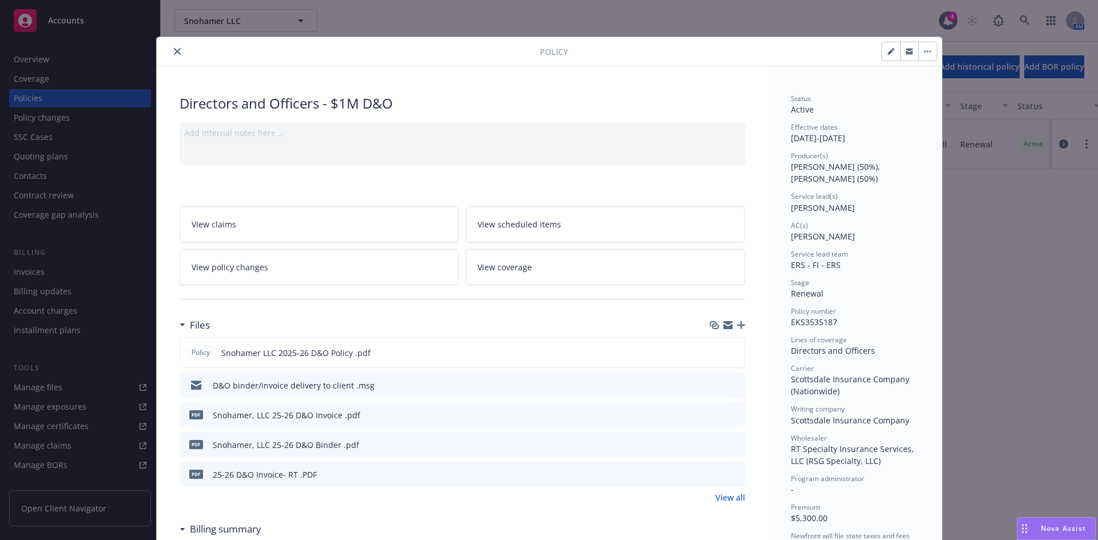
scroll to position [34, 0]
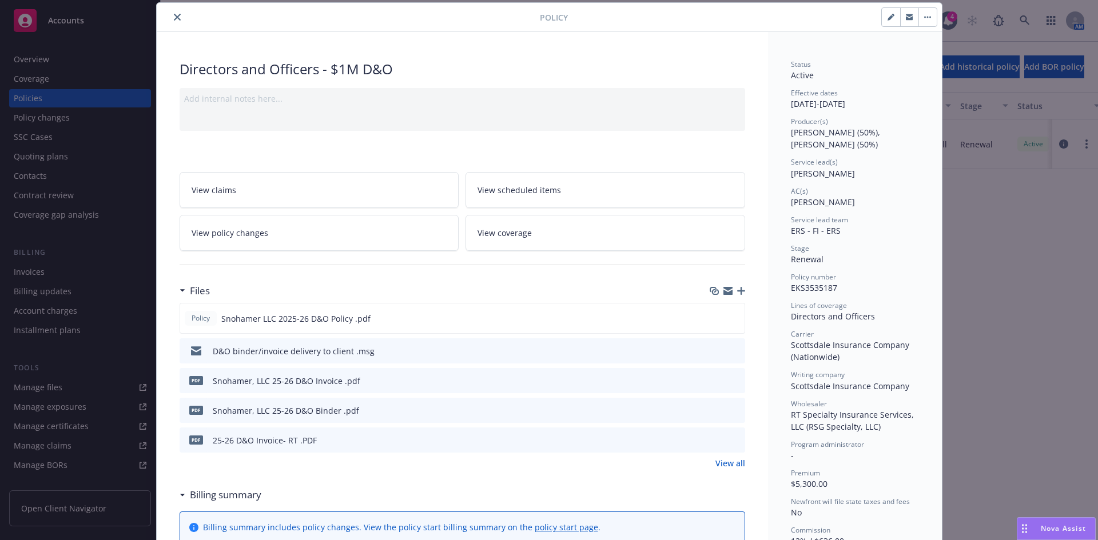
click at [737, 288] on icon "button" at bounding box center [741, 291] width 8 height 8
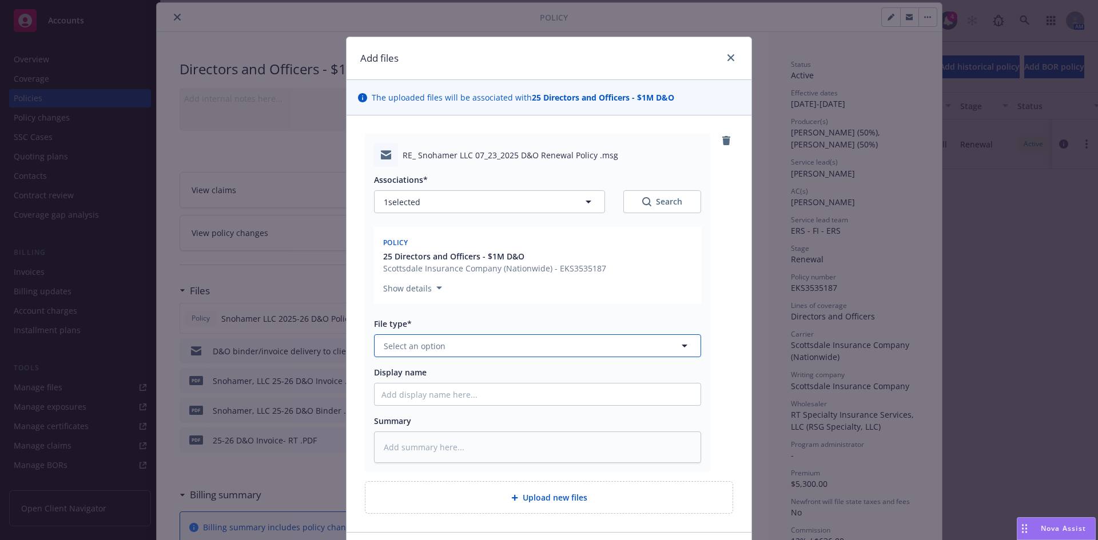
click at [422, 352] on button "Select an option" at bounding box center [537, 346] width 327 height 23
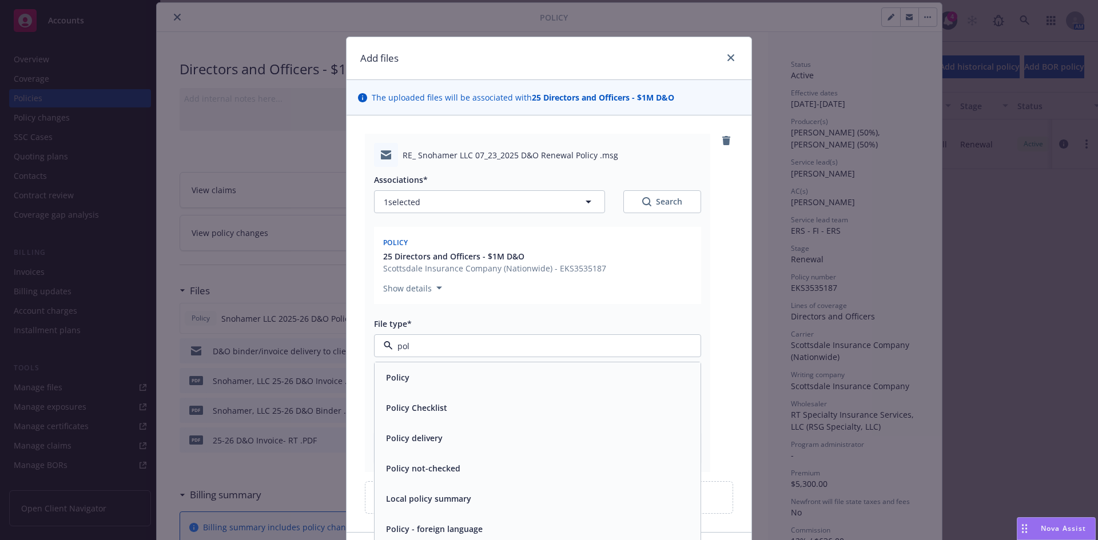
drag, startPoint x: 412, startPoint y: 441, endPoint x: 412, endPoint y: 423, distance: 18.3
click at [412, 440] on span "Policy delivery" at bounding box center [414, 438] width 57 height 12
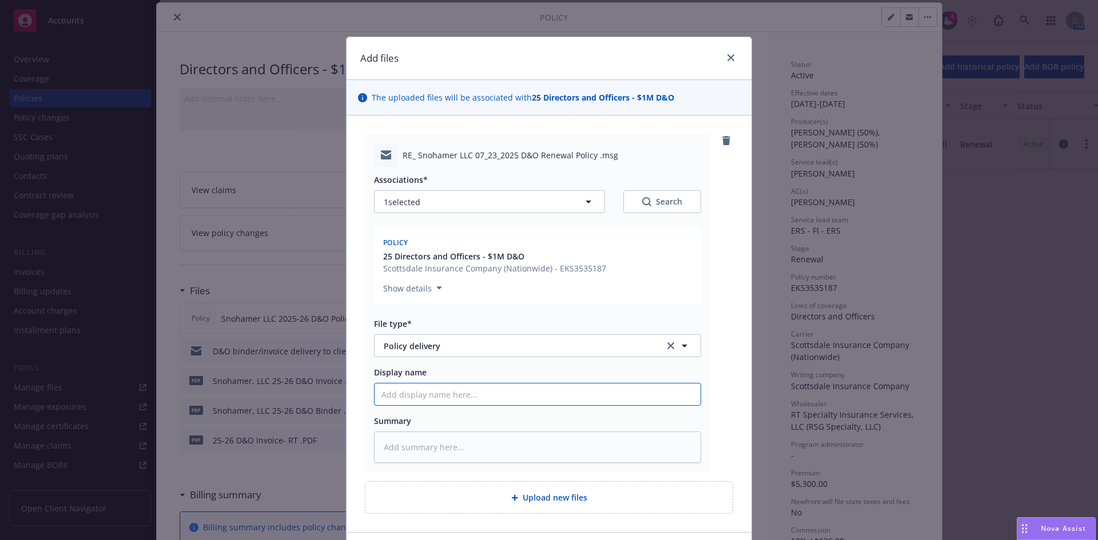
click at [399, 394] on input "Display name" at bounding box center [538, 395] width 326 height 22
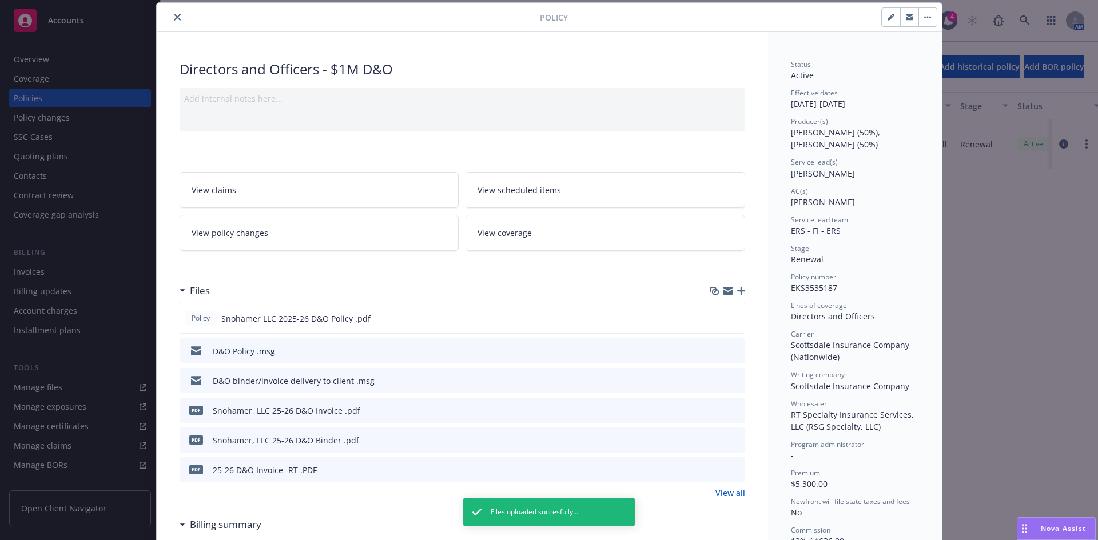
click at [174, 17] on icon "close" at bounding box center [177, 17] width 7 height 7
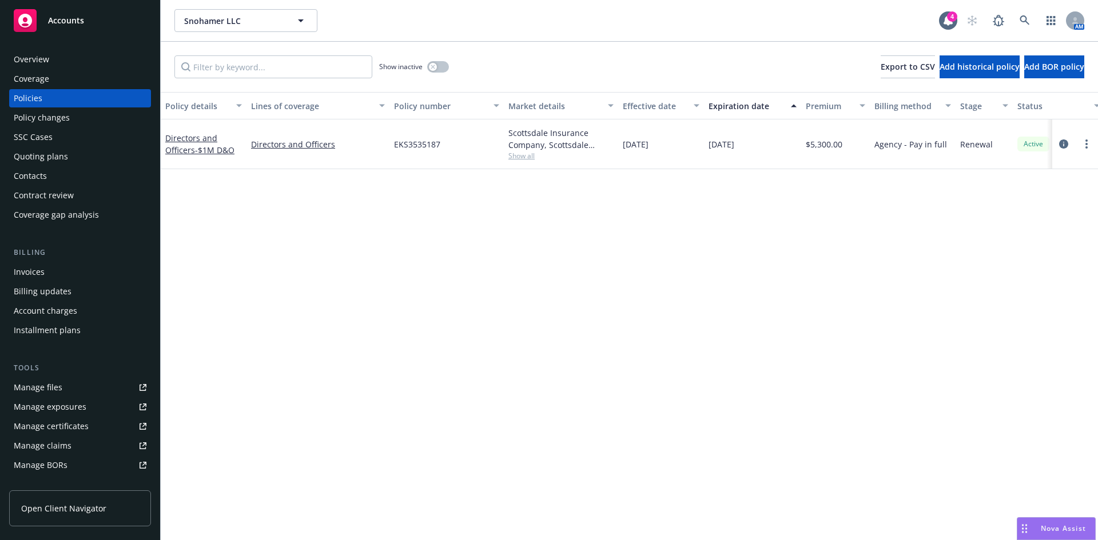
click at [46, 276] on div "Invoices" at bounding box center [80, 272] width 133 height 18
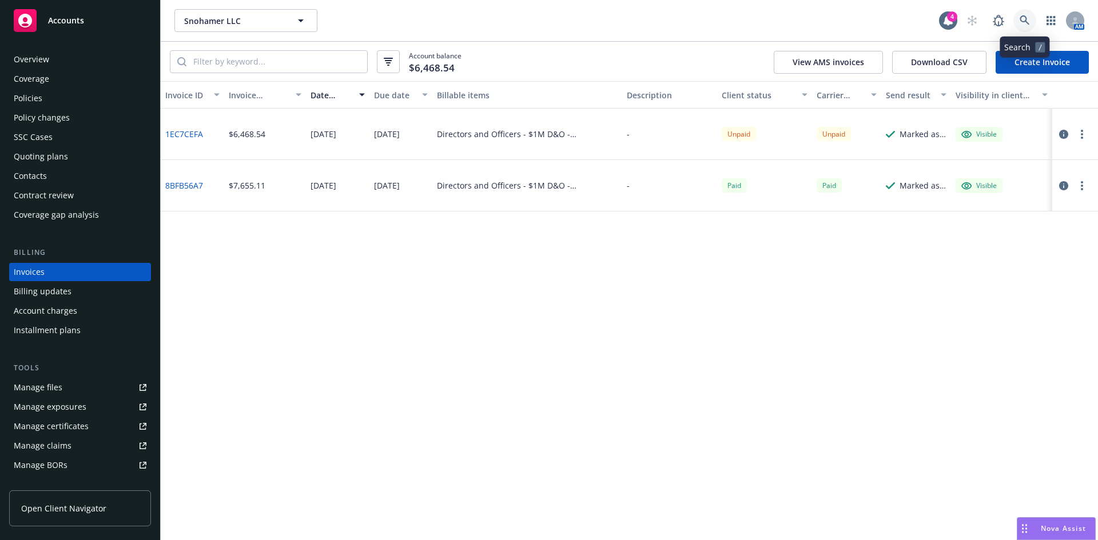
click at [1017, 17] on link at bounding box center [1024, 20] width 23 height 23
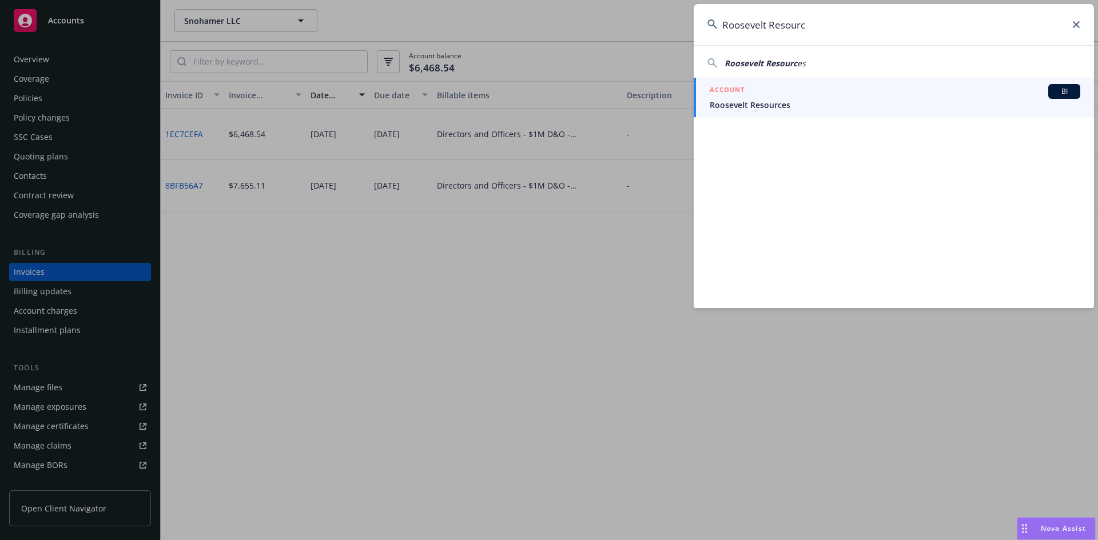
click at [779, 99] on span "Roosevelt Resources" at bounding box center [895, 105] width 371 height 12
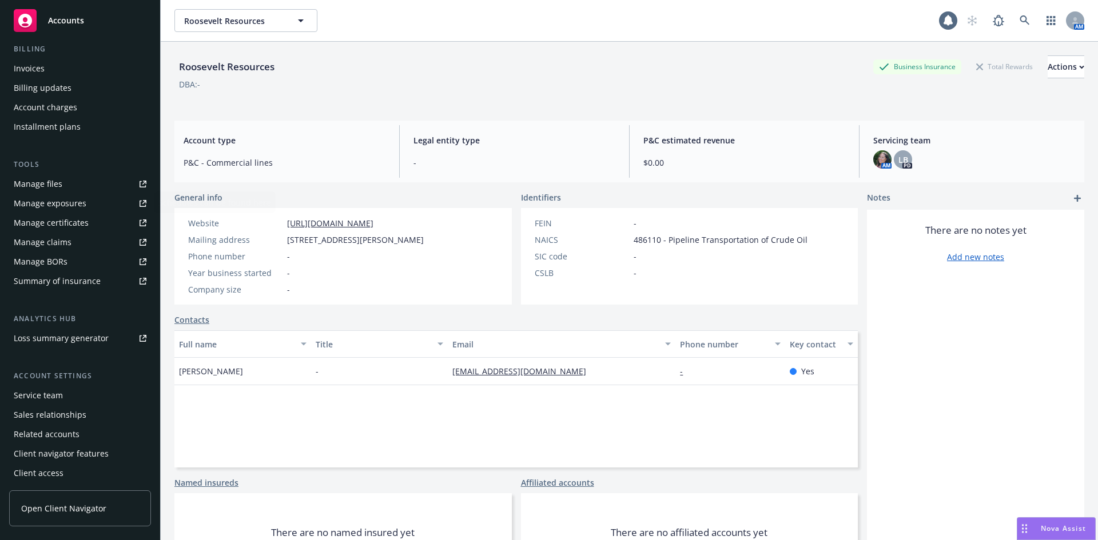
scroll to position [205, 0]
click at [74, 395] on div "Service team" at bounding box center [80, 394] width 133 height 18
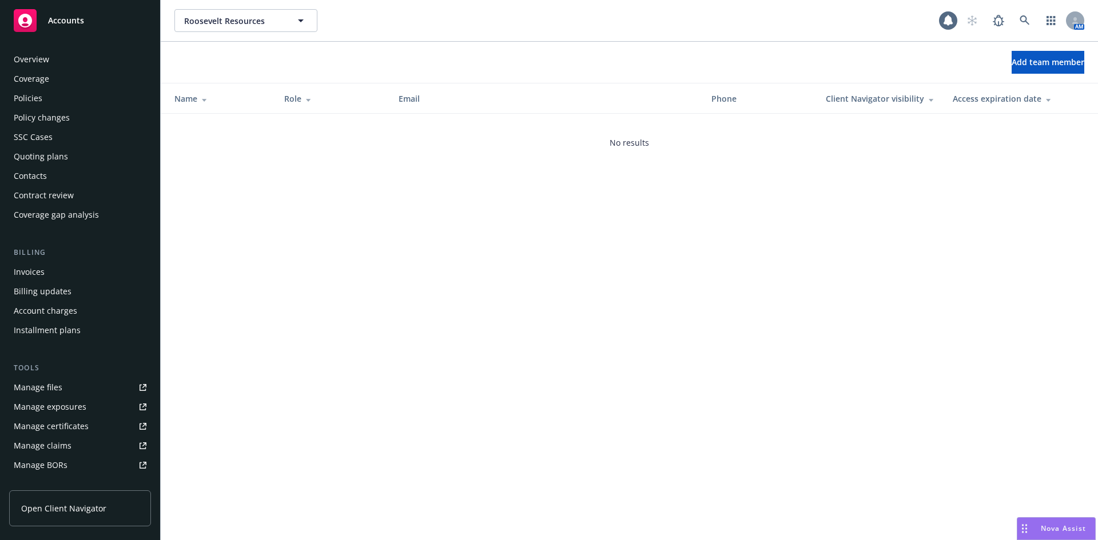
scroll to position [205, 0]
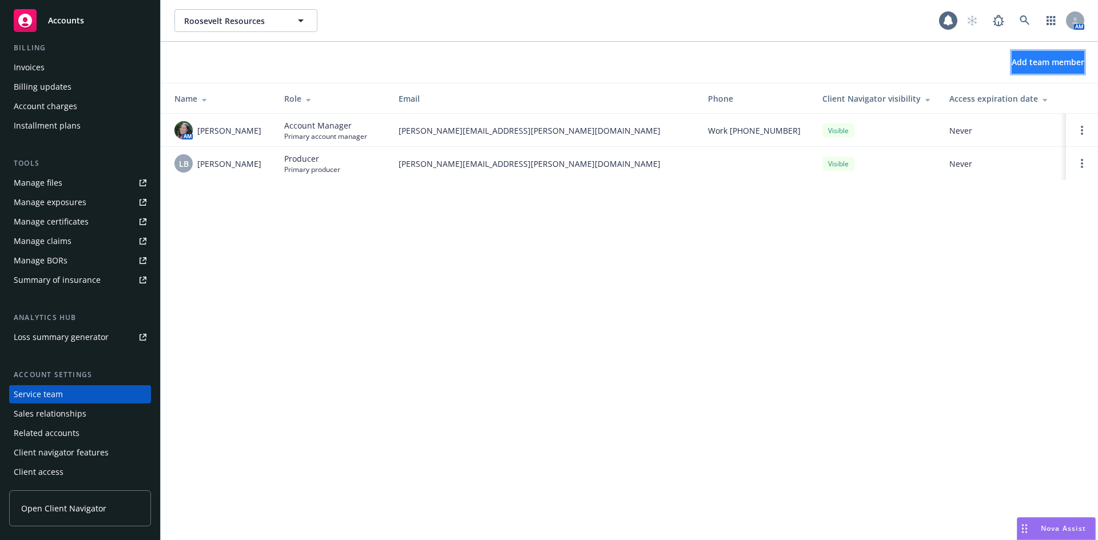
click at [1042, 59] on span "Add team member" at bounding box center [1048, 62] width 73 height 11
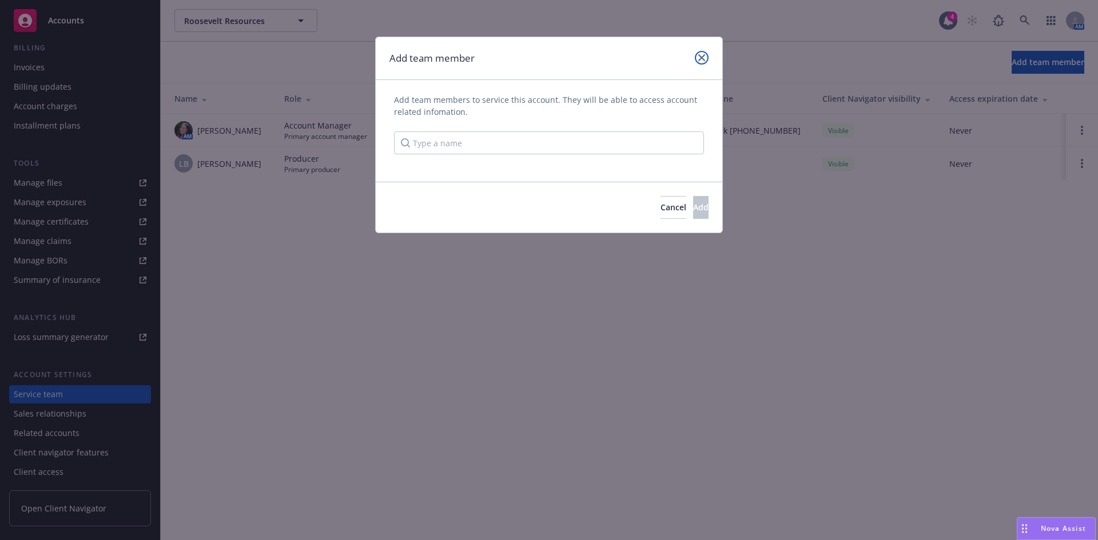
drag, startPoint x: 701, startPoint y: 61, endPoint x: 699, endPoint y: 73, distance: 12.8
click at [703, 61] on icon "close" at bounding box center [701, 57] width 7 height 7
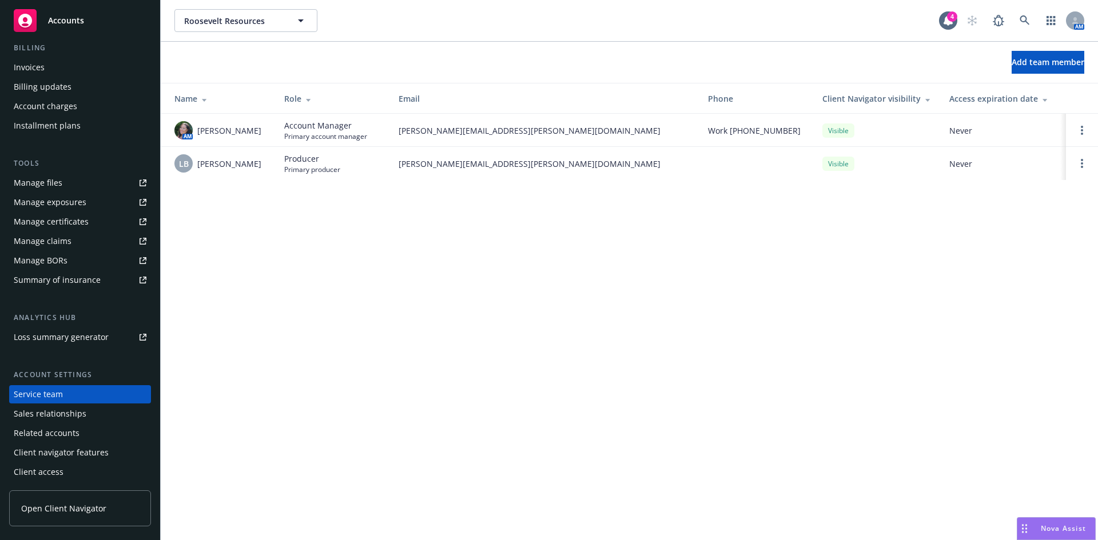
scroll to position [0, 0]
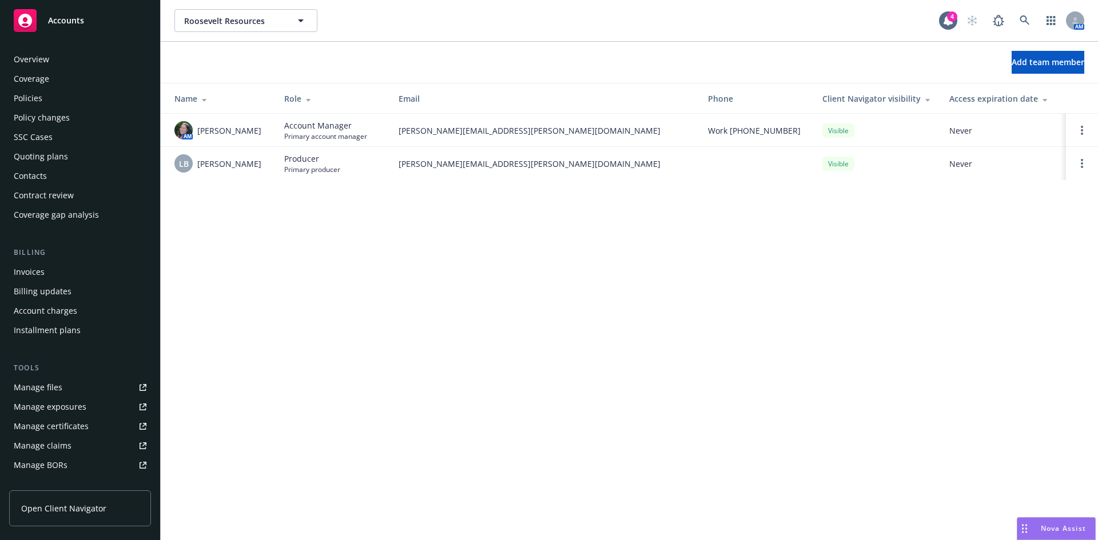
click at [34, 97] on div "Policies" at bounding box center [28, 98] width 29 height 18
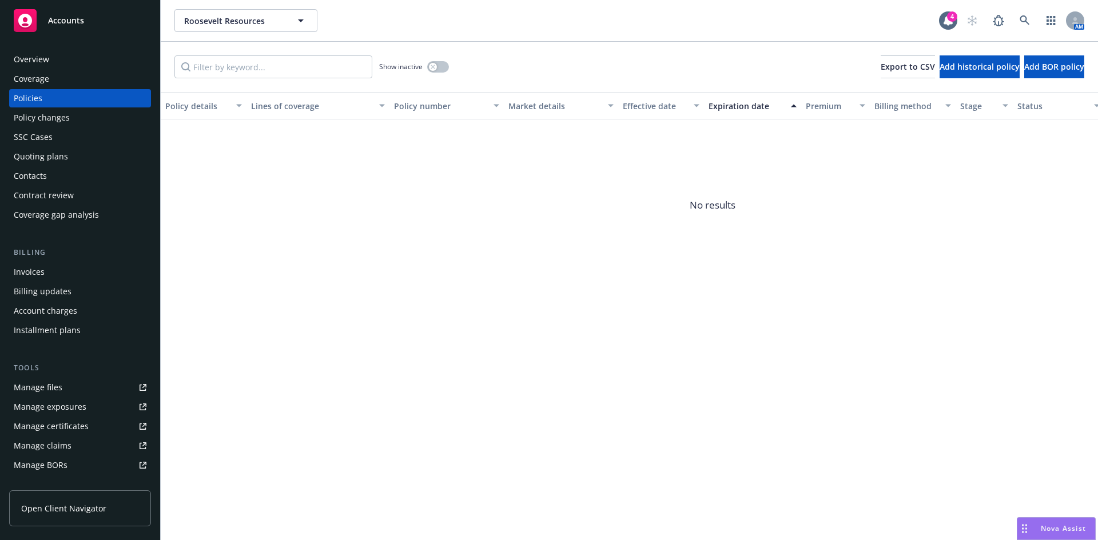
click at [63, 387] on link "Manage files" at bounding box center [80, 388] width 142 height 18
click at [1029, 15] on link at bounding box center [1024, 20] width 23 height 23
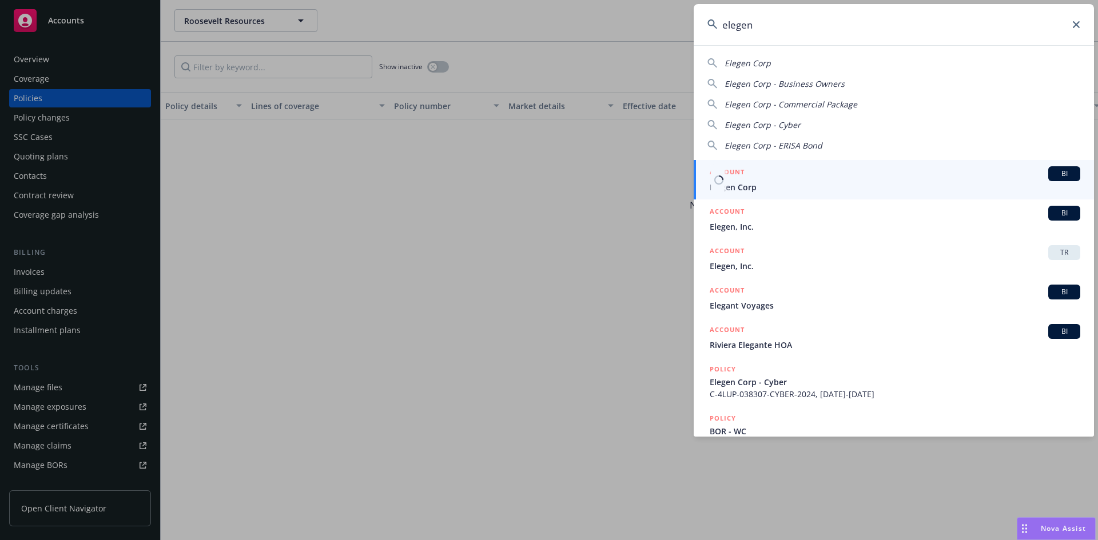
click at [762, 180] on div "ACCOUNT BI" at bounding box center [895, 173] width 371 height 15
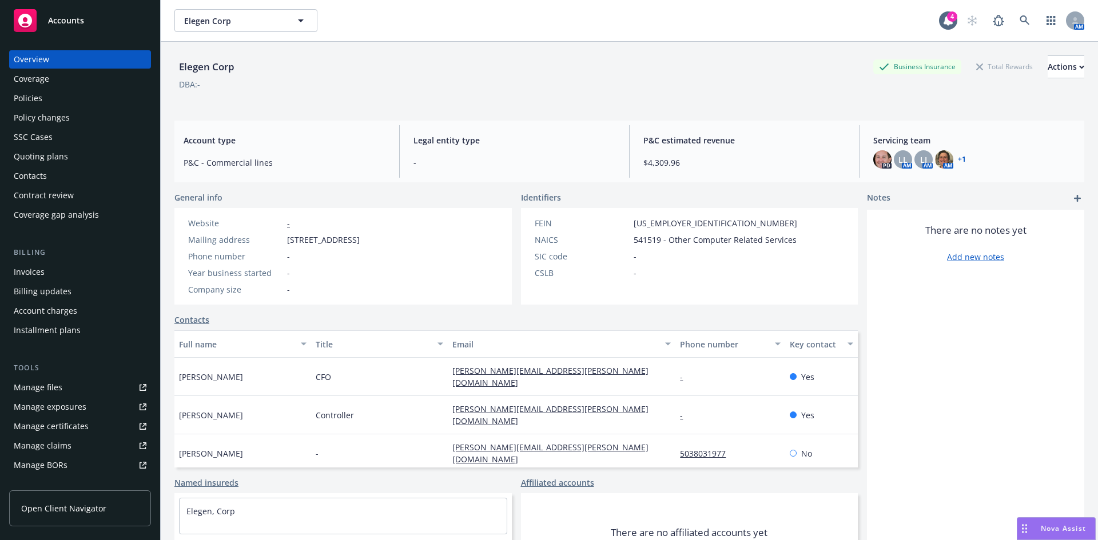
click at [47, 180] on div "Contacts" at bounding box center [80, 176] width 133 height 18
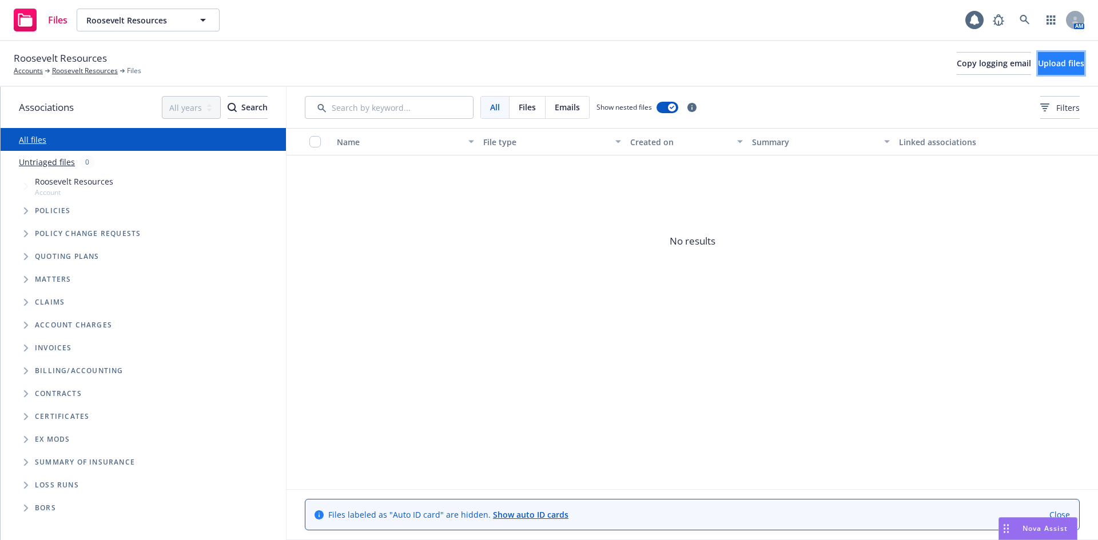
drag, startPoint x: 0, startPoint y: 0, endPoint x: 1035, endPoint y: 69, distance: 1037.3
click at [1038, 69] on button "Upload files" at bounding box center [1061, 63] width 46 height 23
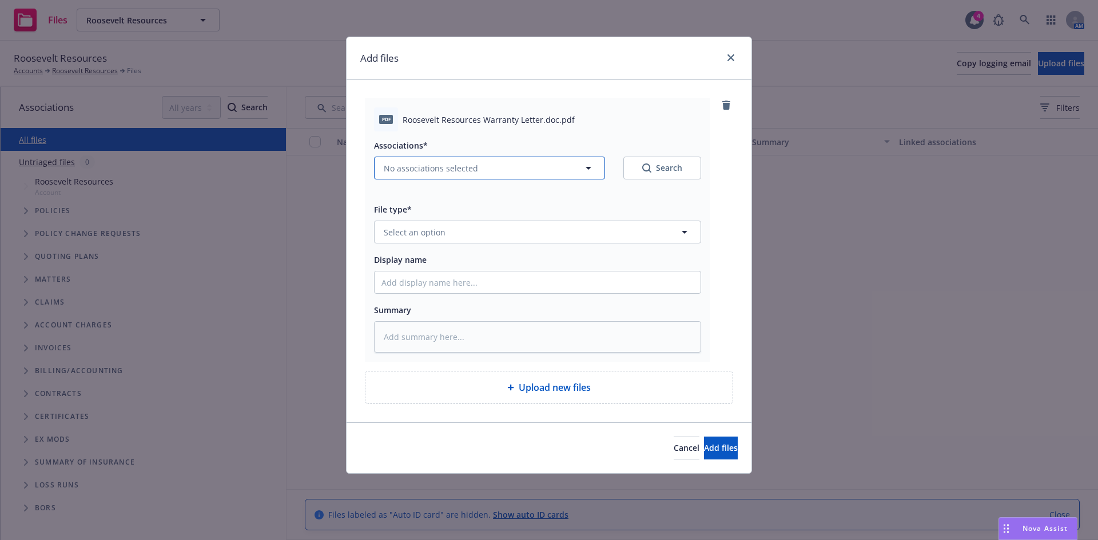
click at [400, 169] on span "No associations selected" at bounding box center [431, 168] width 94 height 12
type textarea "x"
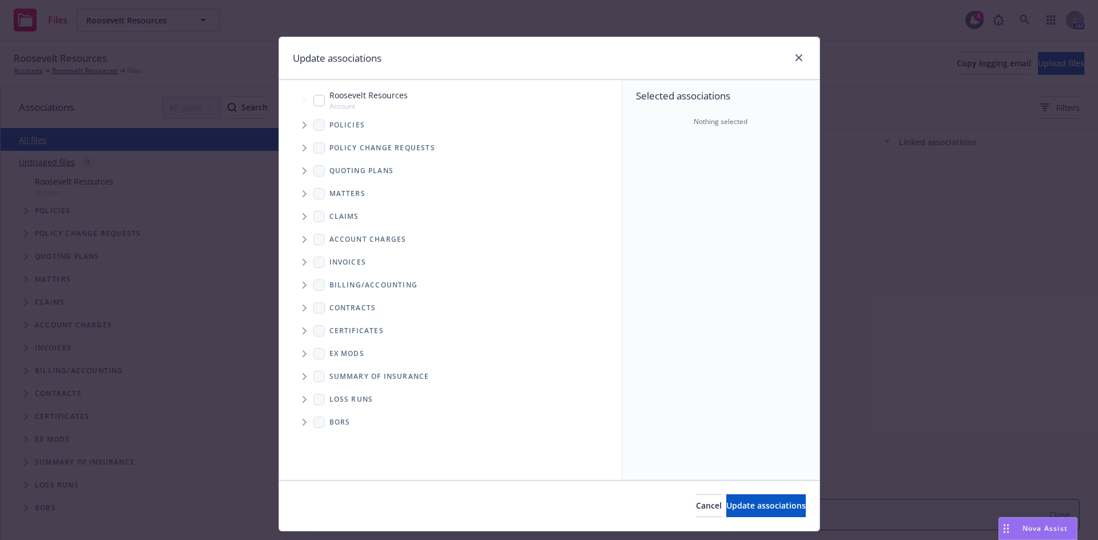
click at [319, 98] on input "Tree Example" at bounding box center [318, 100] width 11 height 11
checkbox input "true"
click at [736, 512] on button "Update associations" at bounding box center [765, 506] width 79 height 23
type textarea "x"
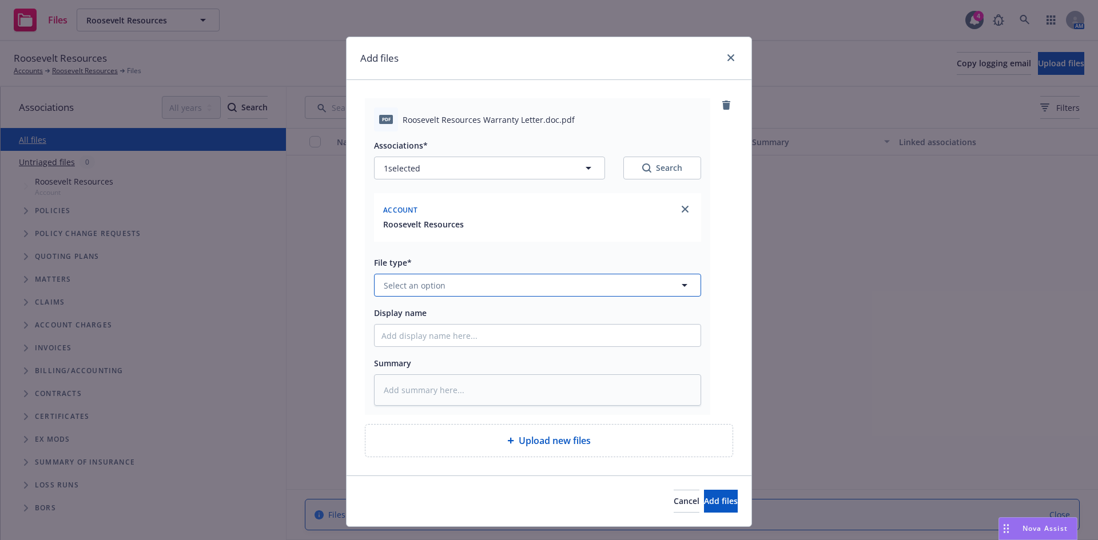
click at [408, 289] on span "Select an option" at bounding box center [415, 286] width 62 height 12
type input "warr"
click at [420, 319] on span "Warranty Letter" at bounding box center [417, 317] width 63 height 12
click at [419, 331] on div "Associations* 1 selected Search Account Roosevelt Resources File type* Warranty…" at bounding box center [537, 269] width 327 height 274
click at [419, 337] on input "Display name" at bounding box center [538, 336] width 326 height 22
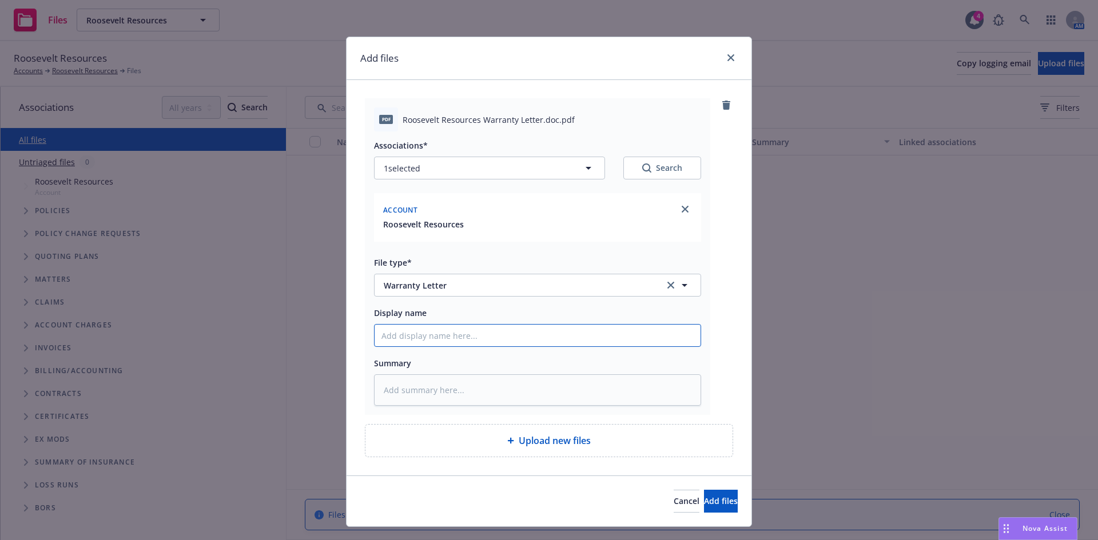
click at [414, 332] on input "Display name" at bounding box center [538, 336] width 326 height 22
paste input "Roosevelt Resources Warranty Letter."
type textarea "x"
type input "Roosevelt Resources Warranty Letter."
type textarea "x"
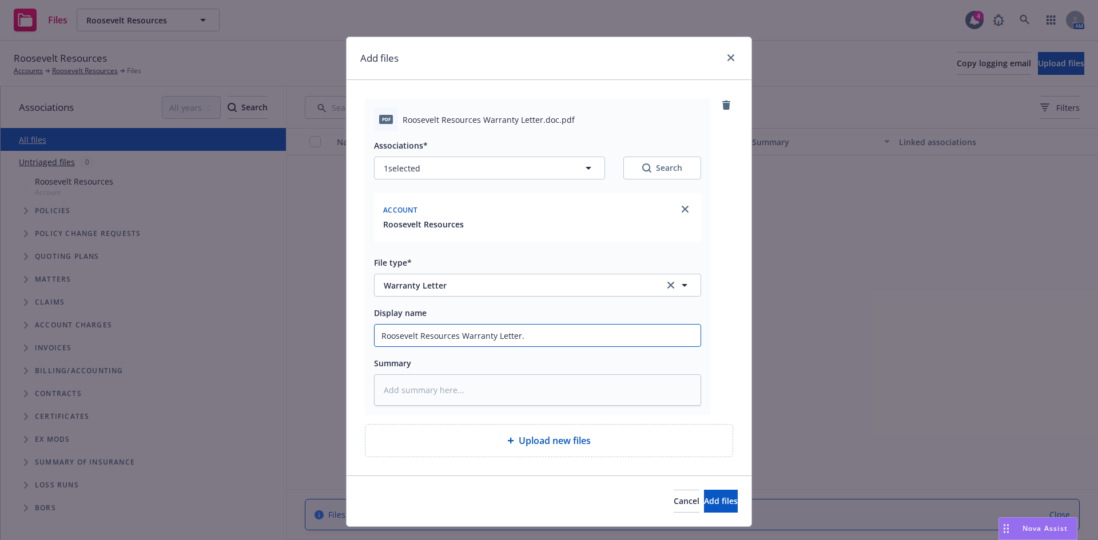
type input "Roosevelt Resources Warranty Letter"
type textarea "x"
type input "Roosevelt Resources Warranty Letter"
click at [455, 336] on input "Roosevelt Resources Warranty Letter" at bounding box center [538, 336] width 326 height 22
type textarea "x"
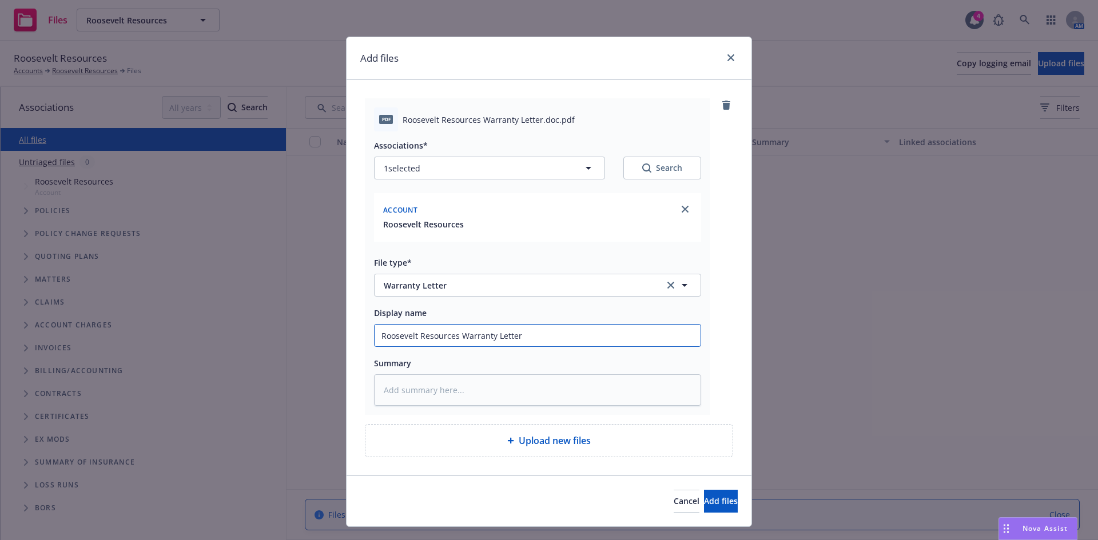
type input "Roosevelt Resources 2Warranty Letter"
type textarea "x"
type input "Roosevelt Resources 20Warranty Letter"
type textarea "x"
type input "Roosevelt Resources 202Warranty Letter"
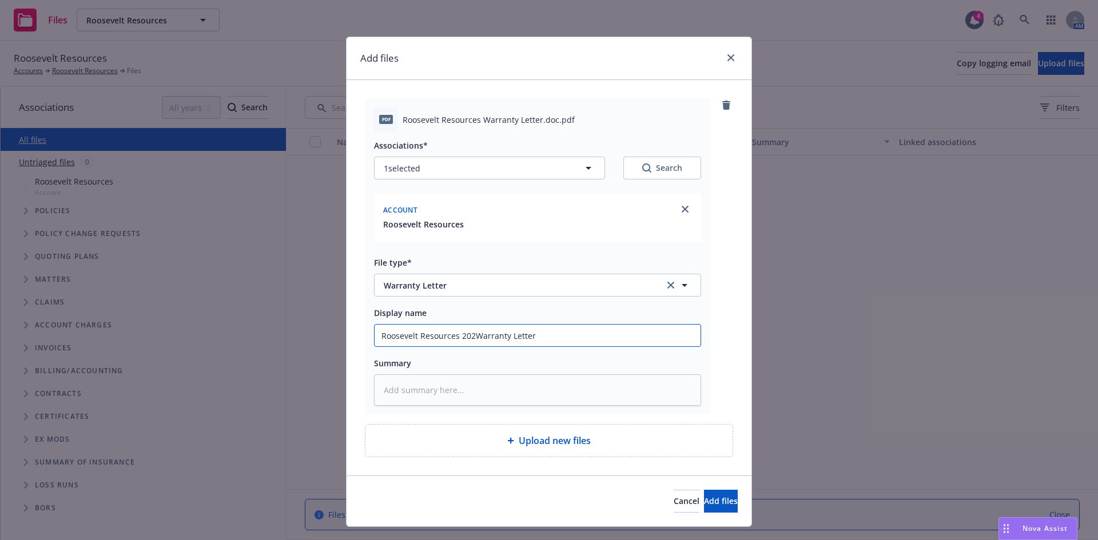
type textarea "x"
type input "Roosevelt Resources 2025Warranty Letter"
type textarea "x"
type input "Roosevelt Resources 2025-Warranty Letter"
type textarea "x"
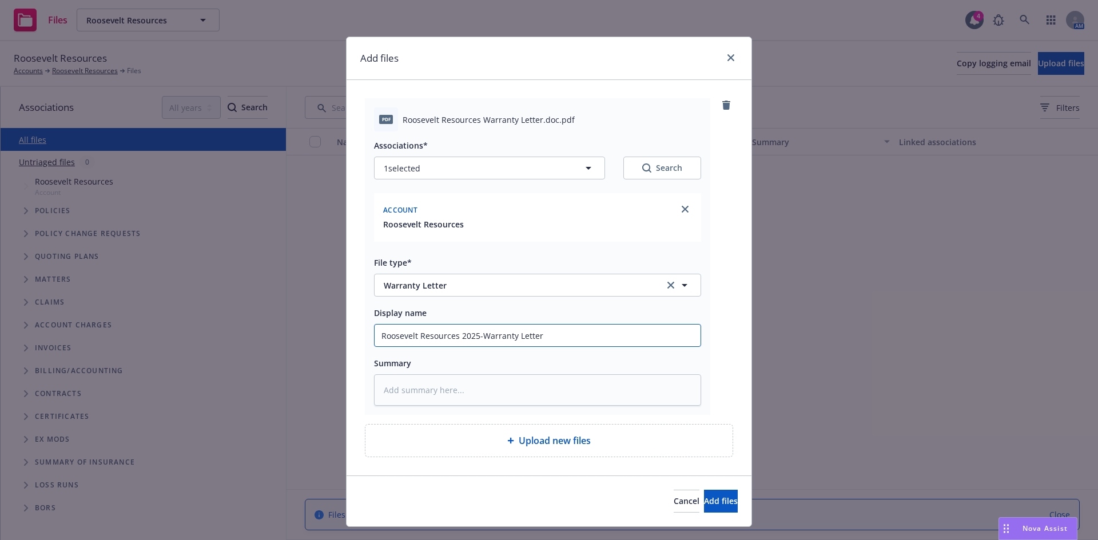
type input "Roosevelt Resources 2025-2Warranty Letter"
type textarea "x"
type input "Roosevelt Resources 2025-26Warranty Letter"
type textarea "x"
type input "Roosevelt Resources 2025-26 Warranty Letter"
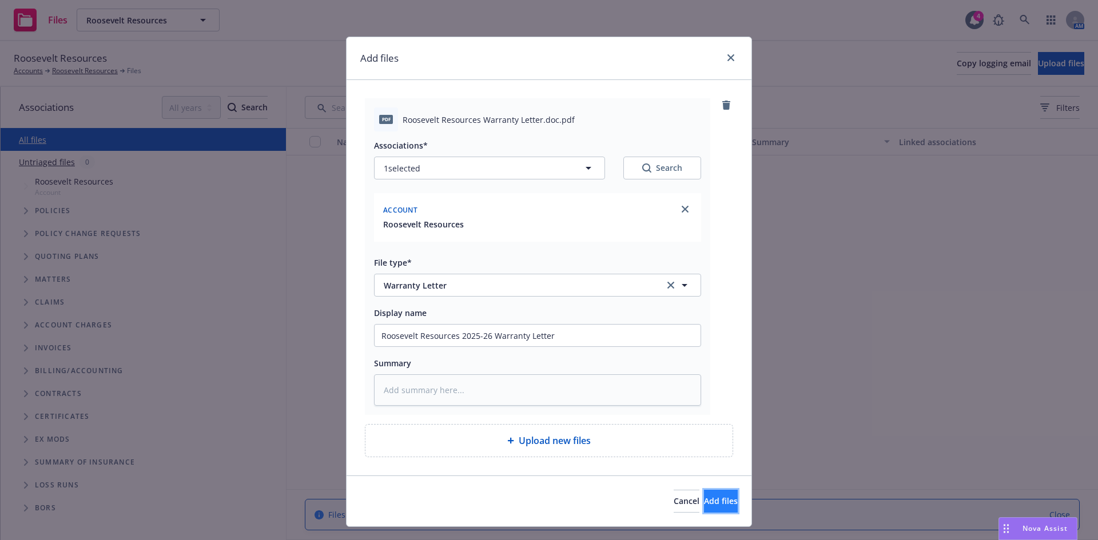
click at [704, 511] on button "Add files" at bounding box center [721, 501] width 34 height 23
click at [703, 506] on div "Add files pdf Roosevelt Resources Warranty Letter.doc.pdf Associations* 1 selec…" at bounding box center [549, 270] width 1098 height 540
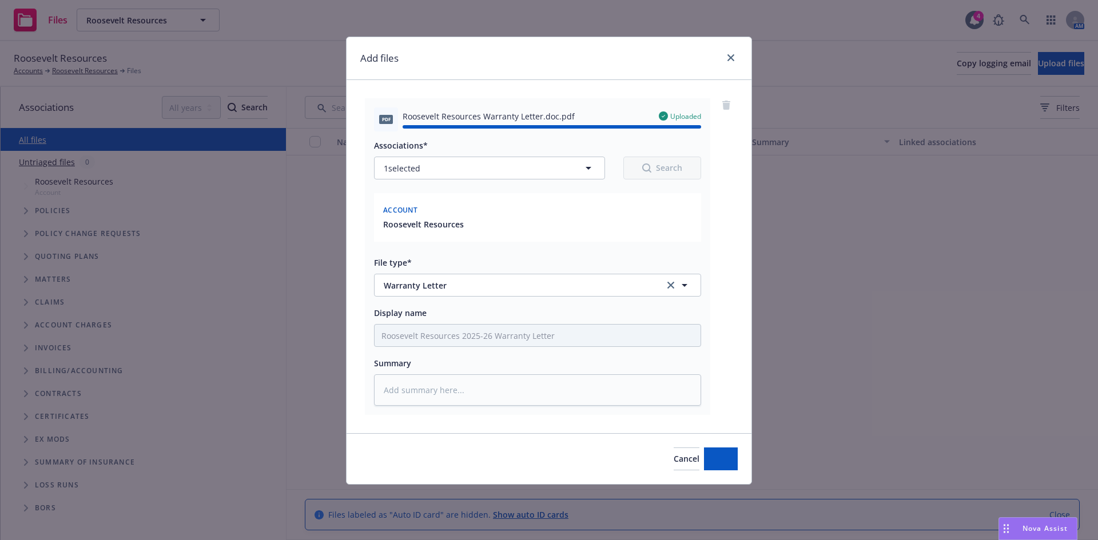
type textarea "x"
